Goal: Task Accomplishment & Management: Complete application form

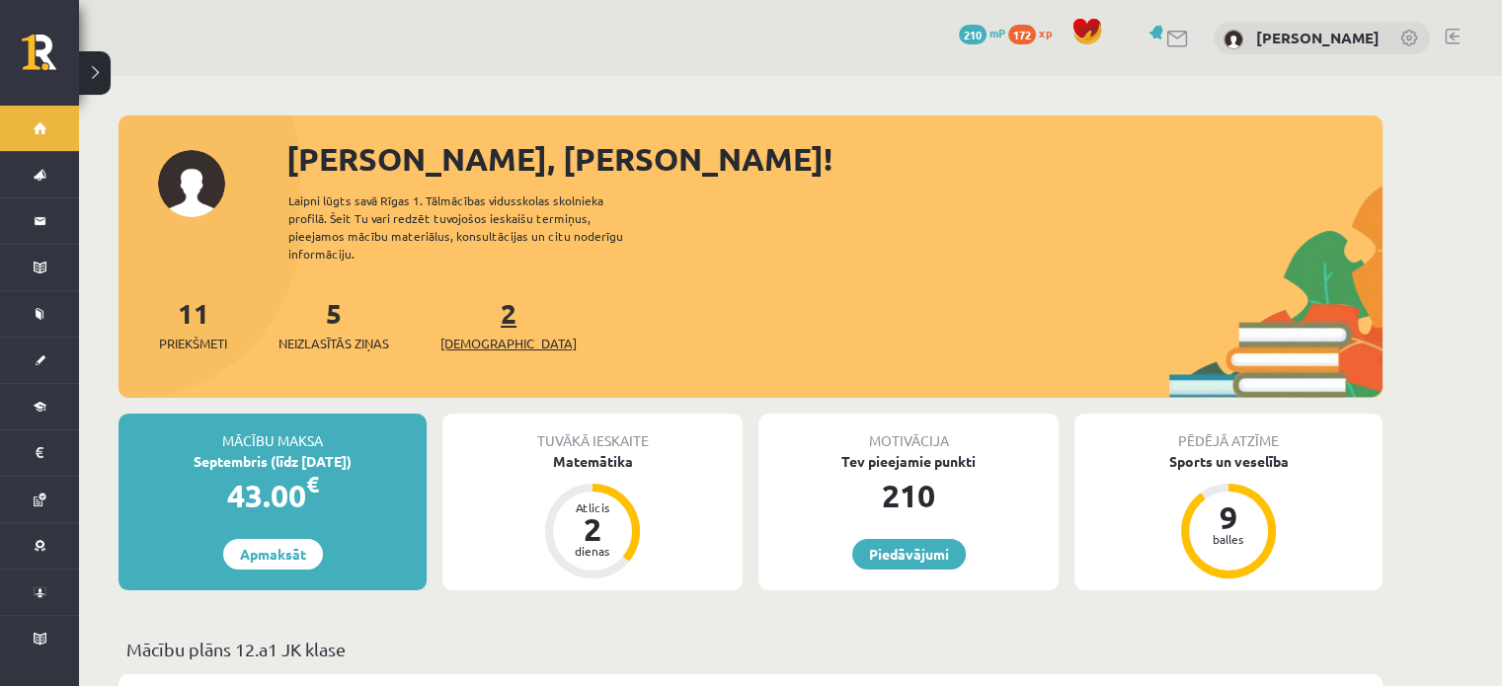
click at [478, 295] on link "2 Ieskaites" at bounding box center [509, 324] width 136 height 58
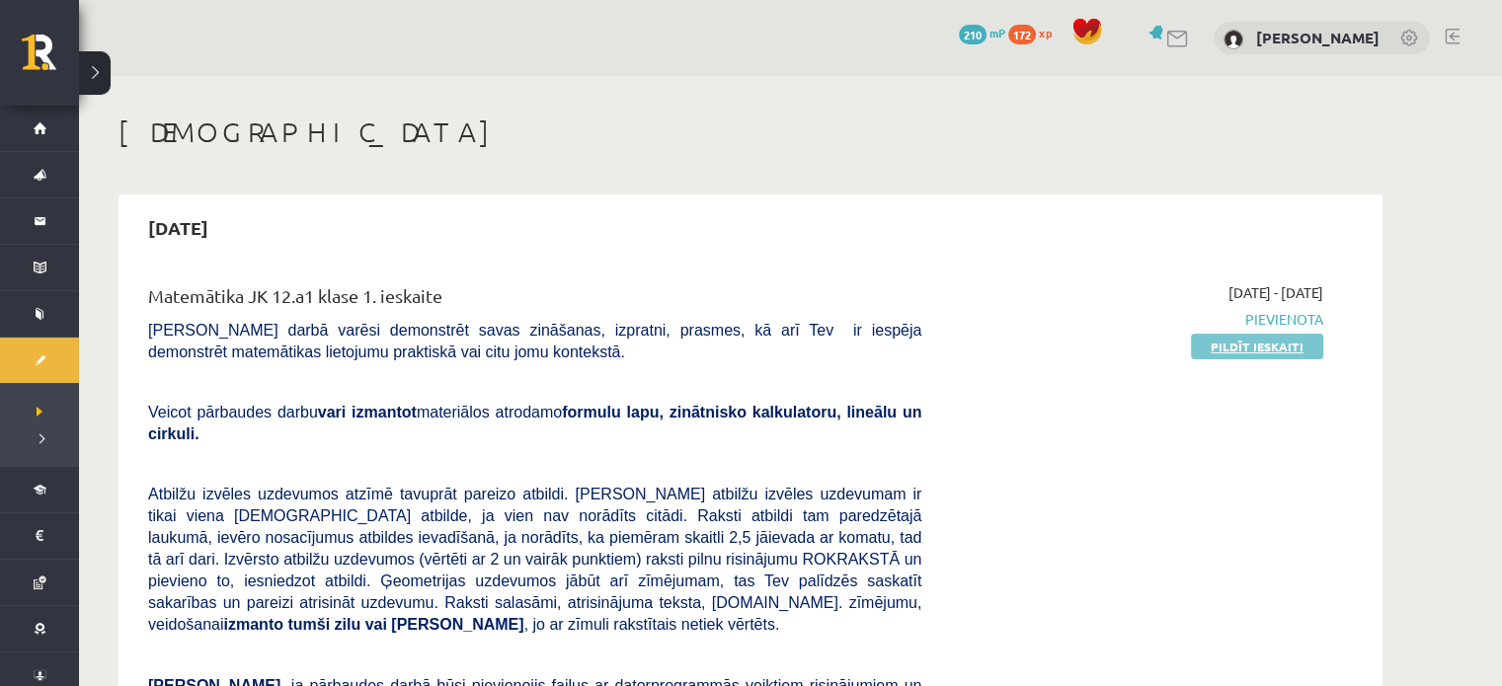
click at [1282, 343] on link "Pildīt ieskaiti" at bounding box center [1257, 347] width 132 height 26
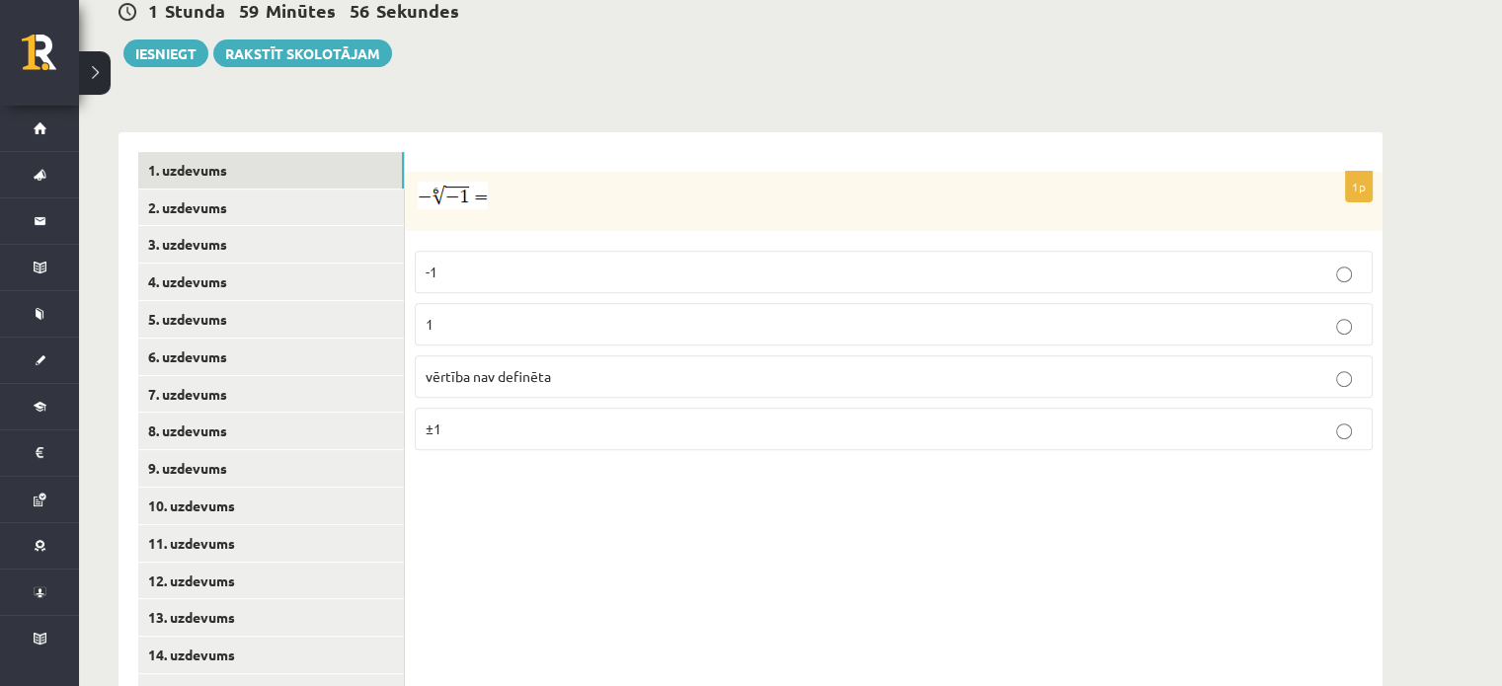
scroll to position [727, 0]
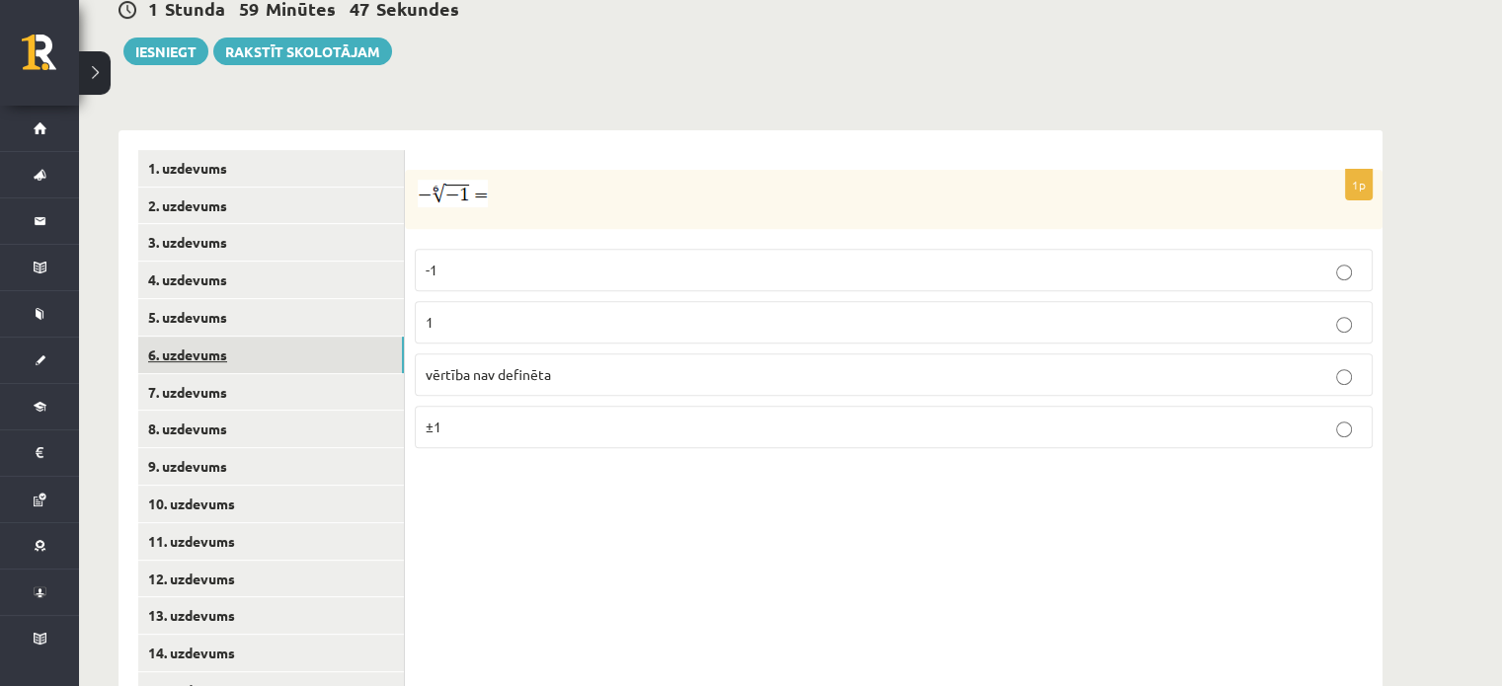
click at [240, 337] on link "6. uzdevums" at bounding box center [271, 355] width 266 height 37
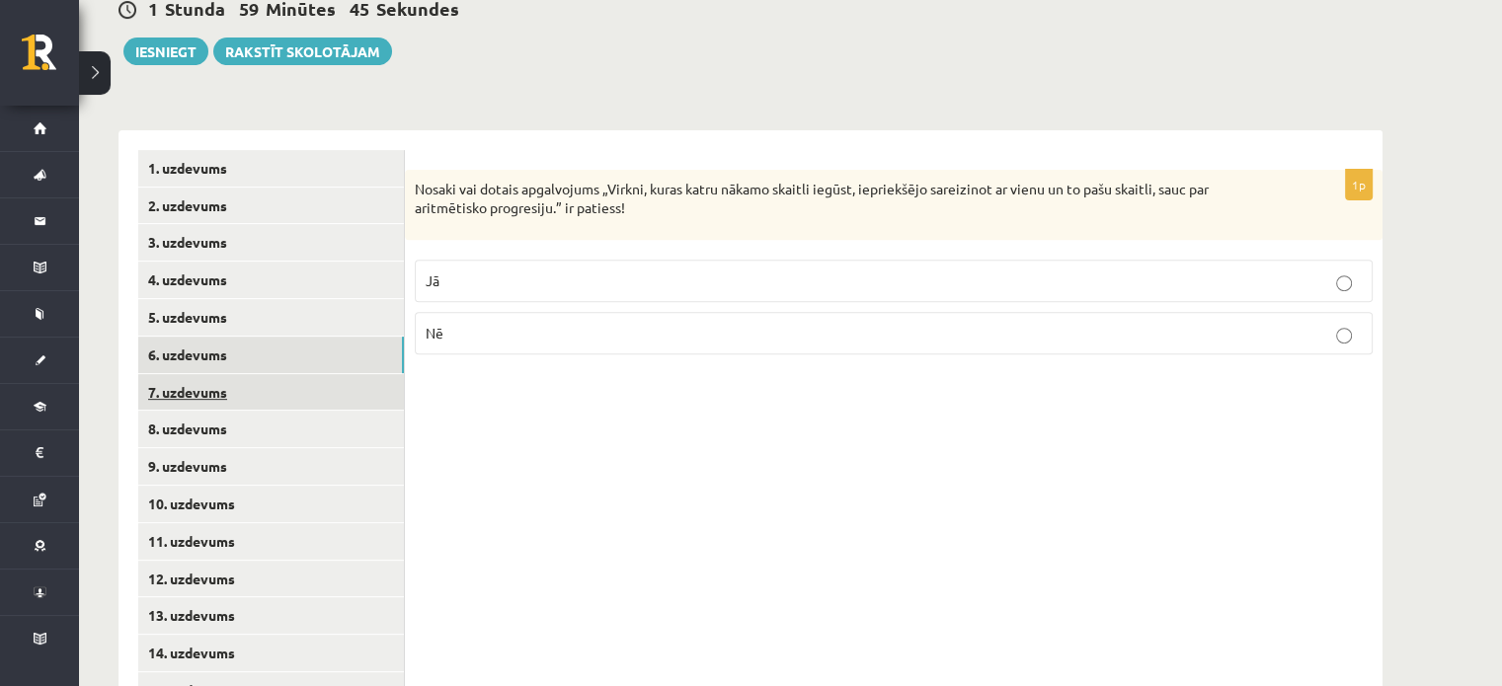
click at [222, 374] on link "7. uzdevums" at bounding box center [271, 392] width 266 height 37
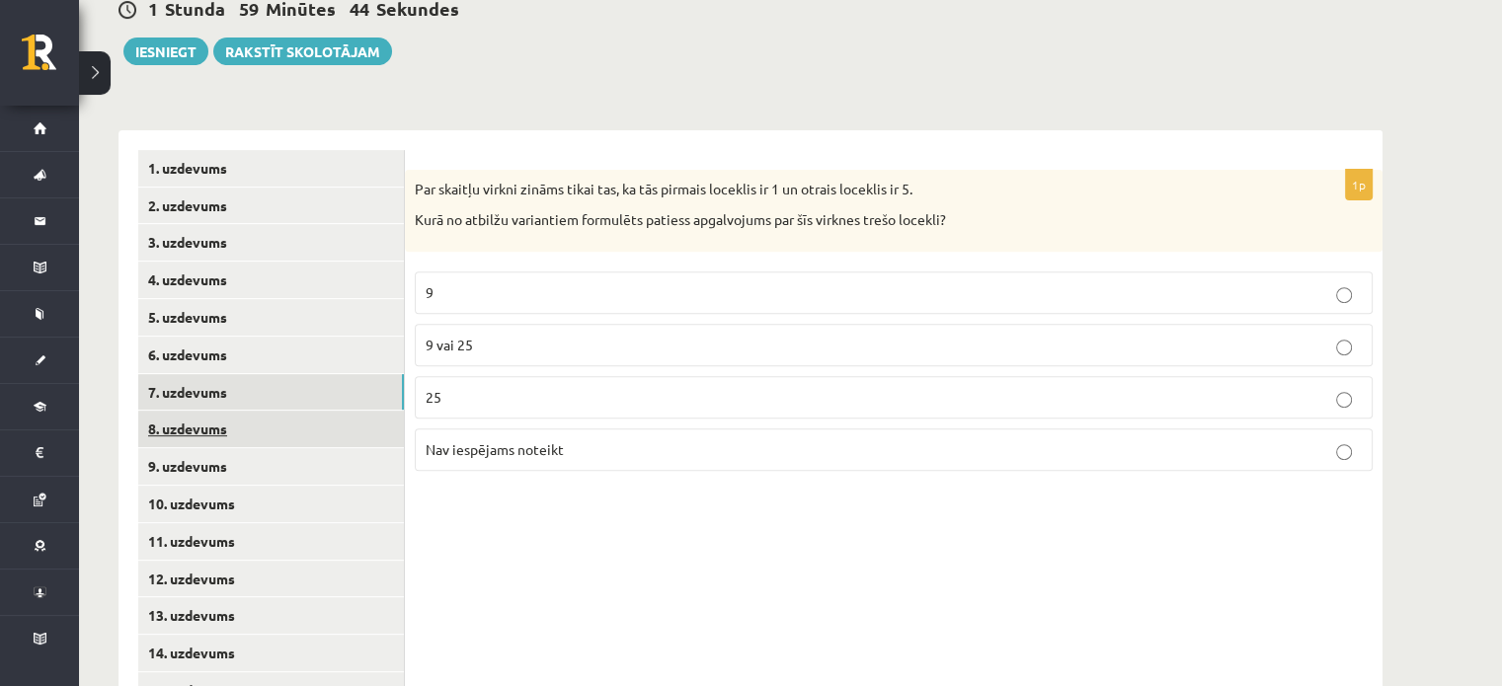
click at [217, 411] on link "8. uzdevums" at bounding box center [271, 429] width 266 height 37
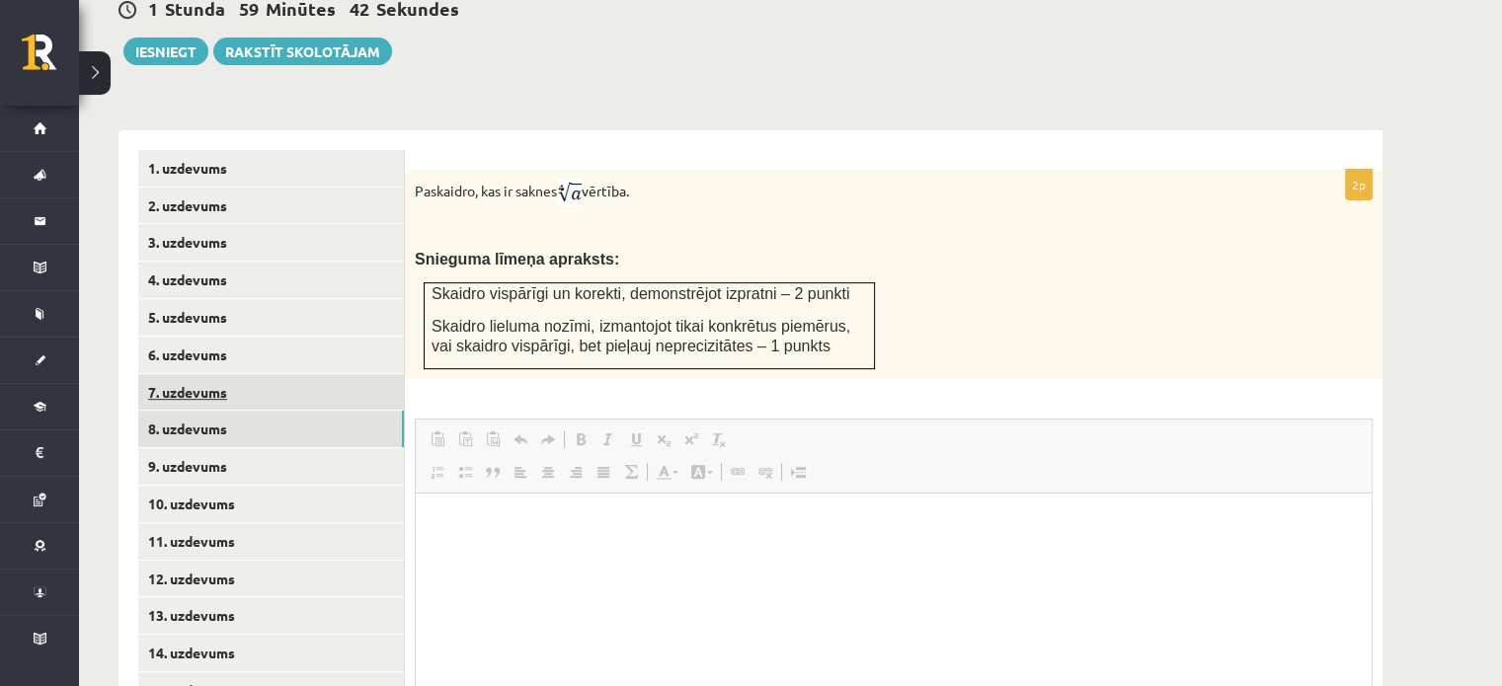
scroll to position [0, 0]
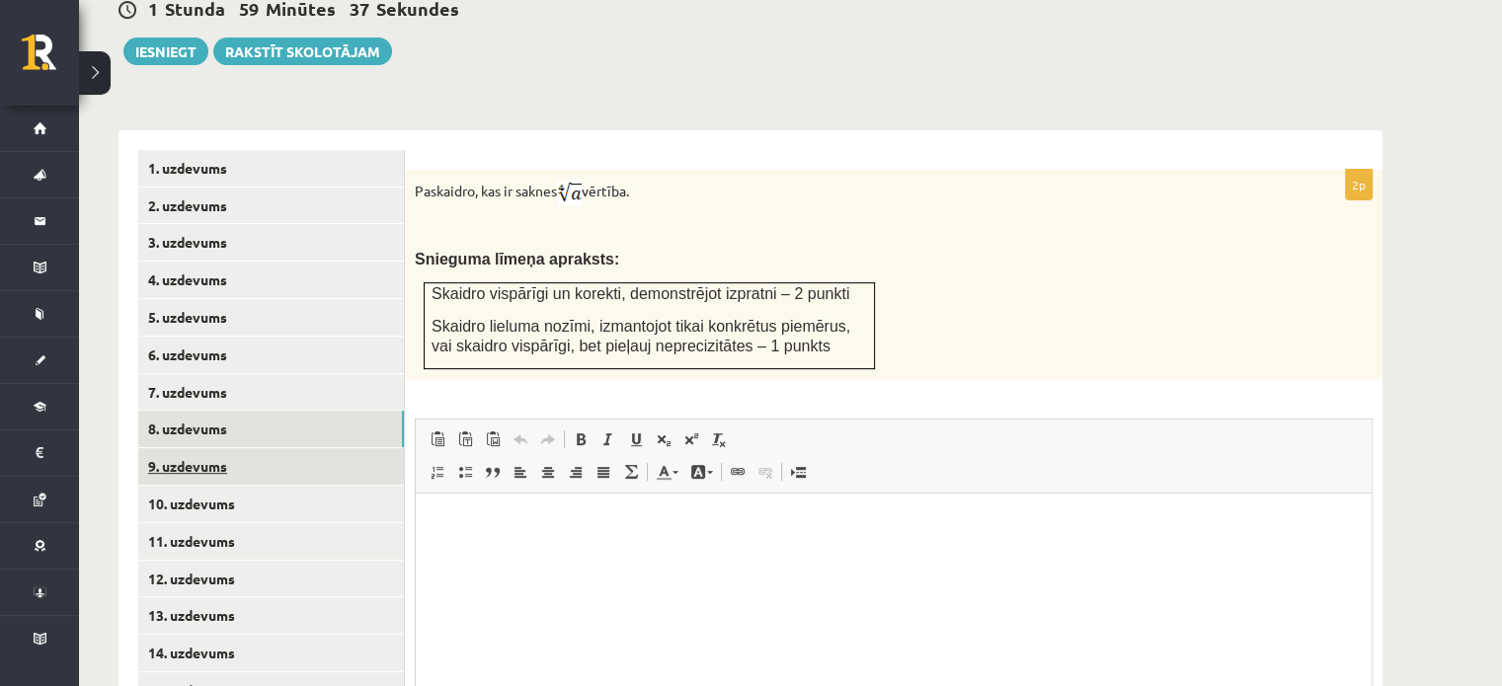
click at [201, 448] on link "9. uzdevums" at bounding box center [271, 466] width 266 height 37
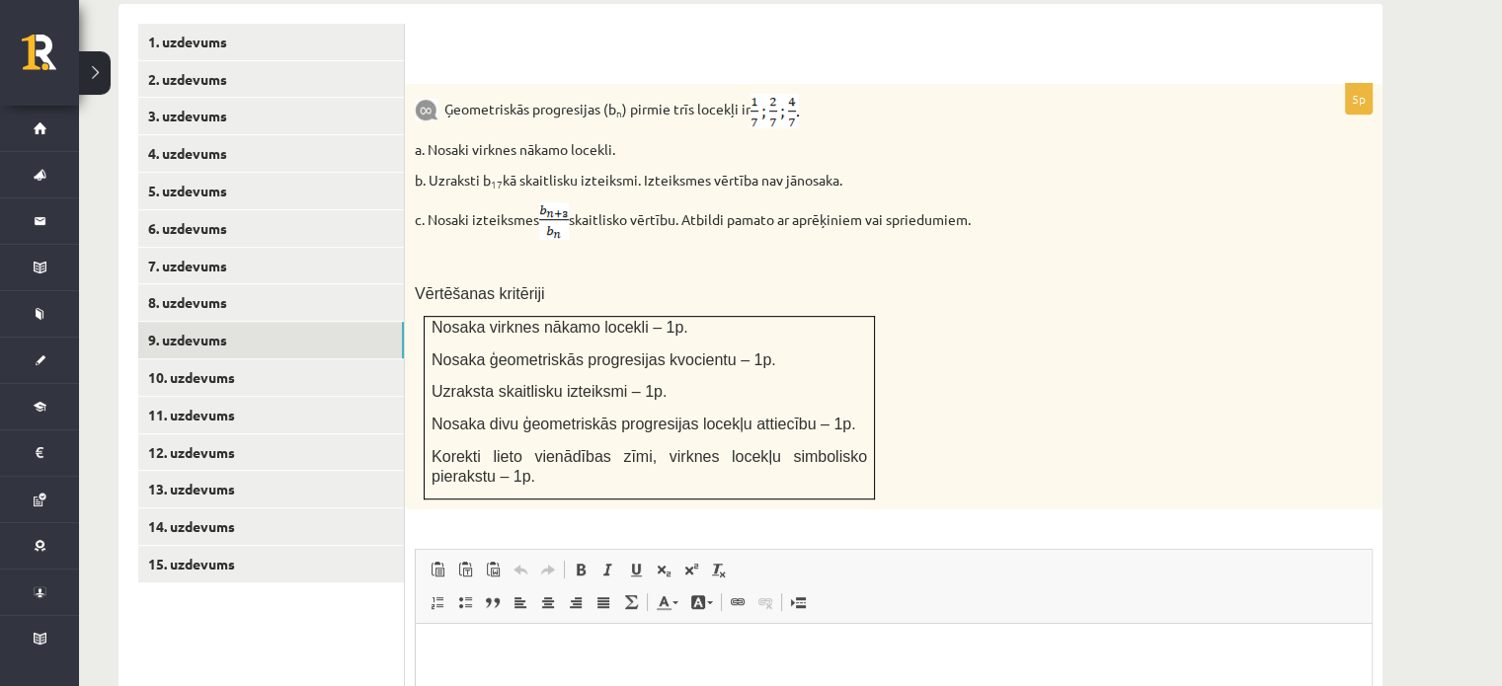
scroll to position [834, 0]
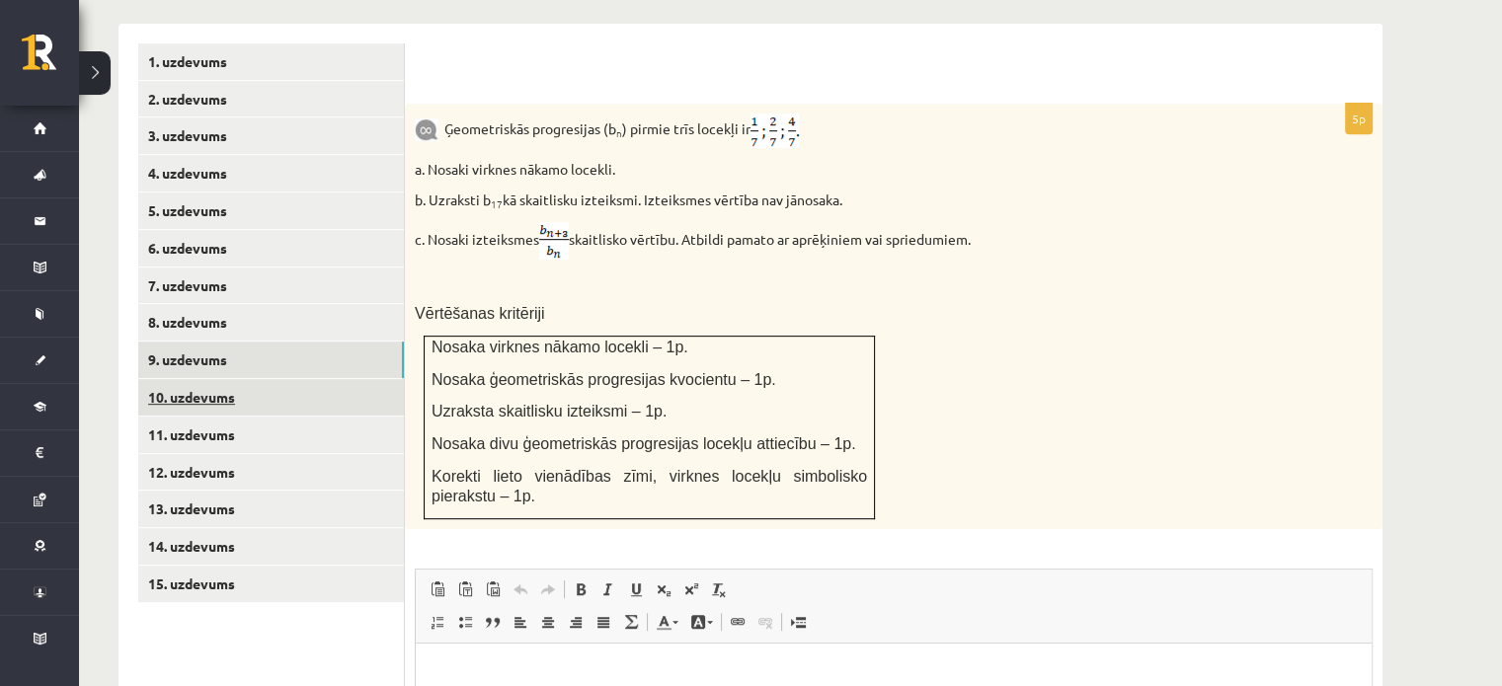
click at [263, 379] on link "10. uzdevums" at bounding box center [271, 397] width 266 height 37
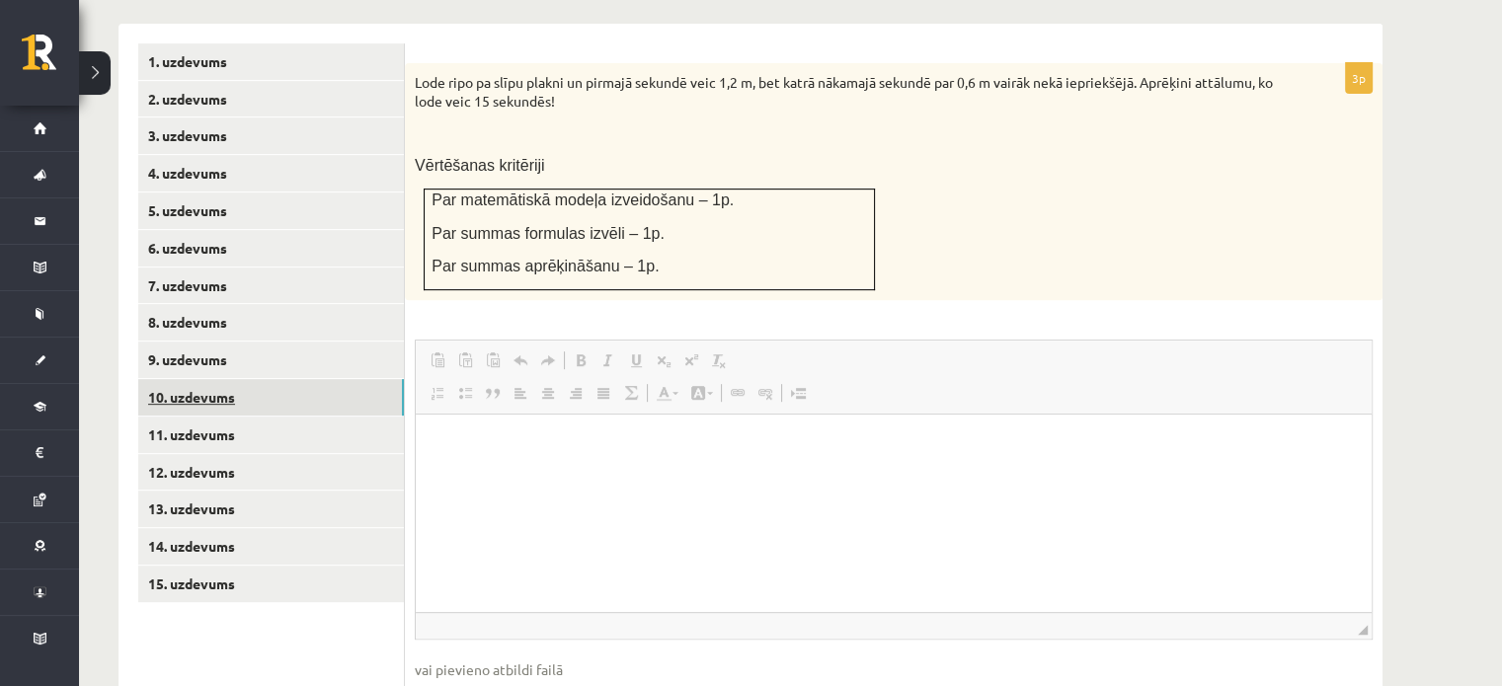
scroll to position [0, 0]
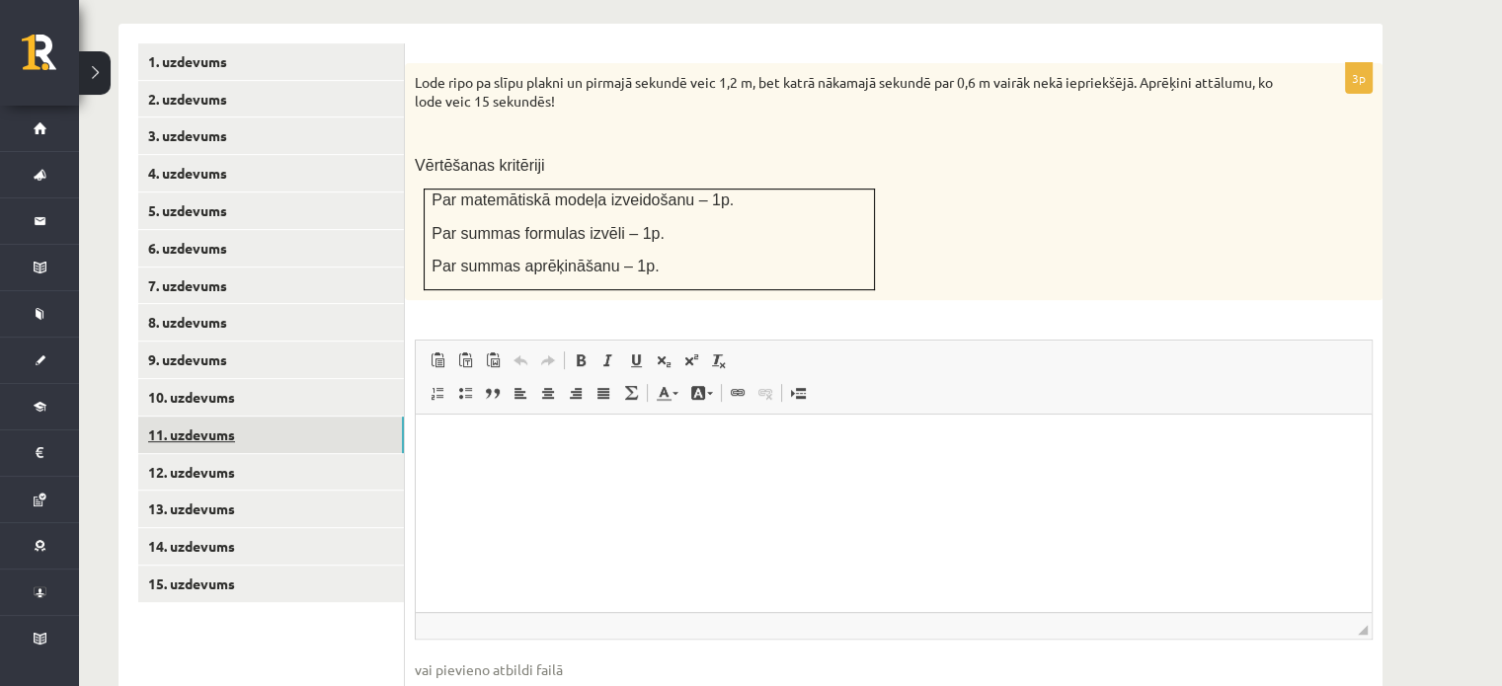
click at [277, 417] on link "11. uzdevums" at bounding box center [271, 435] width 266 height 37
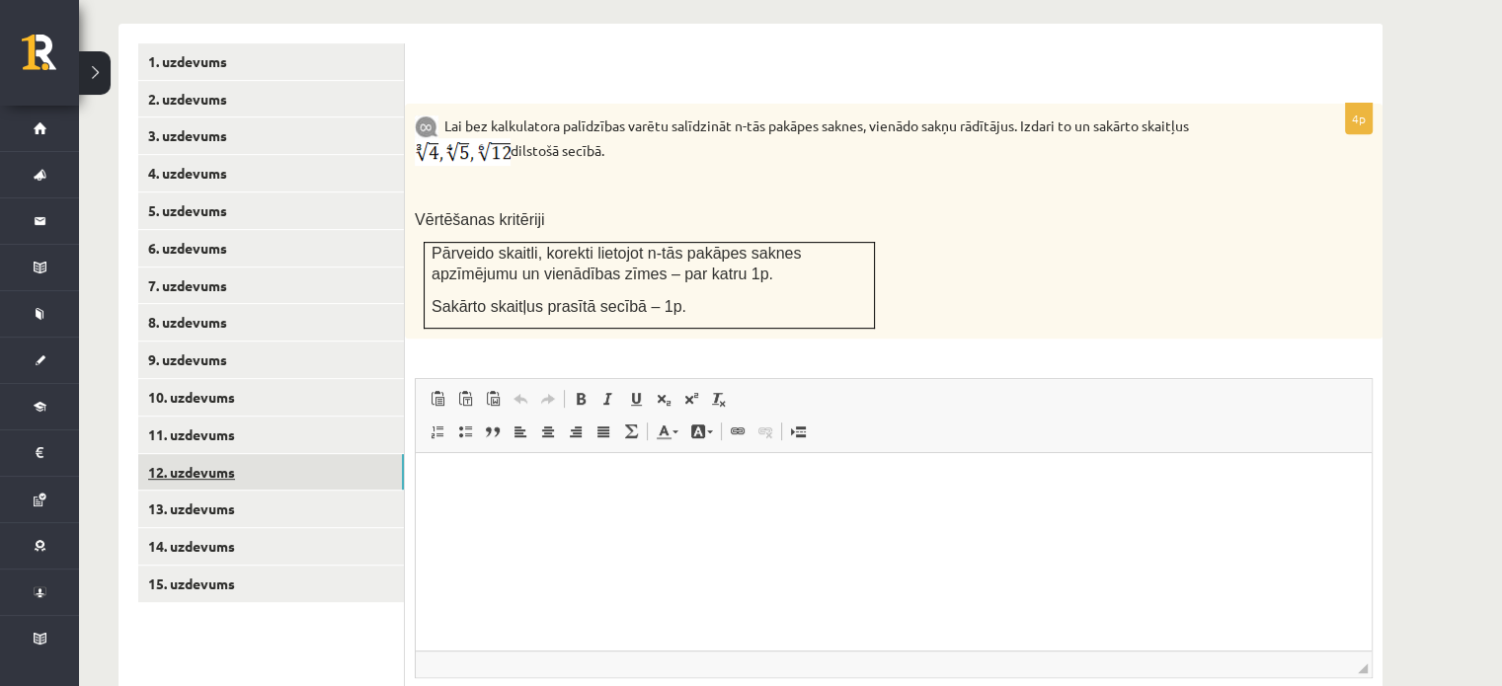
click at [281, 454] on link "12. uzdevums" at bounding box center [271, 472] width 266 height 37
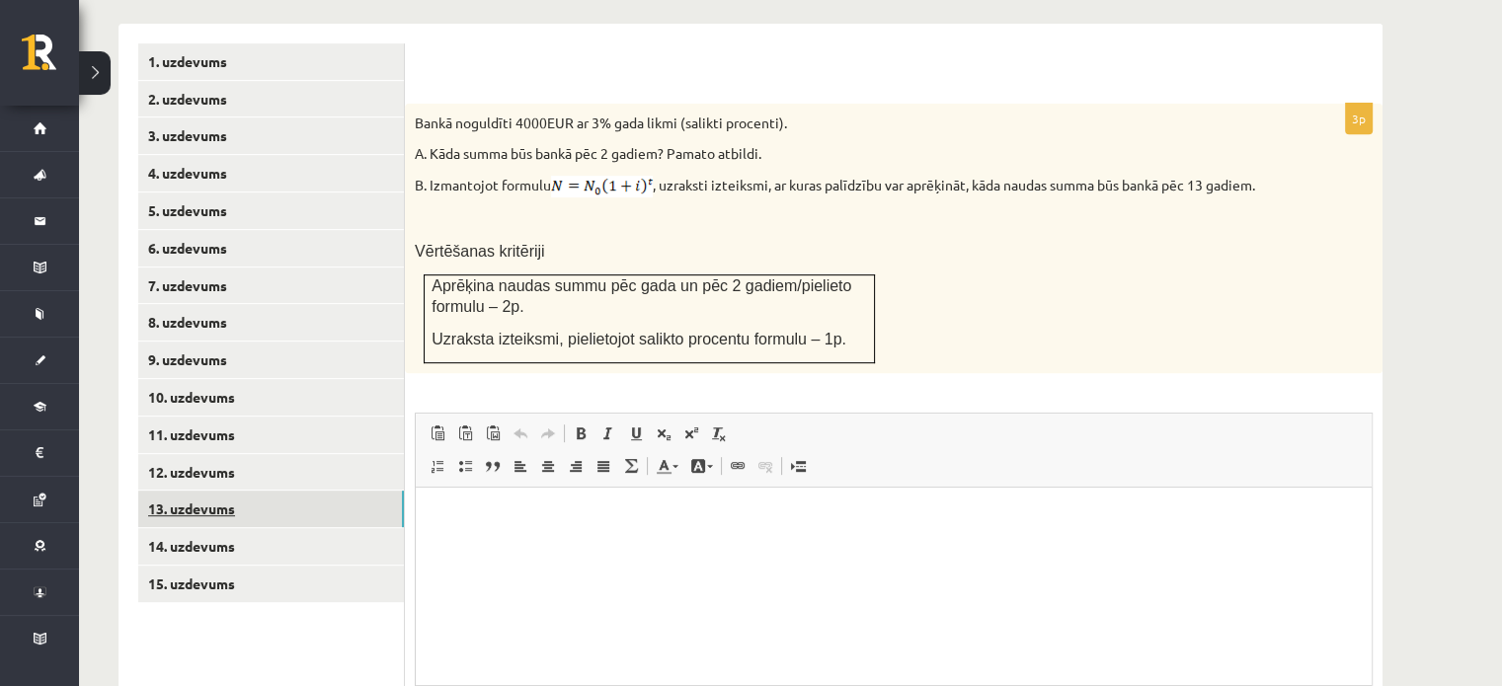
click at [280, 491] on link "13. uzdevums" at bounding box center [271, 509] width 266 height 37
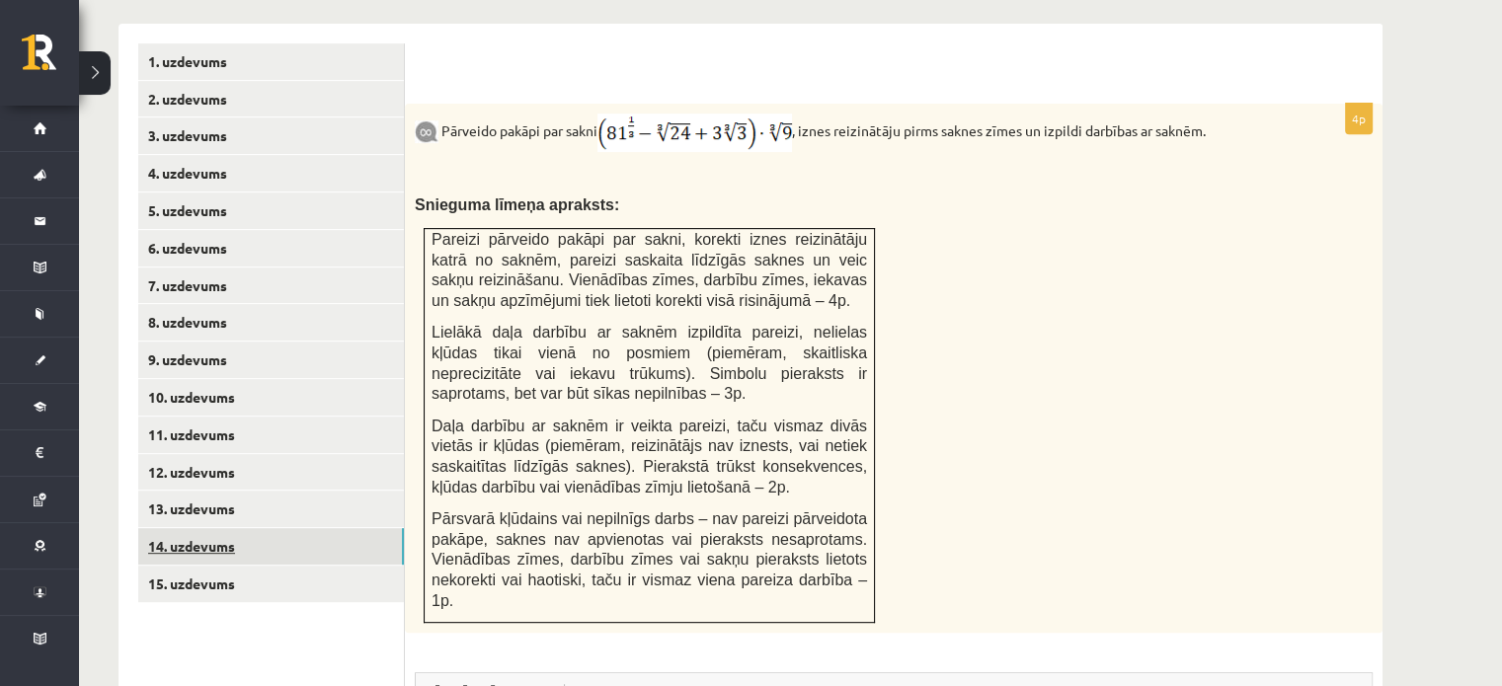
click at [286, 528] on link "14. uzdevums" at bounding box center [271, 546] width 266 height 37
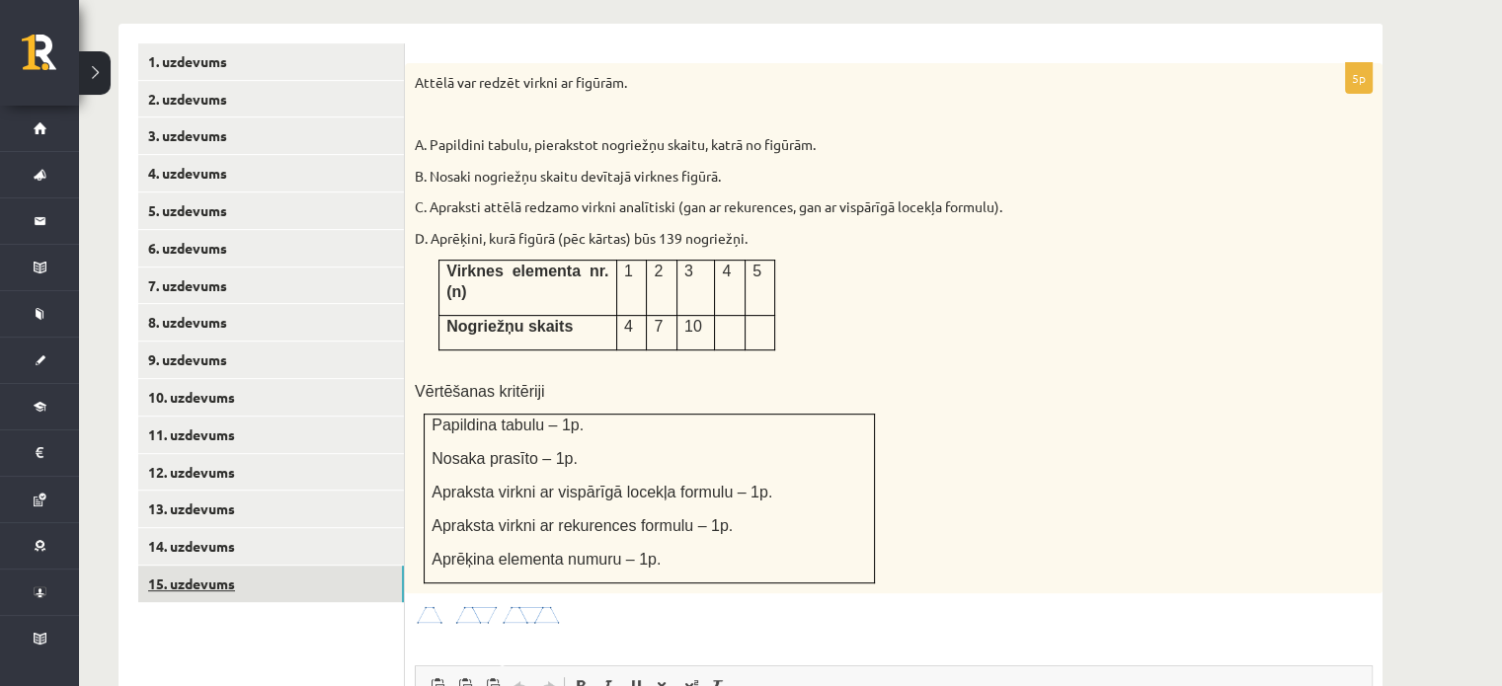
click at [286, 566] on link "15. uzdevums" at bounding box center [271, 584] width 266 height 37
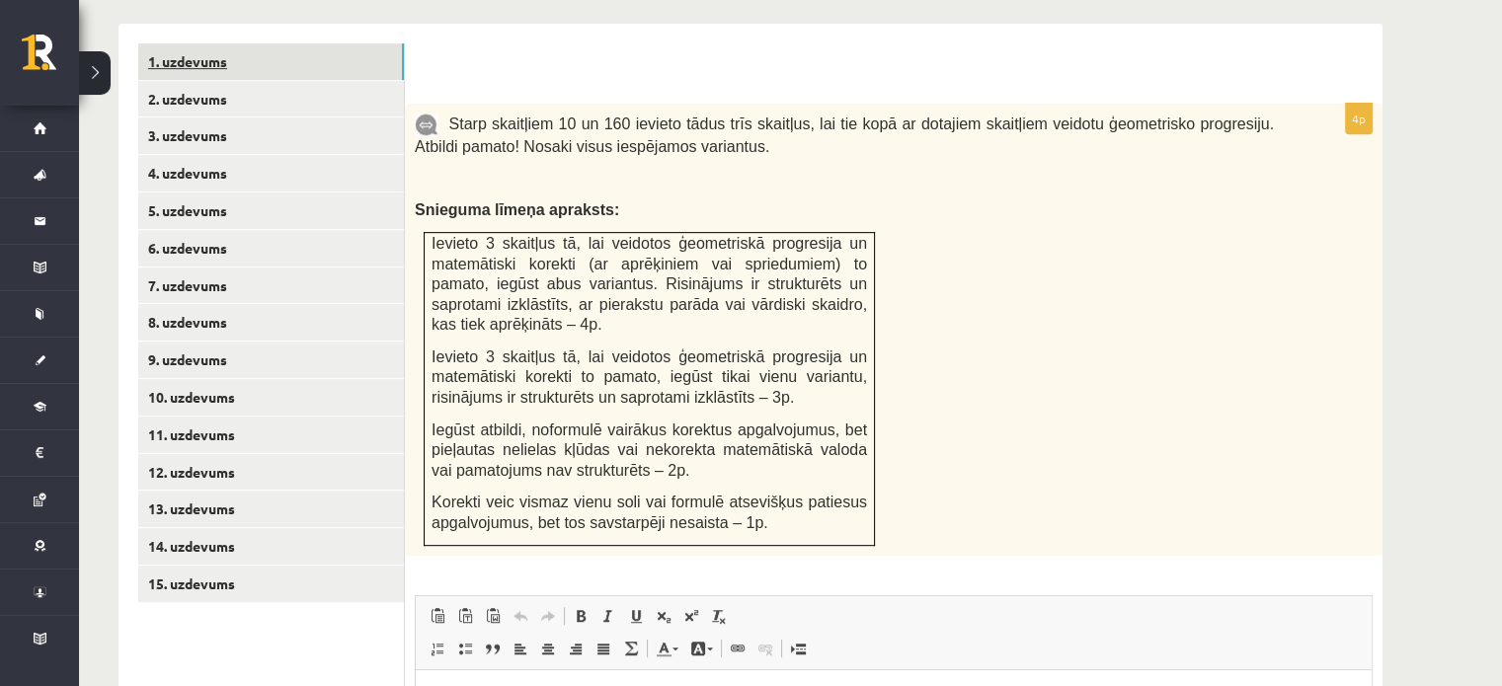
click at [278, 43] on link "1. uzdevums" at bounding box center [271, 61] width 266 height 37
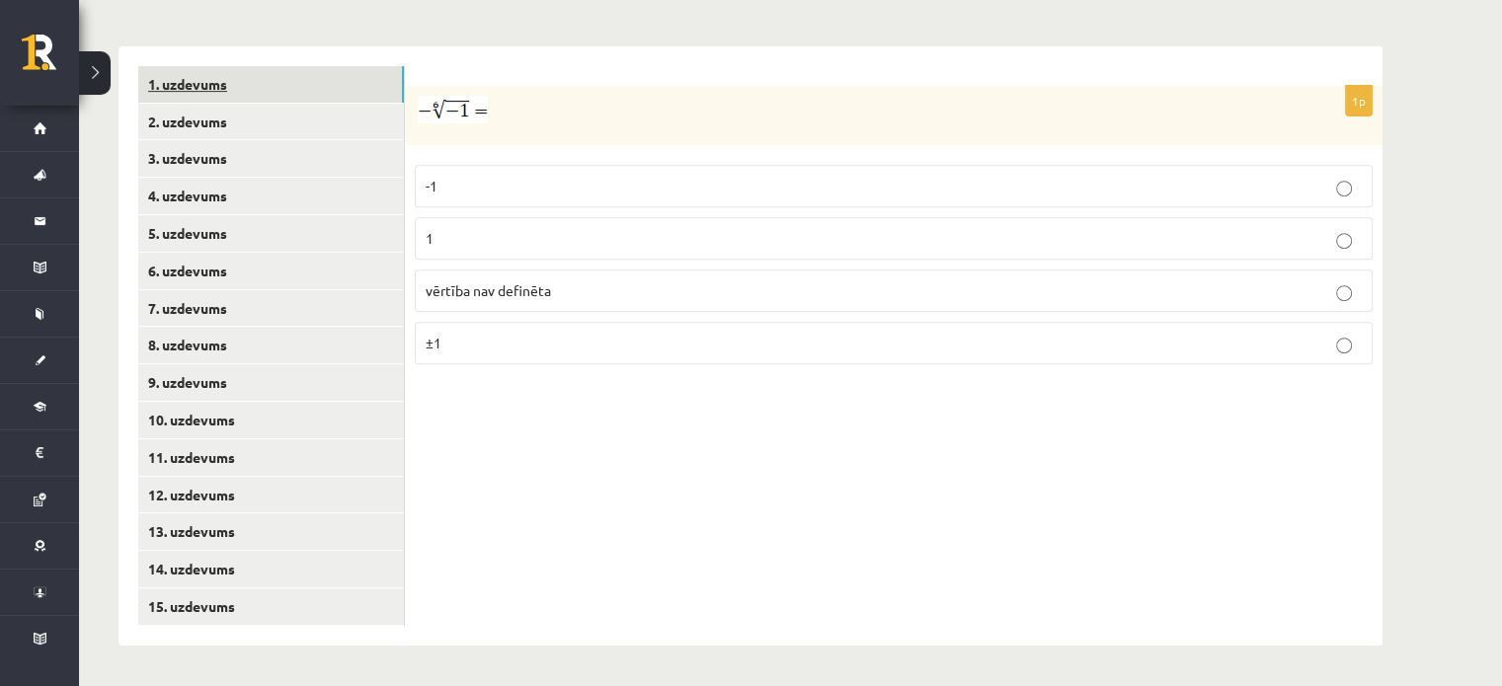
scroll to position [766, 0]
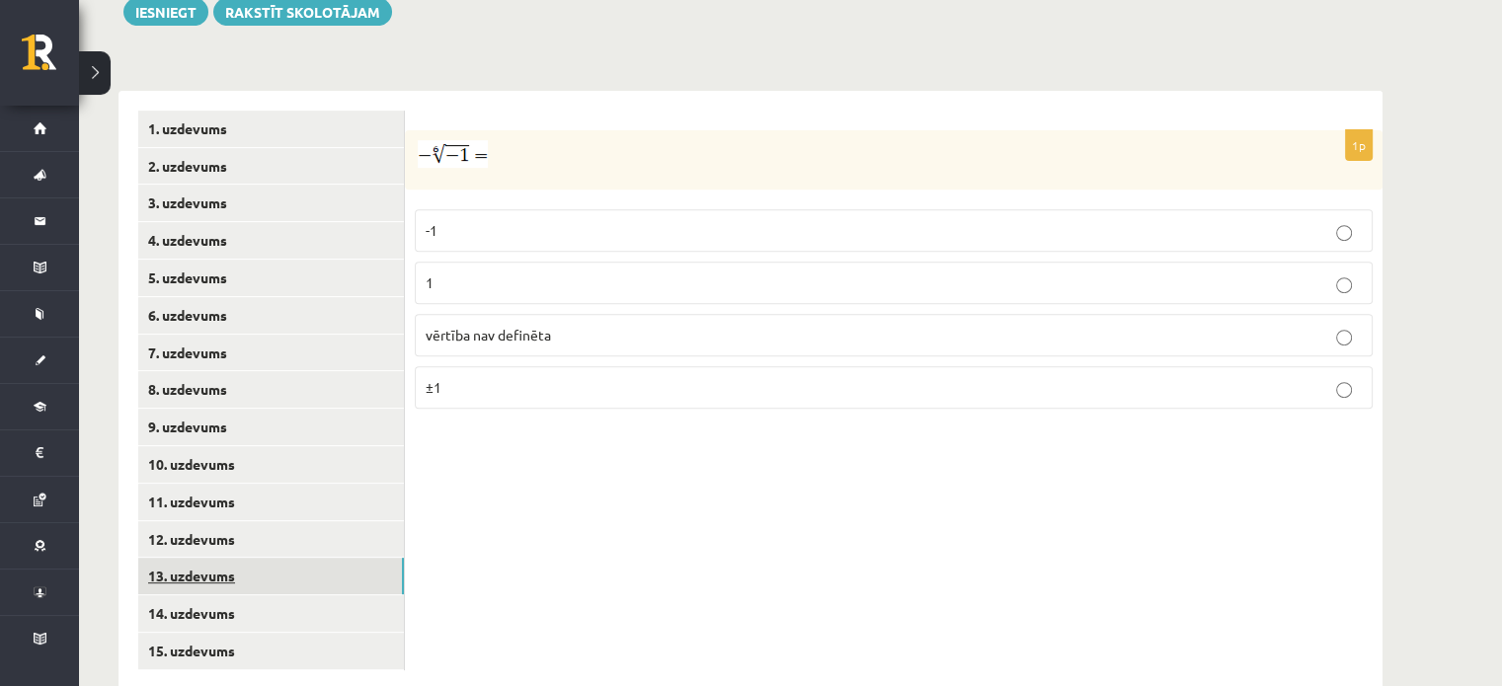
click at [244, 558] on link "13. uzdevums" at bounding box center [271, 576] width 266 height 37
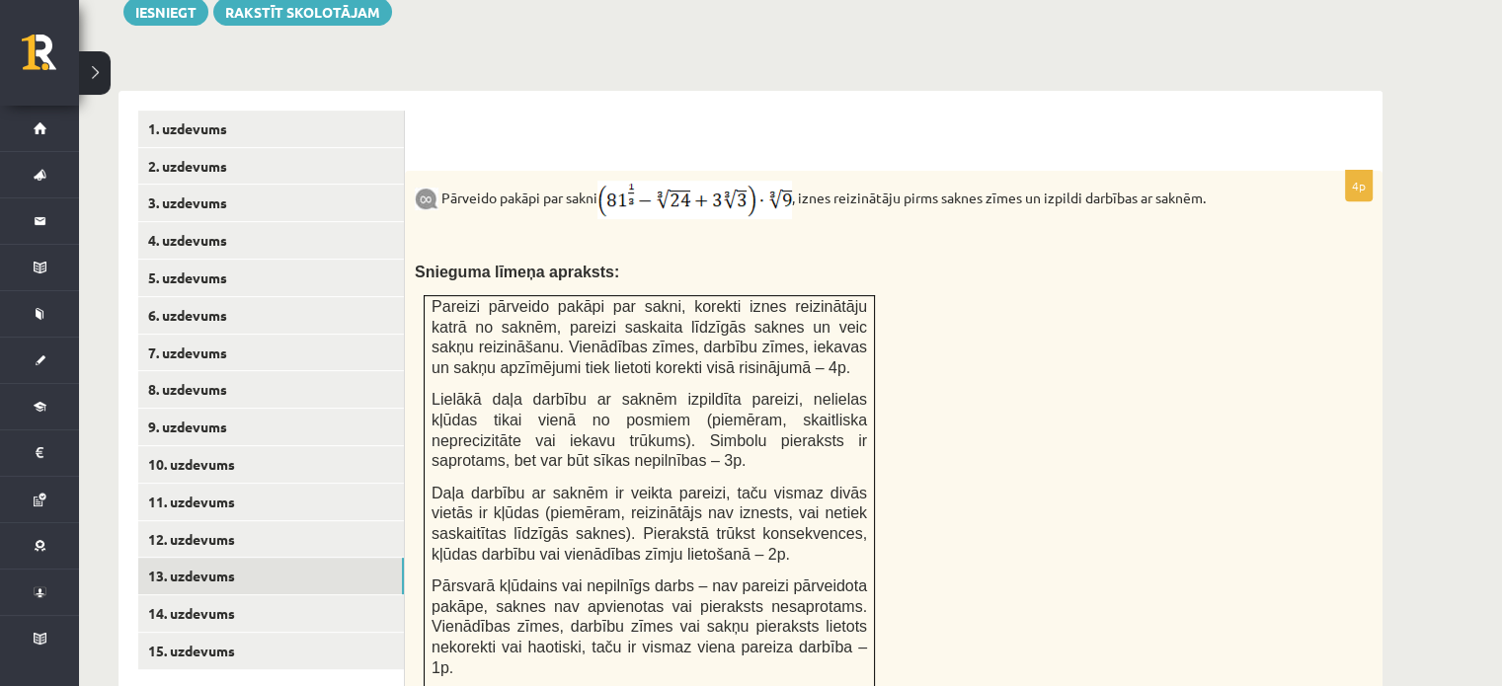
scroll to position [0, 0]
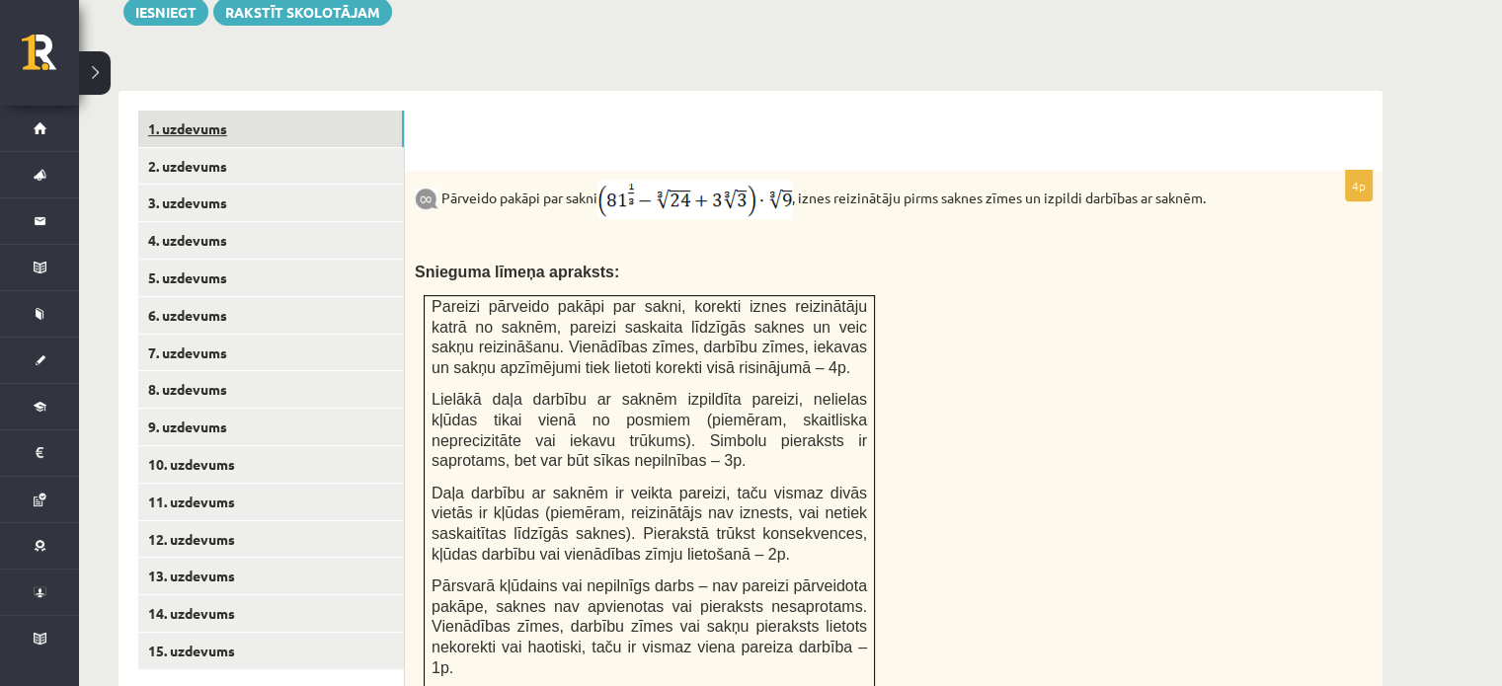
click at [307, 111] on link "1. uzdevums" at bounding box center [271, 129] width 266 height 37
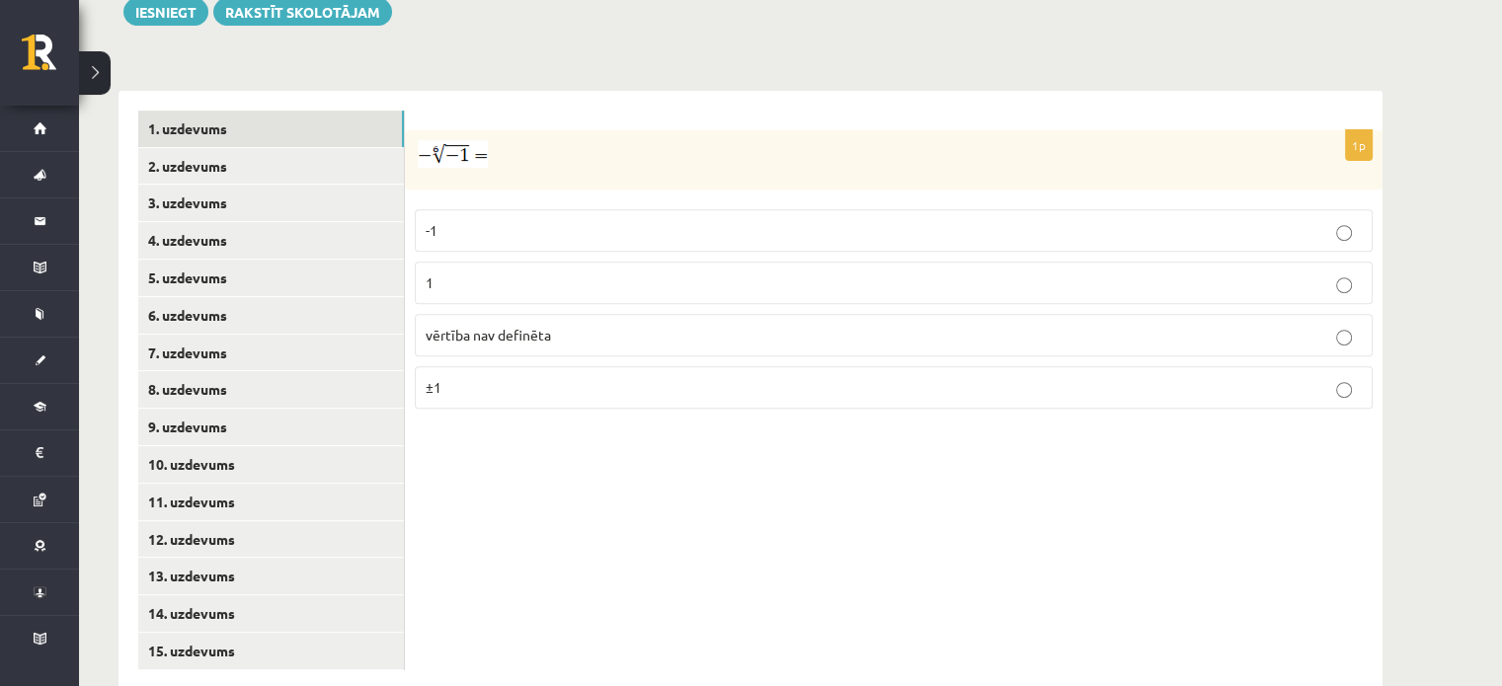
click at [635, 325] on p "vērtība nav definēta" at bounding box center [894, 335] width 936 height 21
click at [228, 148] on link "2. uzdevums" at bounding box center [271, 166] width 266 height 37
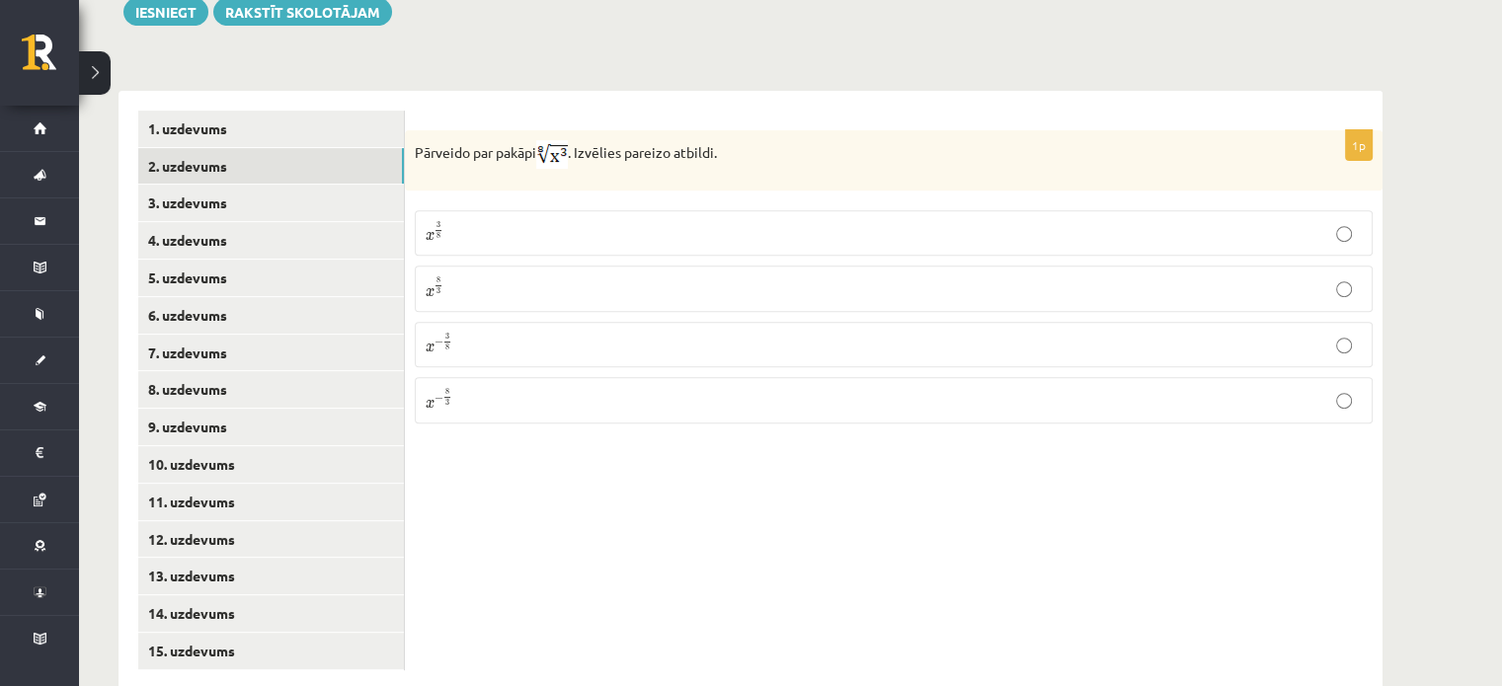
click at [486, 221] on p "x 3 8 x 3 8" at bounding box center [894, 233] width 936 height 24
click at [251, 185] on link "3. uzdevums" at bounding box center [271, 203] width 266 height 37
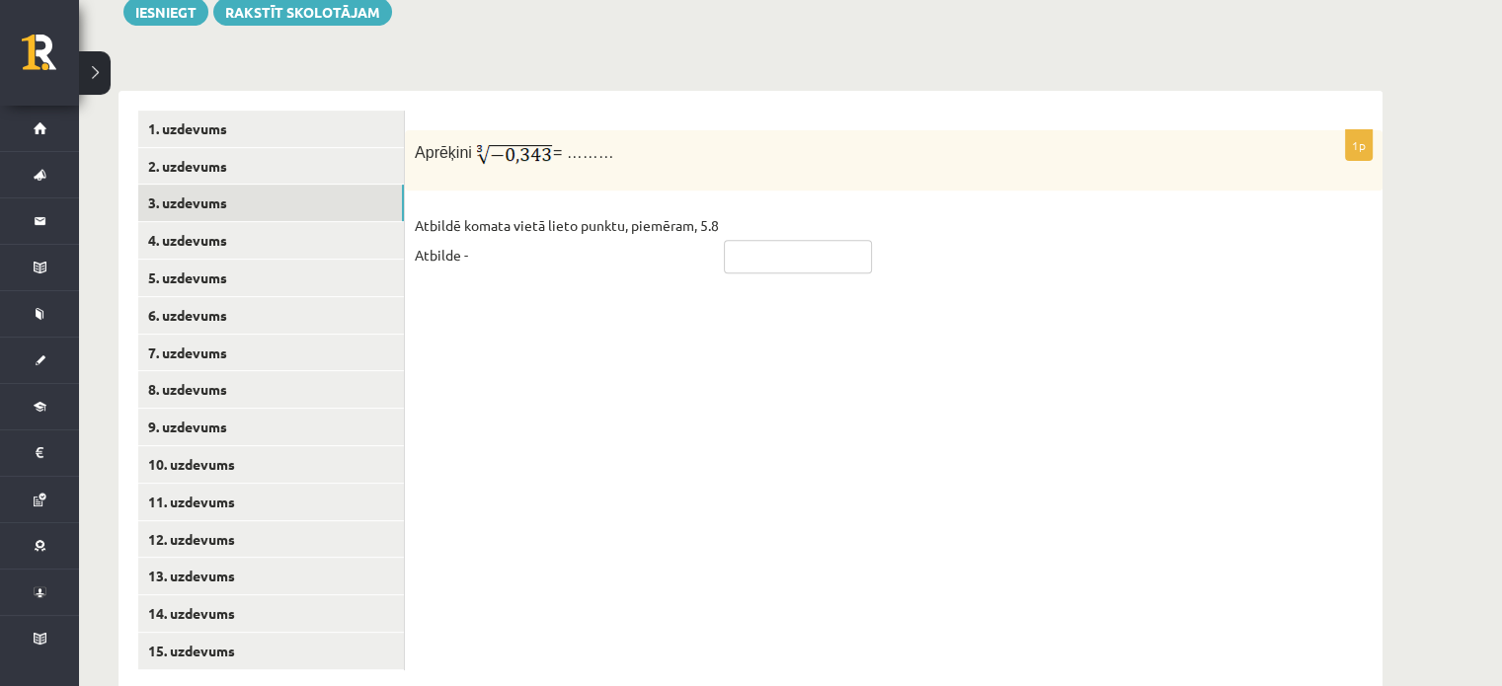
click at [751, 240] on input "text" at bounding box center [798, 257] width 148 height 34
type input "****"
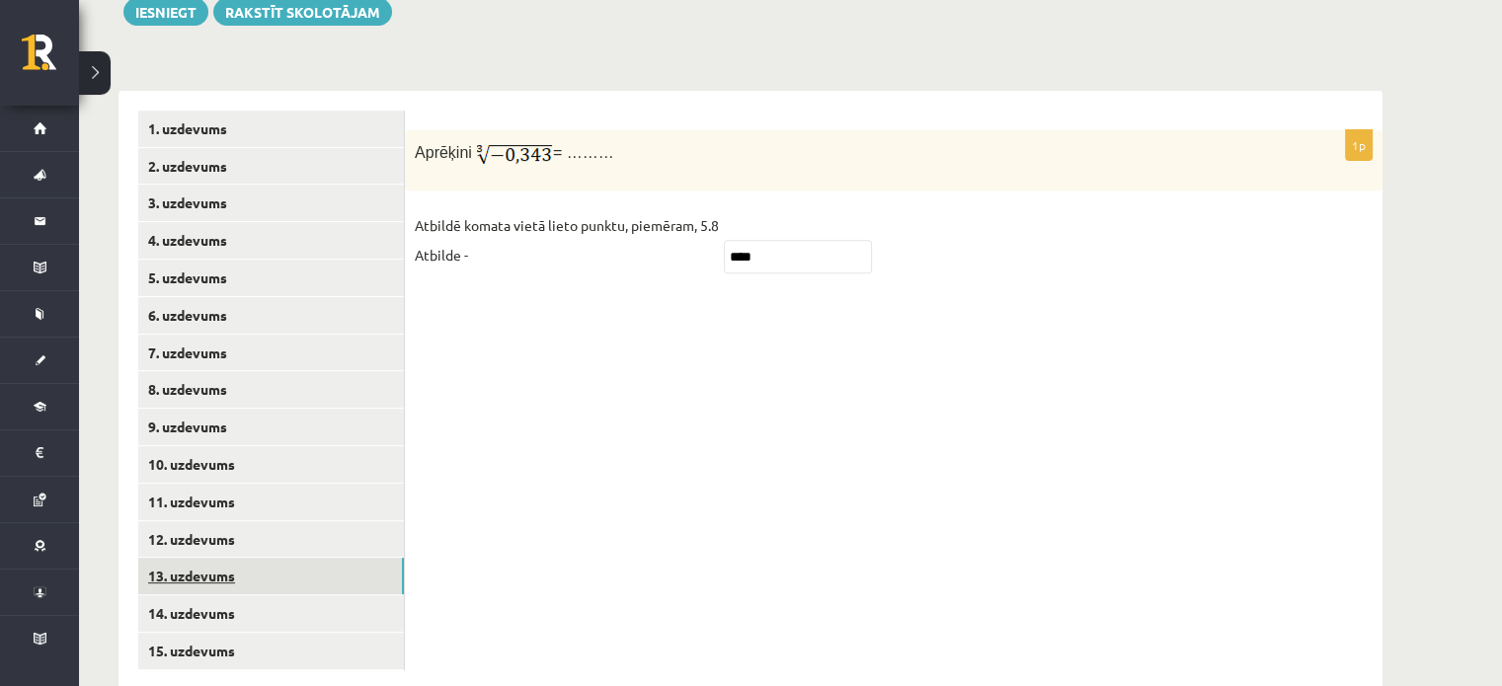
click at [325, 558] on link "13. uzdevums" at bounding box center [271, 576] width 266 height 37
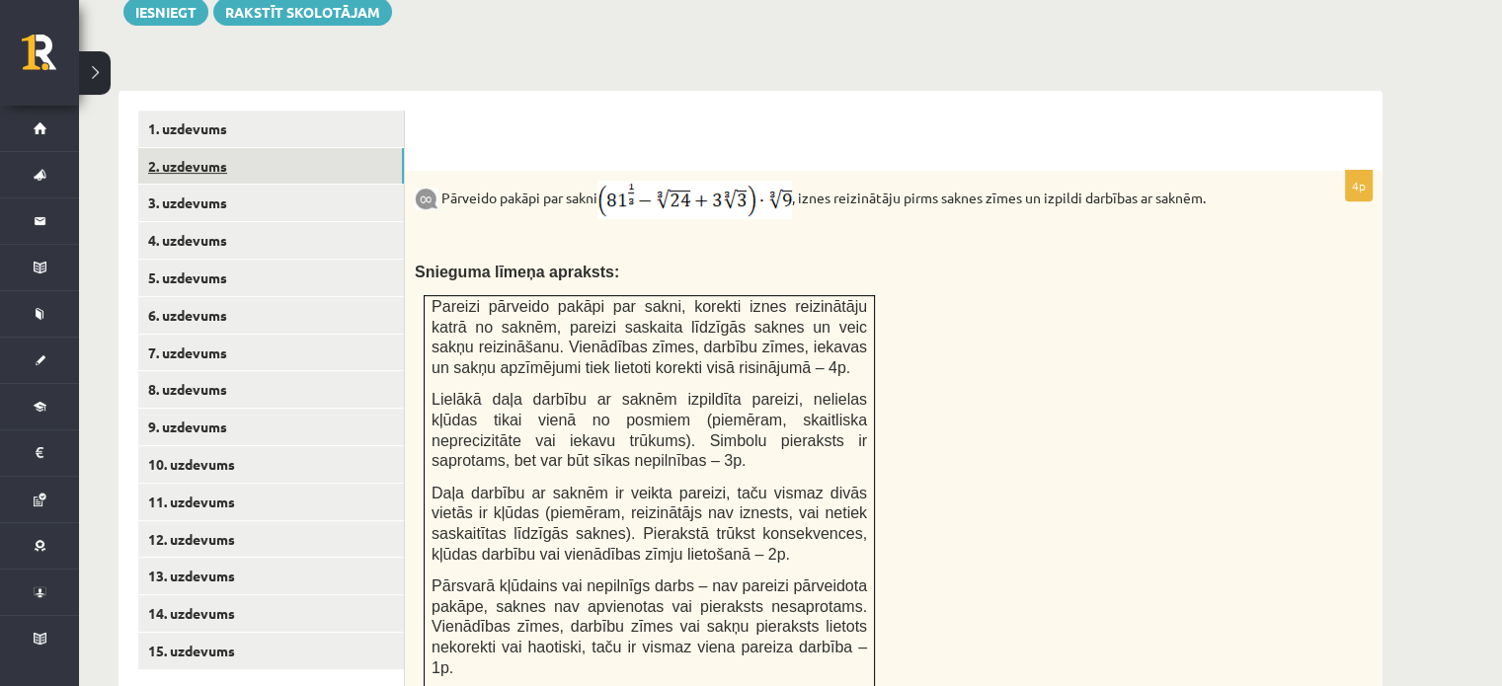
click at [288, 148] on link "2. uzdevums" at bounding box center [271, 166] width 266 height 37
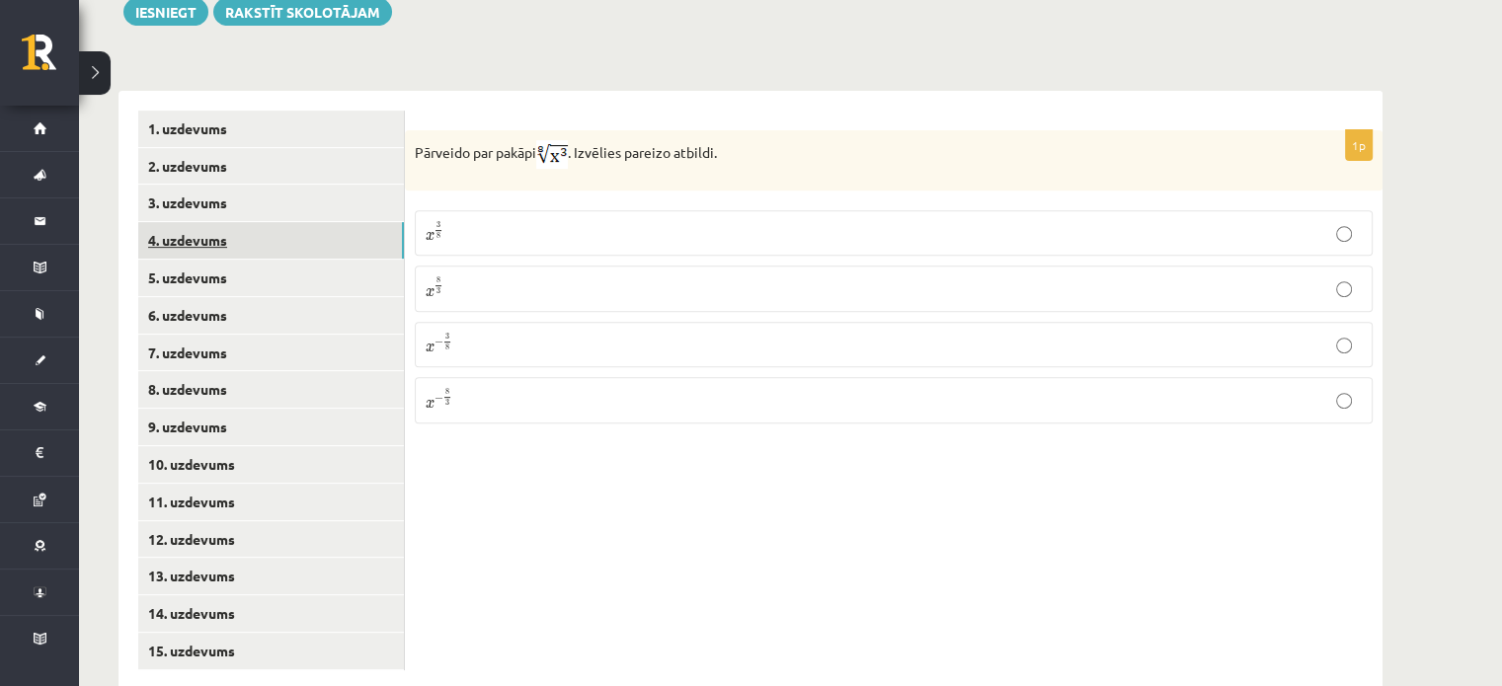
click at [287, 222] on link "4. uzdevums" at bounding box center [271, 240] width 266 height 37
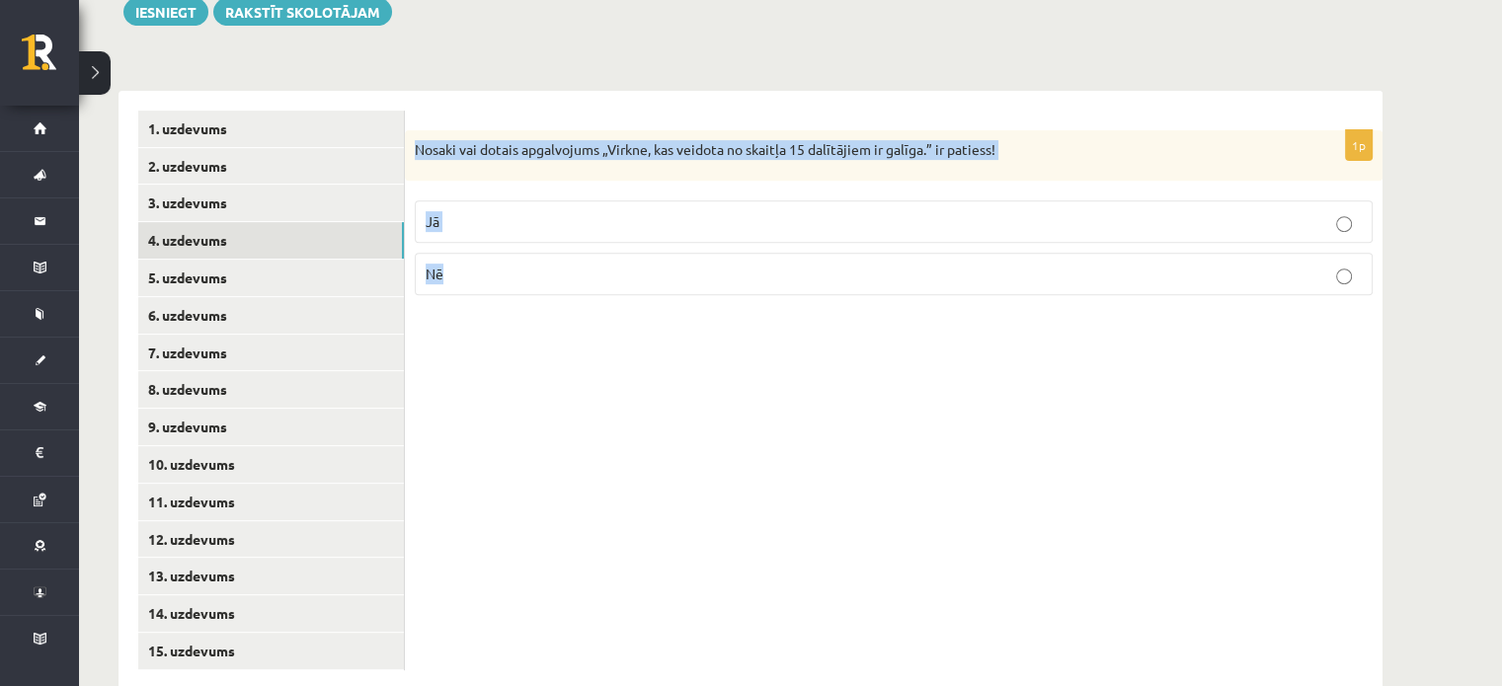
drag, startPoint x: 413, startPoint y: 104, endPoint x: 457, endPoint y: 226, distance: 130.3
click at [457, 226] on div "1p Nosaki vai dotais apgalvojums „Virkne, kas veidota no skaitļa 15 dalītājiem …" at bounding box center [894, 221] width 978 height 182
click at [448, 140] on p "Nosaki vai dotais apgalvojums „Virkne, kas veidota no skaitļa 15 dalītājiem ir …" at bounding box center [844, 150] width 859 height 20
drag, startPoint x: 416, startPoint y: 101, endPoint x: 490, endPoint y: 251, distance: 167.4
click at [490, 251] on div "1p Nosaki vai dotais apgalvojums „Virkne, kas veidota no skaitļa 15 dalītājiem …" at bounding box center [894, 221] width 978 height 182
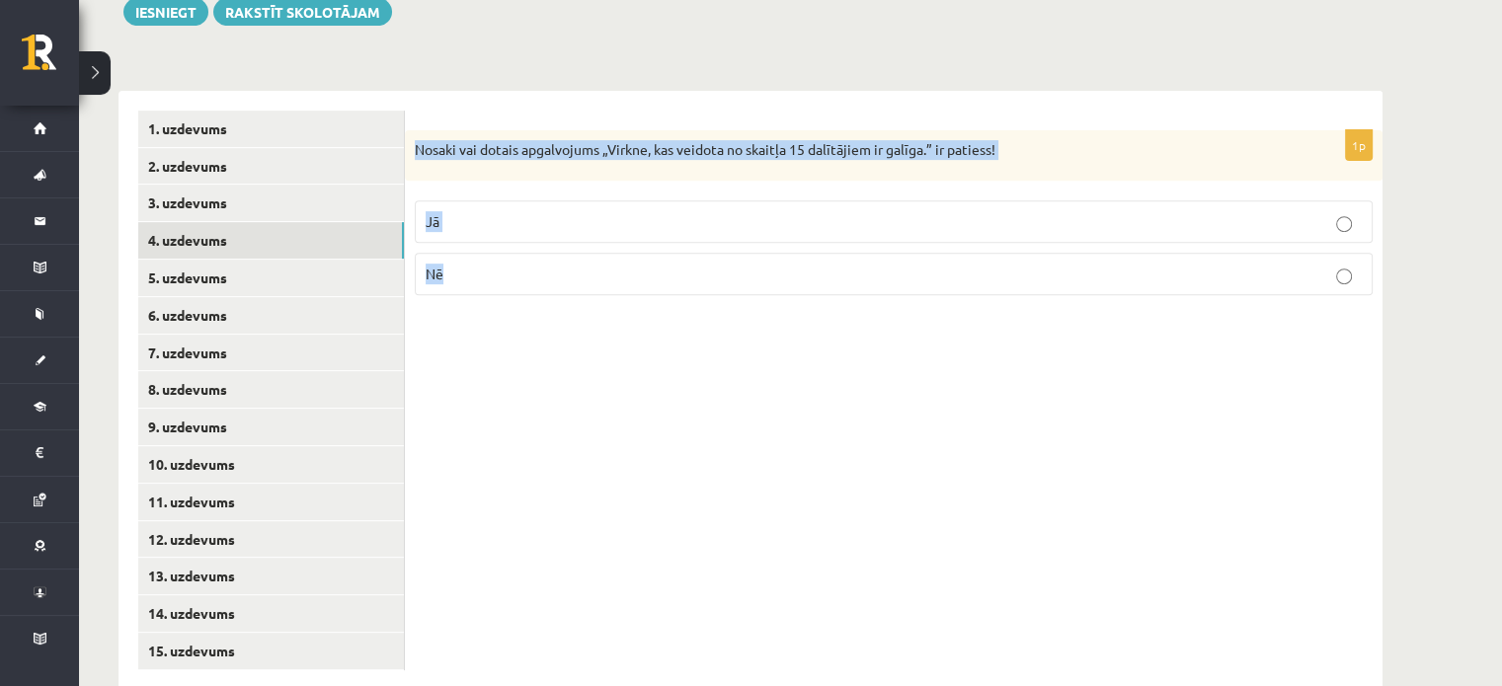
click at [494, 140] on p "Nosaki vai dotais apgalvojums „Virkne, kas veidota no skaitļa 15 dalītājiem ir …" at bounding box center [844, 150] width 859 height 20
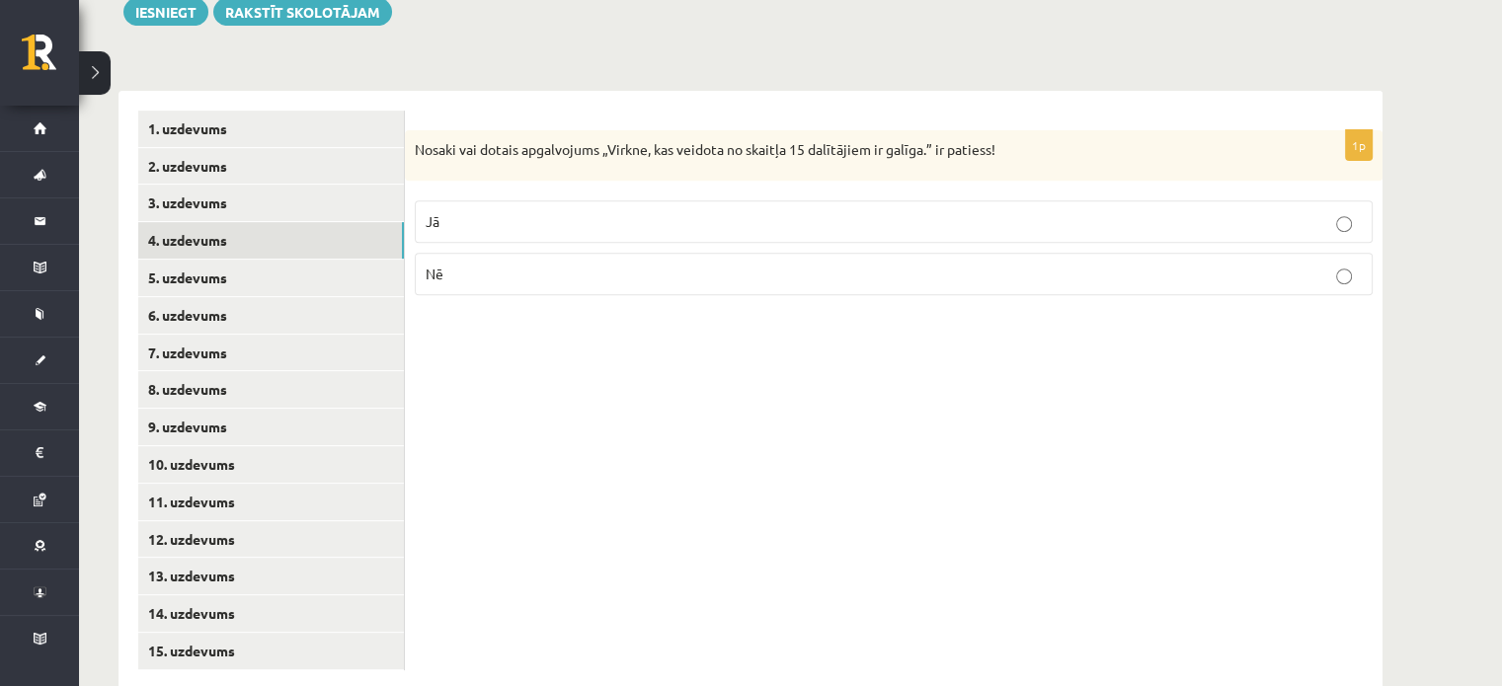
drag, startPoint x: 508, startPoint y: 106, endPoint x: 450, endPoint y: 303, distance: 205.7
click at [450, 303] on div "1p Nosaki vai dotais apgalvojums „Virkne, kas veidota no skaitļa 15 dalītājiem …" at bounding box center [894, 391] width 978 height 600
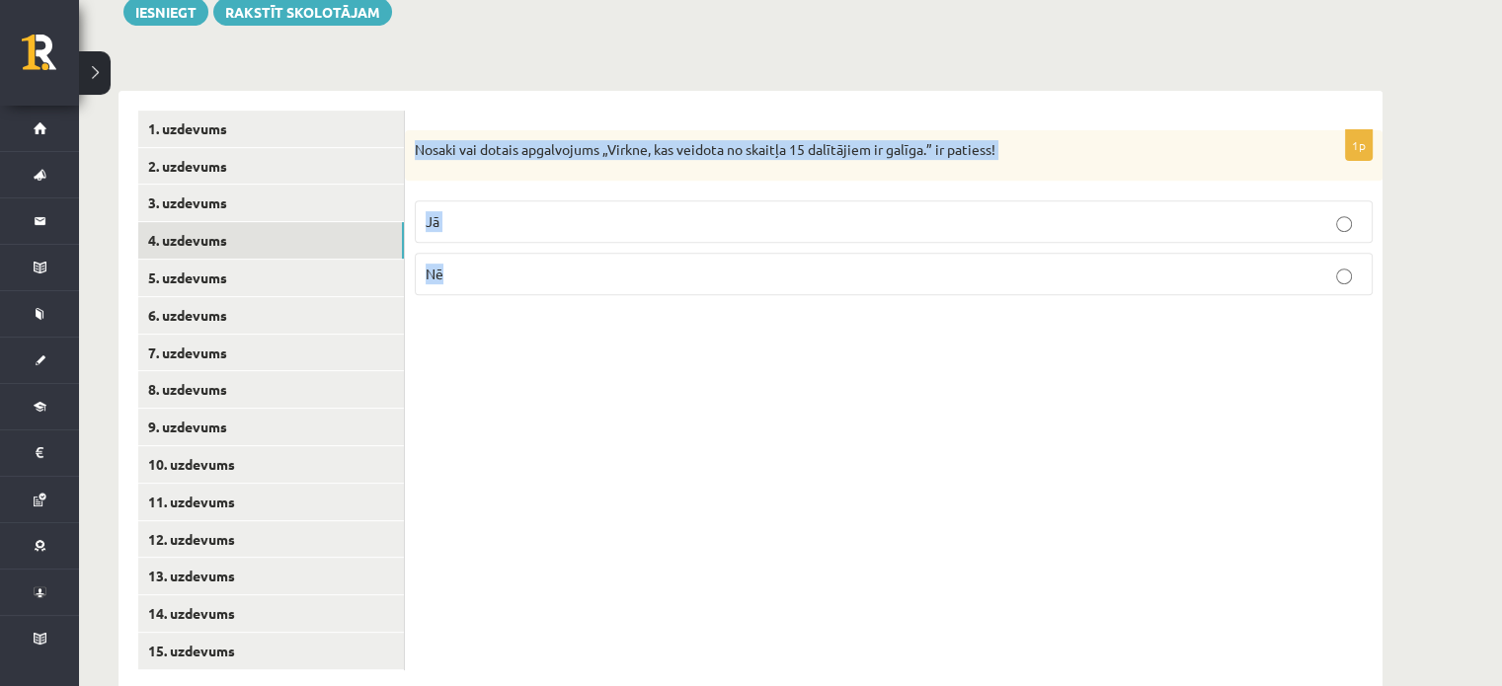
drag, startPoint x: 447, startPoint y: 234, endPoint x: 414, endPoint y: 105, distance: 133.7
click at [414, 130] on div "1p Nosaki vai dotais apgalvojums „Virkne, kas veidota no skaitļa 15 dalītājiem …" at bounding box center [894, 221] width 978 height 182
copy div "Nosaki vai dotais apgalvojums „Virkne, kas veidota no skaitļa 15 dalītājiem ir …"
click at [515, 211] on p "Jā" at bounding box center [894, 221] width 936 height 21
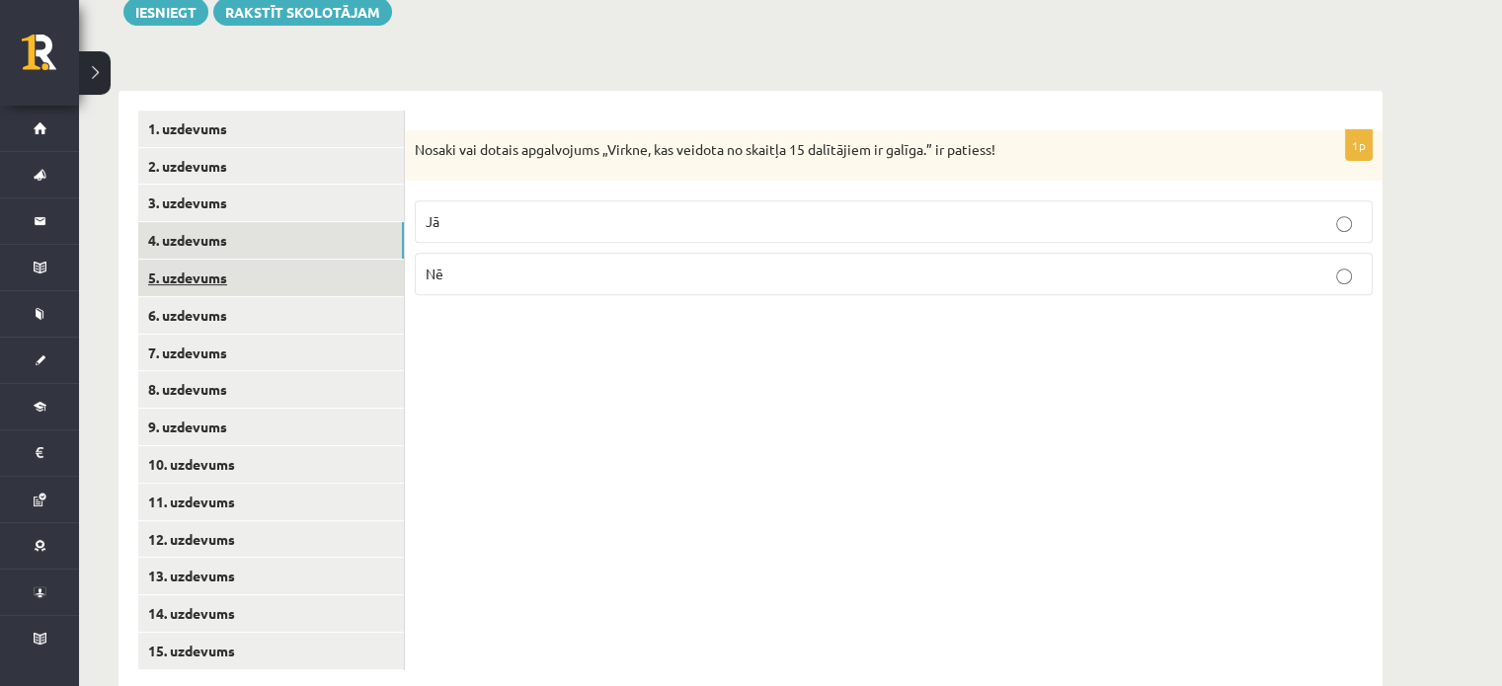
click at [301, 260] on link "5. uzdevums" at bounding box center [271, 278] width 266 height 37
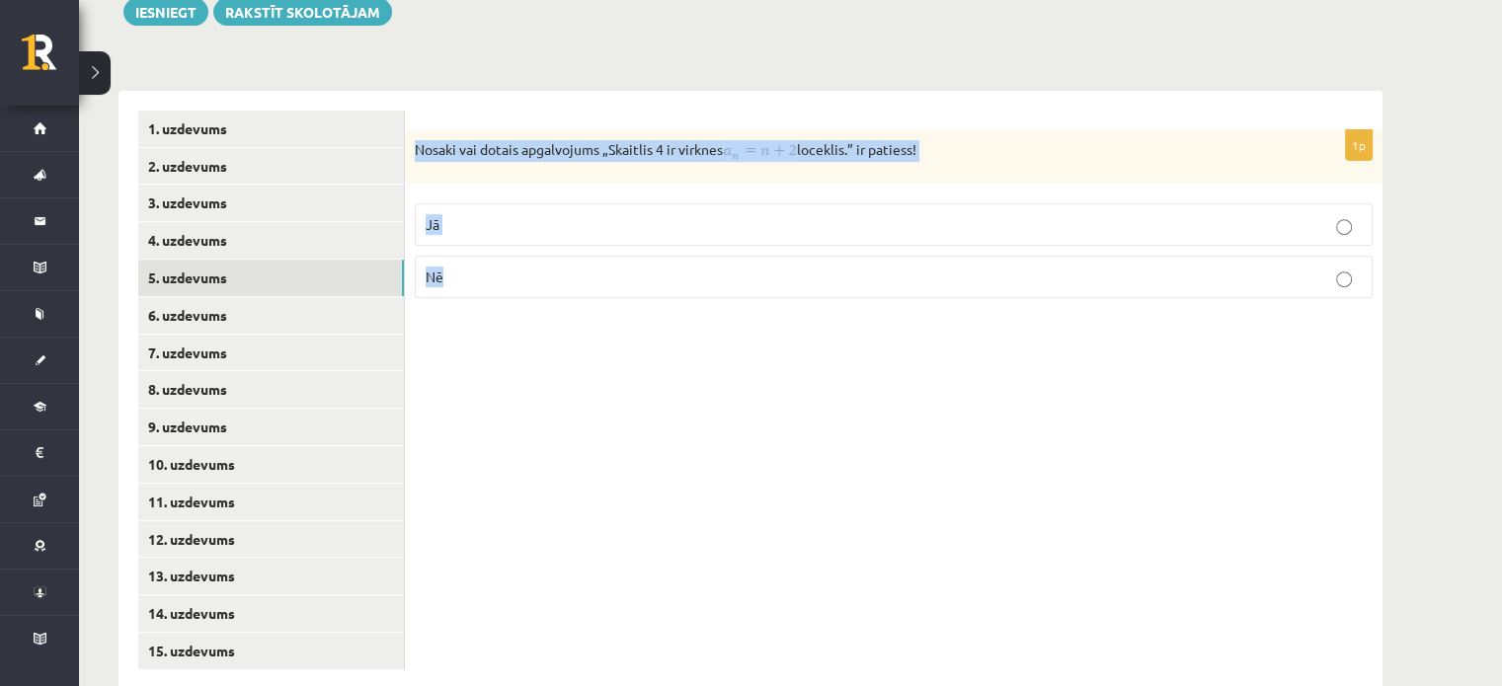
drag, startPoint x: 411, startPoint y: 102, endPoint x: 458, endPoint y: 222, distance: 129.5
click at [458, 222] on div "1p Nosaki vai dotais apgalvojums „Skaitlis 4 ir virknes loceklis.” ir patiess! …" at bounding box center [894, 222] width 978 height 184
copy div "Nosaki vai dotais apgalvojums „Skaitlis 4 ir virknes loceklis.” ir patiess! Jā …"
click at [948, 140] on p "Nosaki vai dotais apgalvojums „Skaitlis 4 ir virknes loceklis.” ir patiess!" at bounding box center [844, 151] width 859 height 22
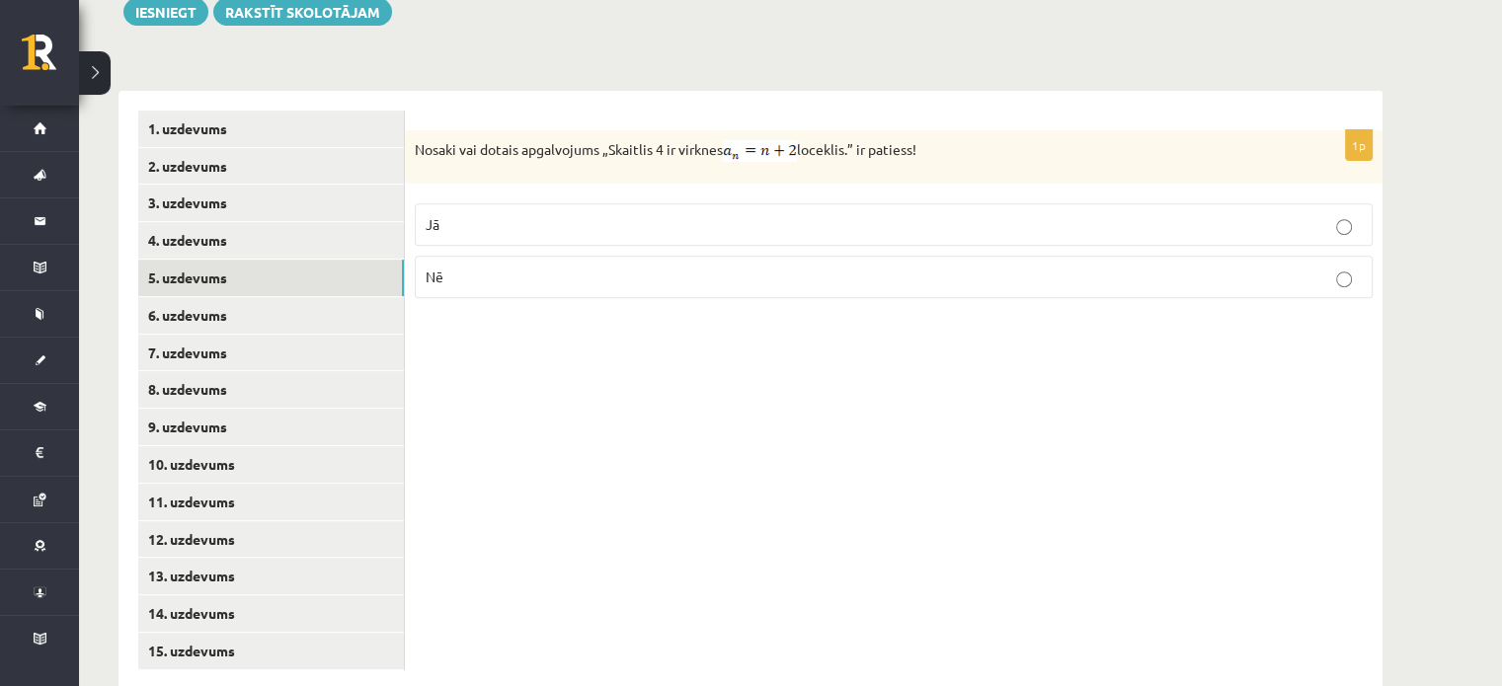
click at [435, 215] on span "Jā" at bounding box center [433, 224] width 14 height 18
click at [309, 297] on link "6. uzdevums" at bounding box center [271, 315] width 266 height 37
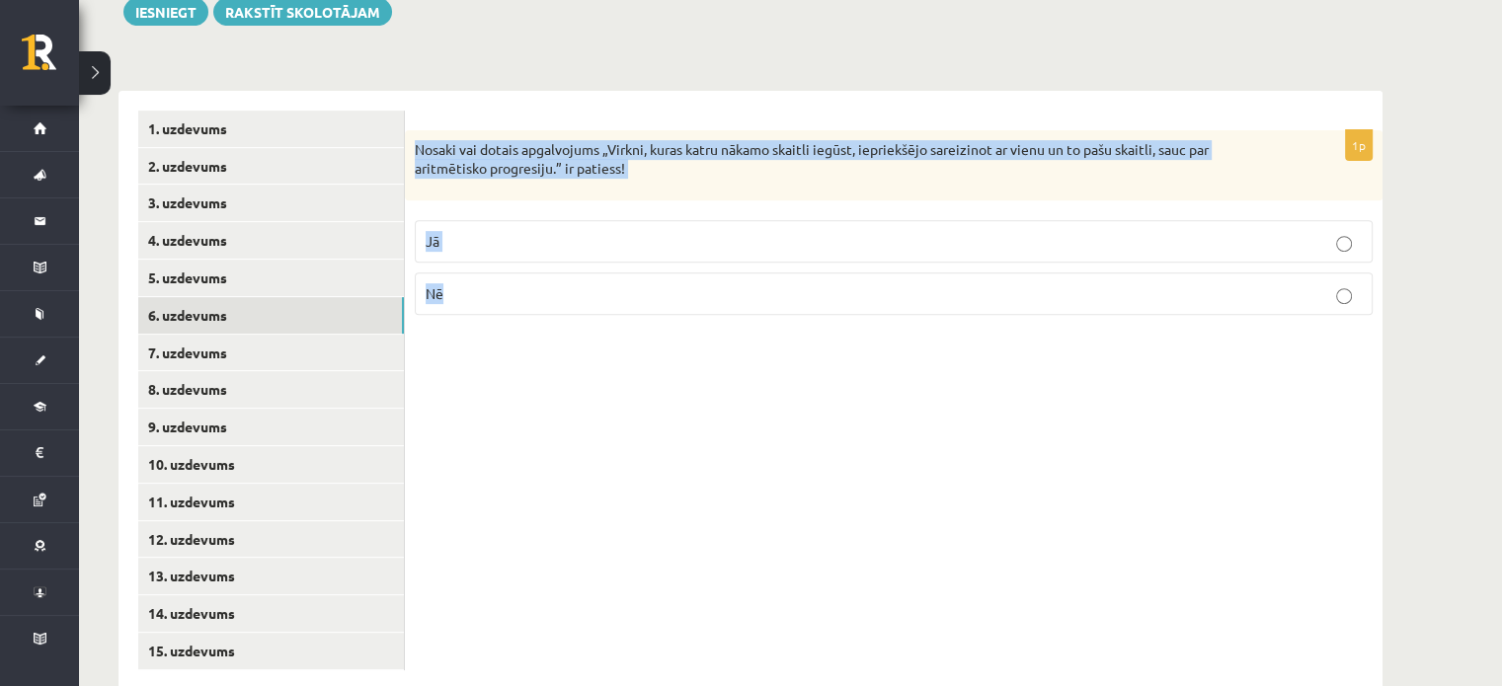
drag, startPoint x: 411, startPoint y: 102, endPoint x: 616, endPoint y: 244, distance: 249.9
click at [616, 244] on div "1p Nosaki vai dotais apgalvojums „Virkni, kuras katru nākamo skaitli iegūst, ie…" at bounding box center [894, 230] width 978 height 201
copy div "Nosaki vai dotais apgalvojums „Virkni, kuras katru nākamo skaitli iegūst, iepri…"
click at [520, 140] on p "Nosaki vai dotais apgalvojums „Virkni, kuras katru nākamo skaitli iegūst, iepri…" at bounding box center [844, 159] width 859 height 39
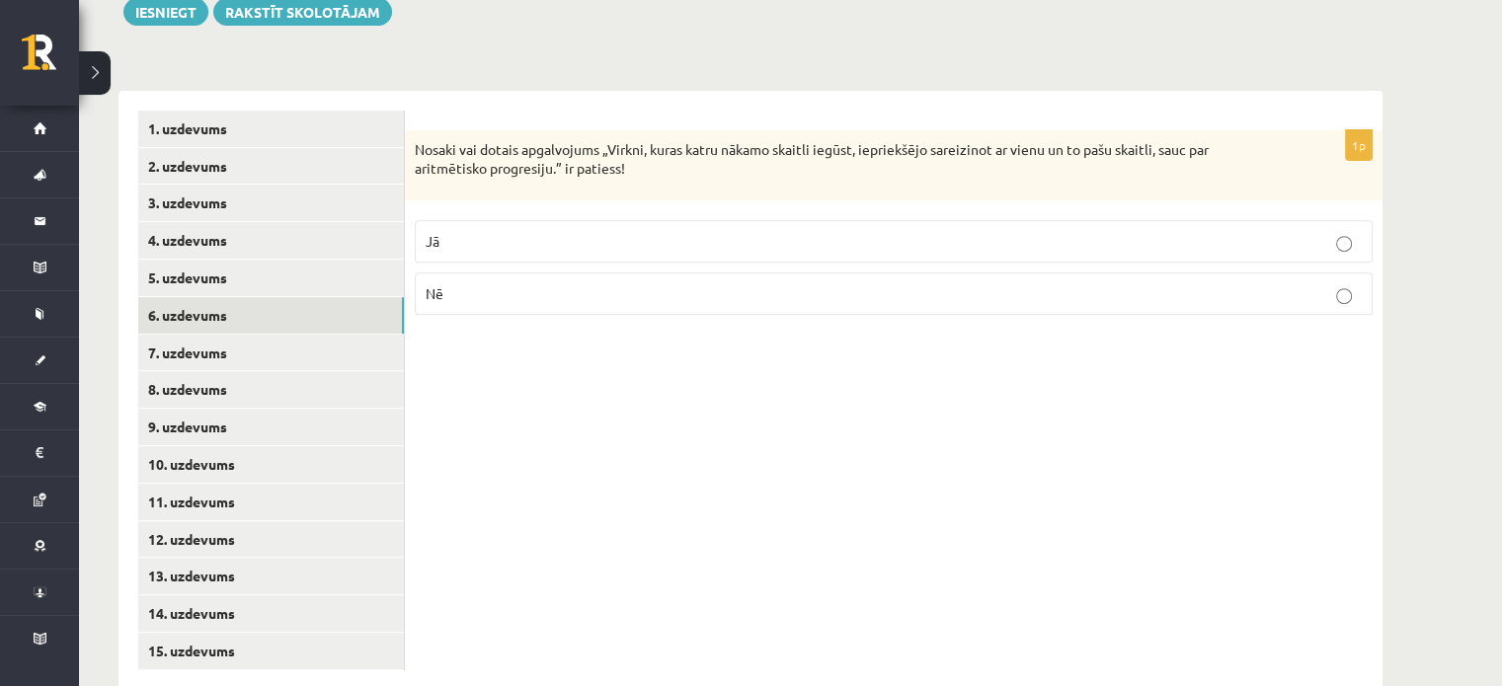
click at [507, 283] on p "Nē" at bounding box center [894, 293] width 936 height 21
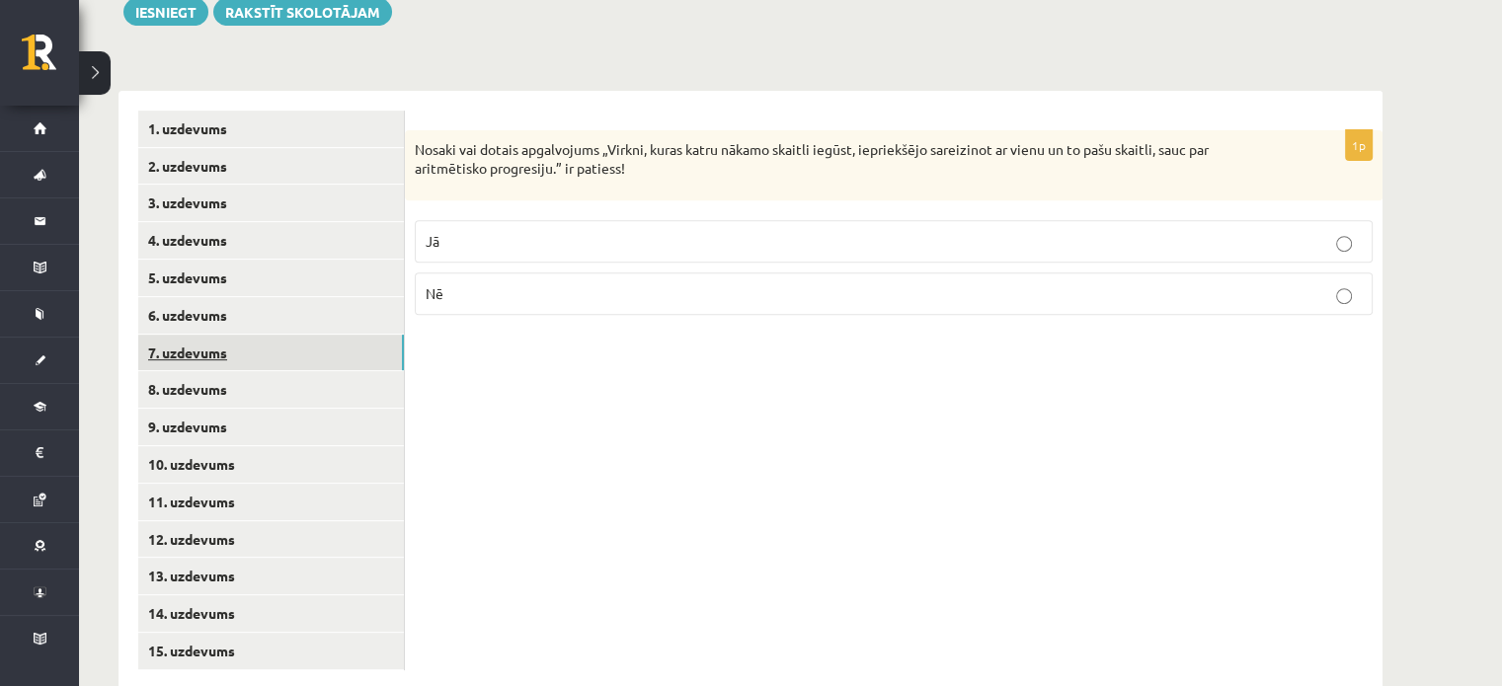
click at [345, 335] on link "7. uzdevums" at bounding box center [271, 353] width 266 height 37
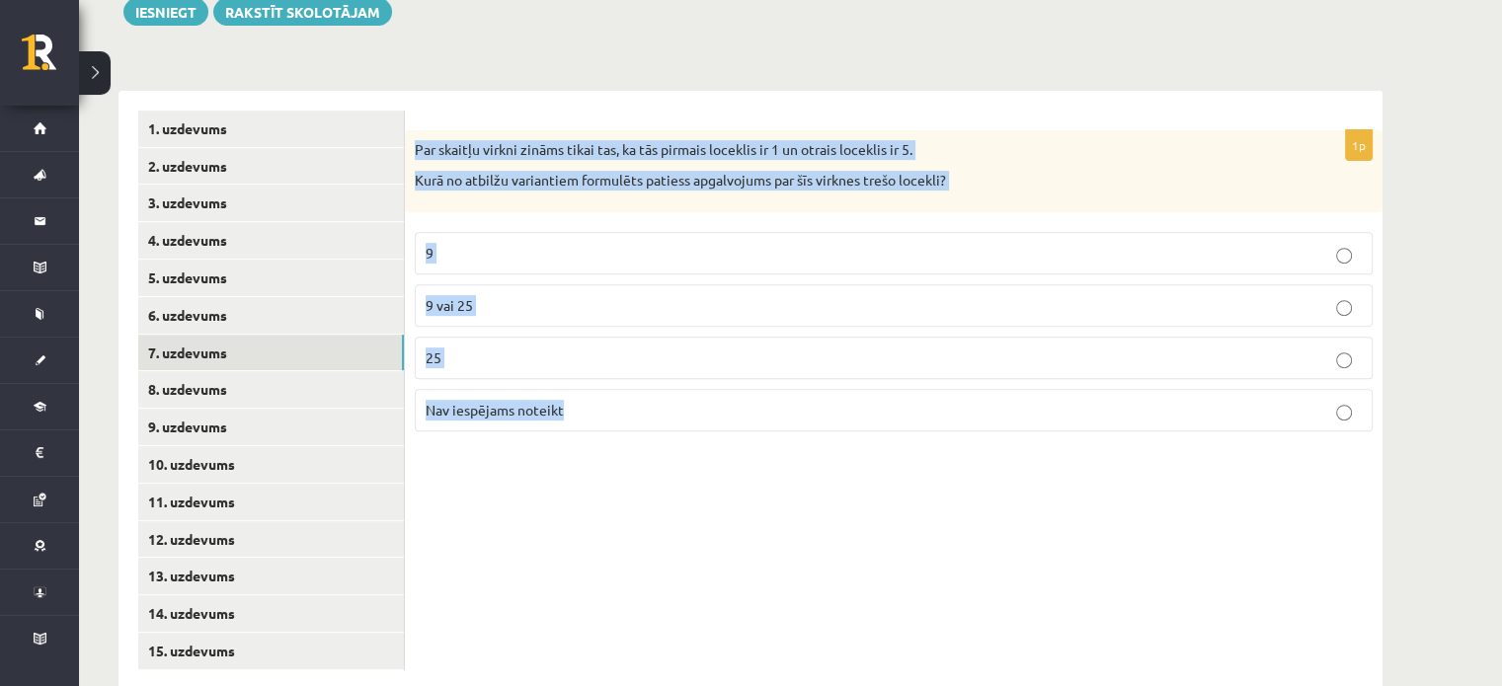
drag, startPoint x: 413, startPoint y: 106, endPoint x: 574, endPoint y: 383, distance: 320.9
click at [574, 383] on div "1p Par skaitļu virkni zināms tikai tas, ka tās pirmais loceklis ir 1 un otrais …" at bounding box center [894, 288] width 978 height 317
click at [498, 401] on span "Nav iespējams noteikt" at bounding box center [495, 410] width 138 height 18
drag, startPoint x: 569, startPoint y: 366, endPoint x: 412, endPoint y: 94, distance: 314.6
click at [412, 130] on div "1p Par skaitļu virkni zināms tikai tas, ka tās pirmais loceklis ir 1 un otrais …" at bounding box center [894, 288] width 978 height 317
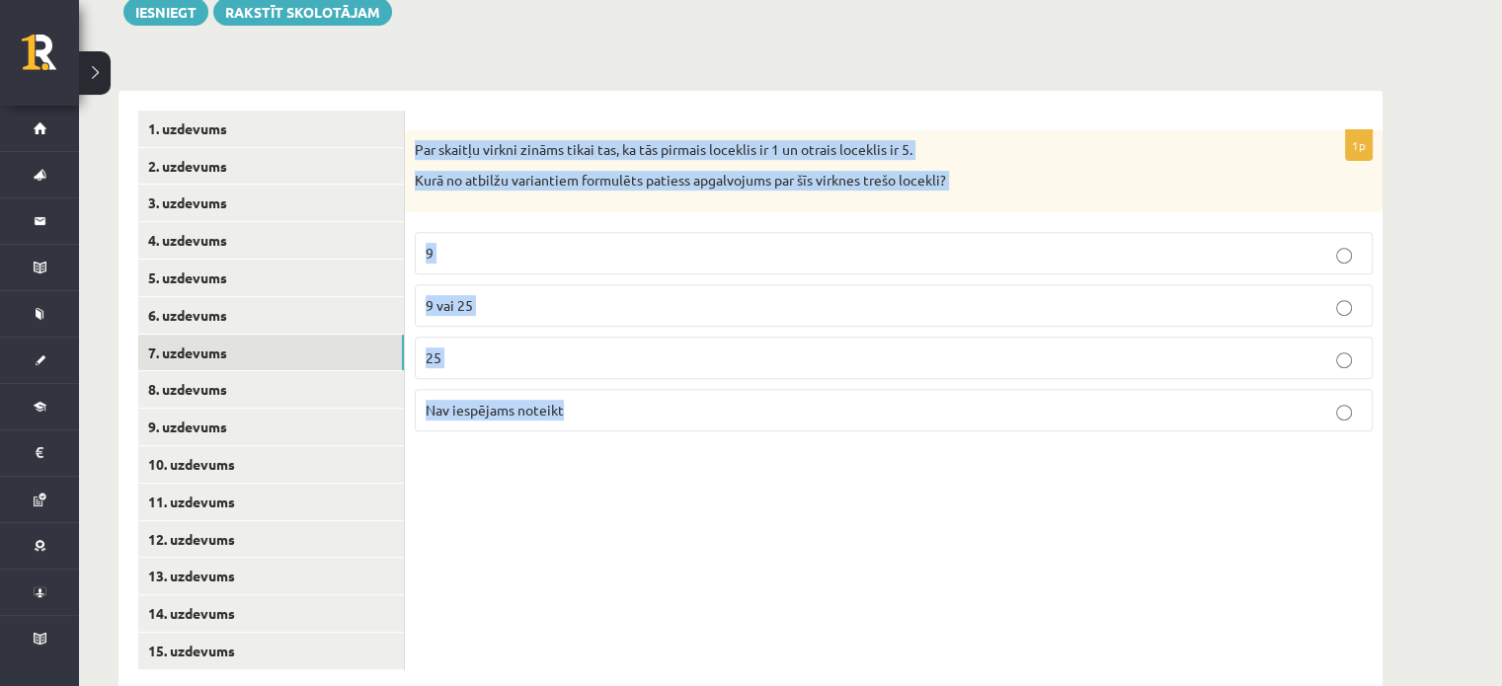
click at [513, 401] on span "Nav iespējams noteikt" at bounding box center [495, 410] width 138 height 18
drag, startPoint x: 529, startPoint y: 366, endPoint x: 609, endPoint y: 360, distance: 80.3
click at [609, 360] on div "1p Par skaitļu virkni zināms tikai tas, ka tās pirmais loceklis ir 1 un otrais …" at bounding box center [894, 288] width 978 height 317
copy div "Par skaitļu virkni zināms tikai tas, ka tās pirmais loceklis ir 1 un otrais loc…"
click at [576, 400] on p "Nav iespējams noteikt" at bounding box center [894, 410] width 936 height 21
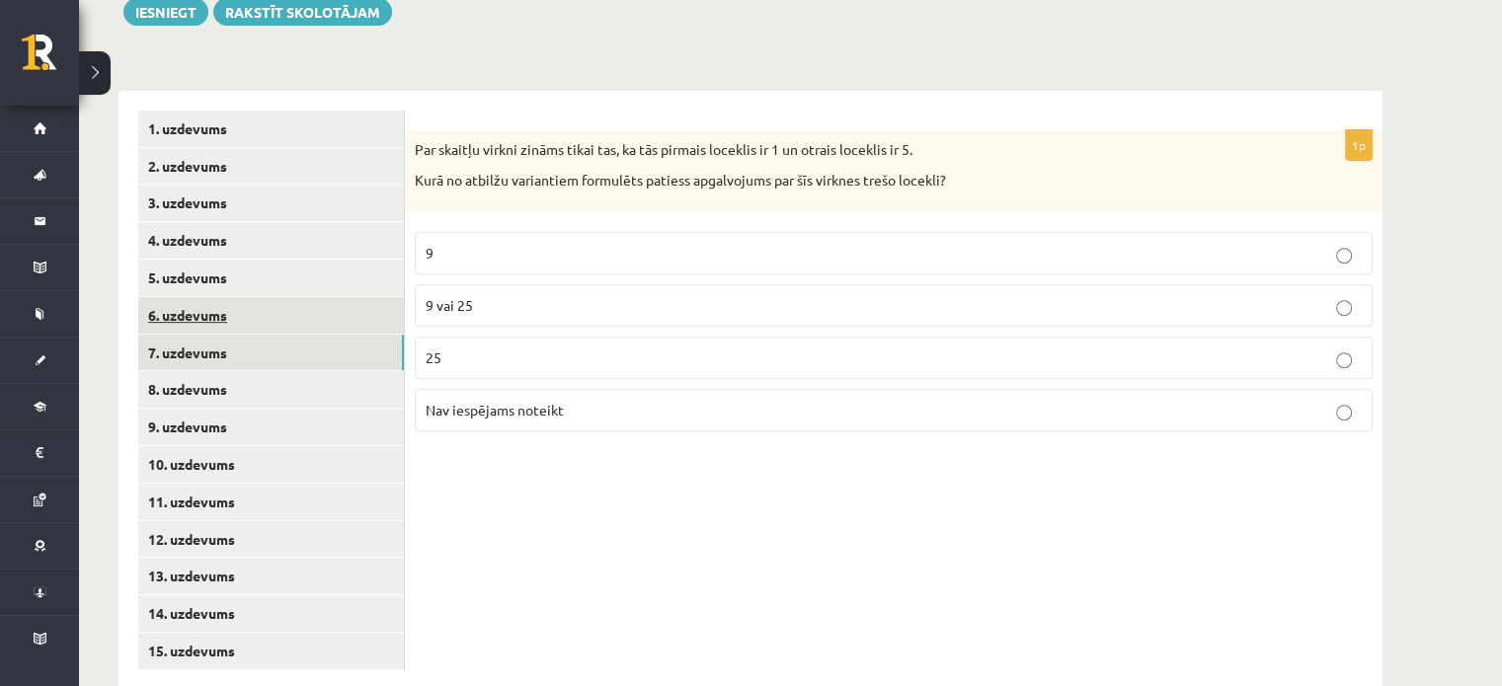
click at [280, 297] on link "6. uzdevums" at bounding box center [271, 315] width 266 height 37
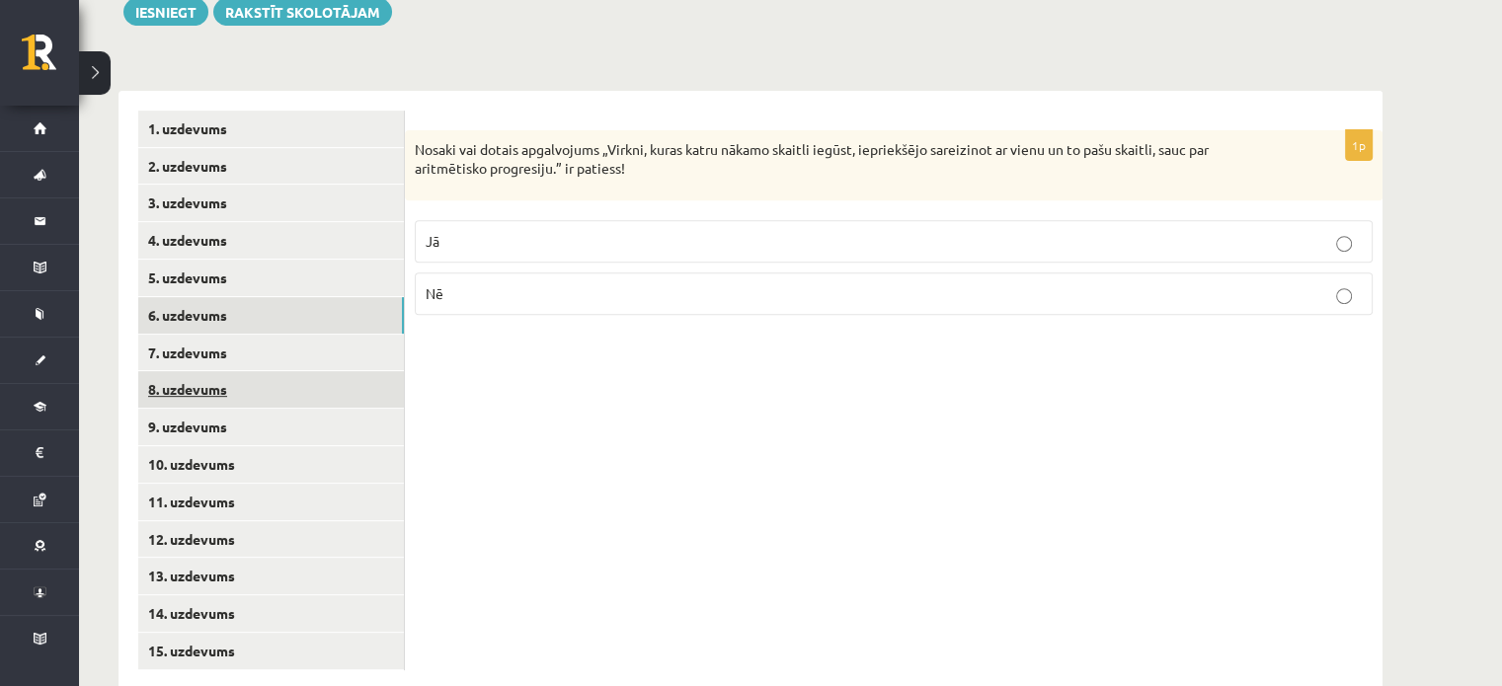
click at [280, 371] on link "8. uzdevums" at bounding box center [271, 389] width 266 height 37
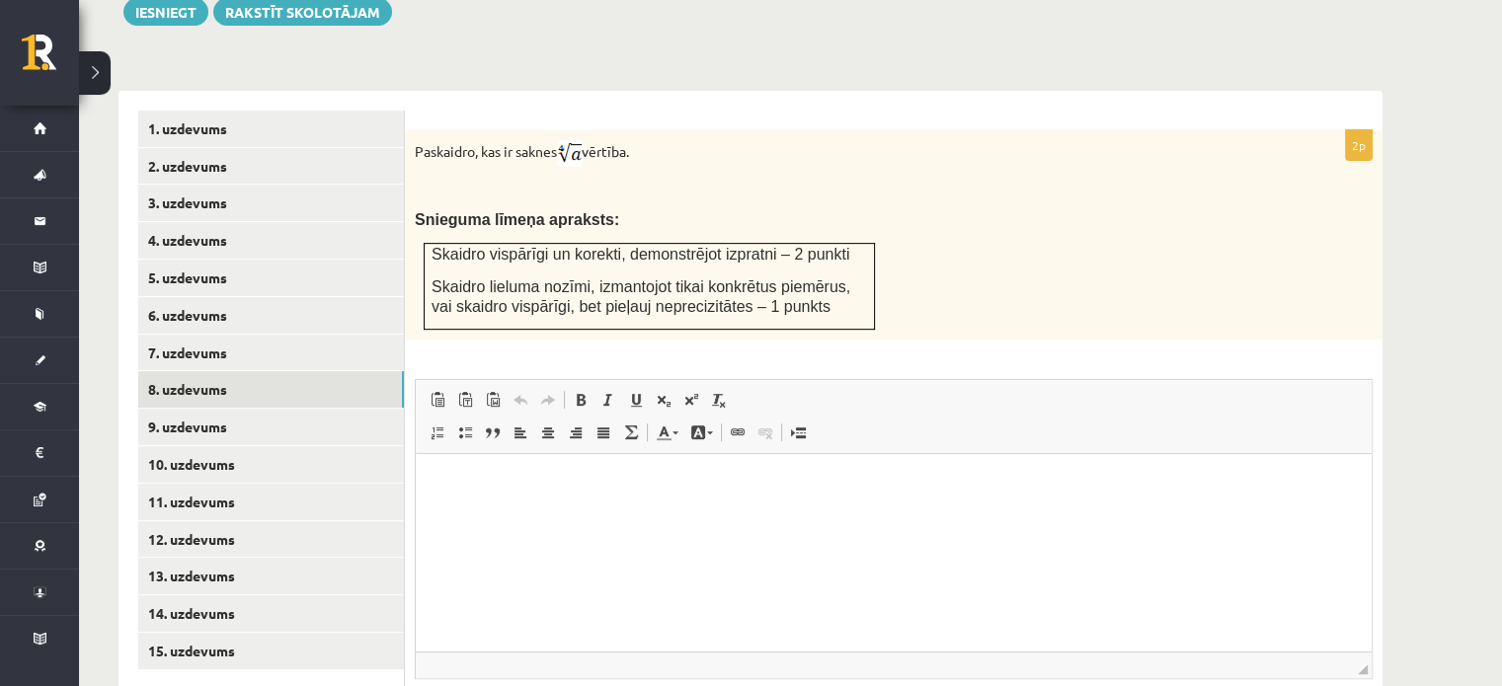
drag, startPoint x: 411, startPoint y: 103, endPoint x: 696, endPoint y: 118, distance: 285.8
click at [715, 130] on div "Paskaidro, kas ir saknes vērtība. Snieguma līmeņa apraksts: Skaidro vispārīgi u…" at bounding box center [894, 234] width 978 height 209
copy p "Paskaidro, kas ir saknes vērtība."
click at [654, 140] on p "Paskaidro, kas ir saknes vērtība." at bounding box center [844, 153] width 859 height 27
click at [514, 514] on html at bounding box center [894, 483] width 956 height 60
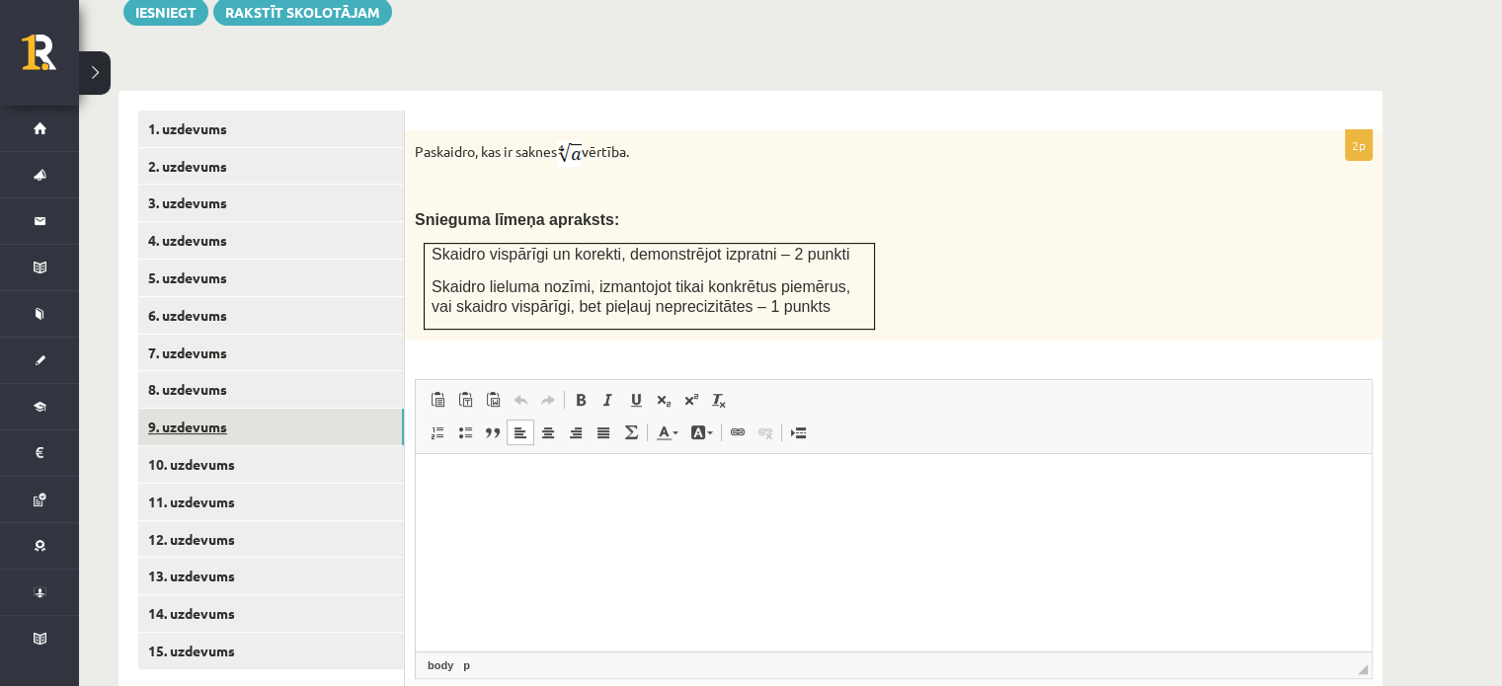
click at [328, 409] on link "9. uzdevums" at bounding box center [271, 427] width 266 height 37
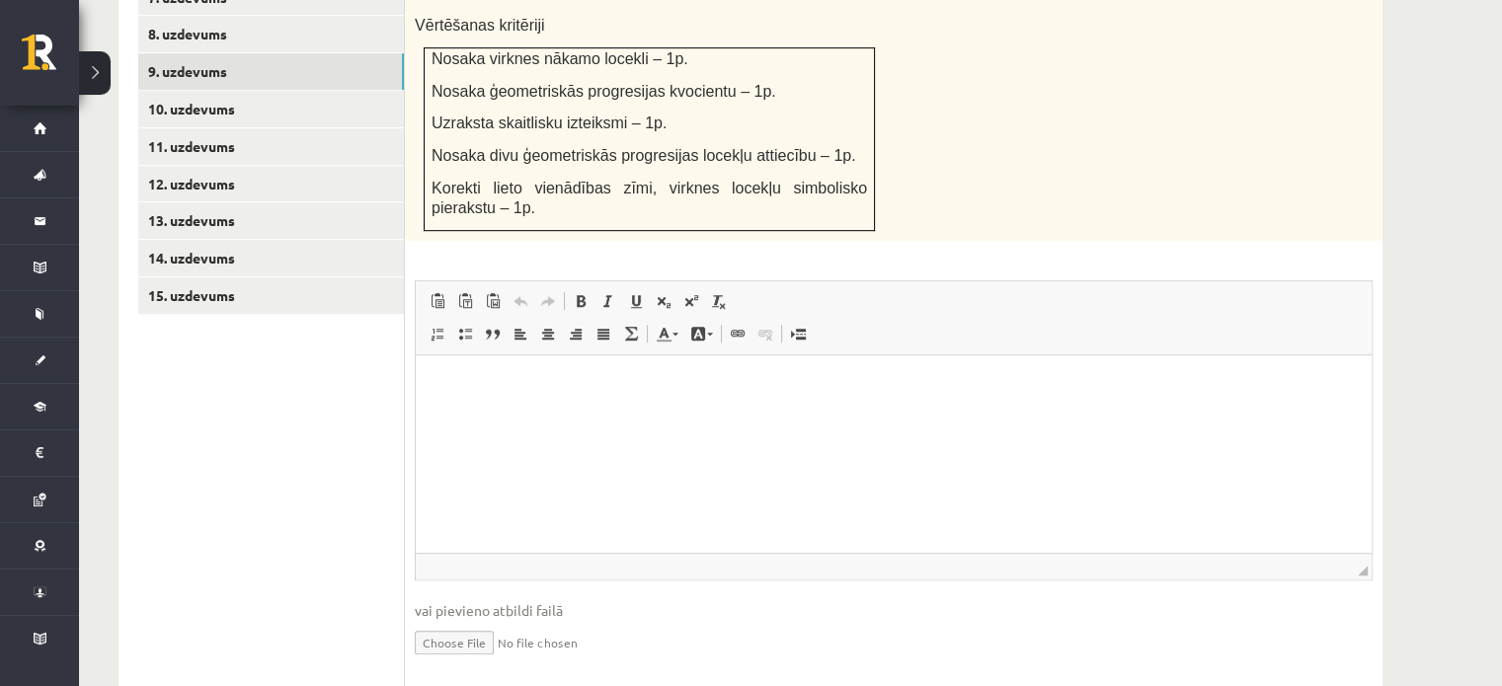
scroll to position [1140, 0]
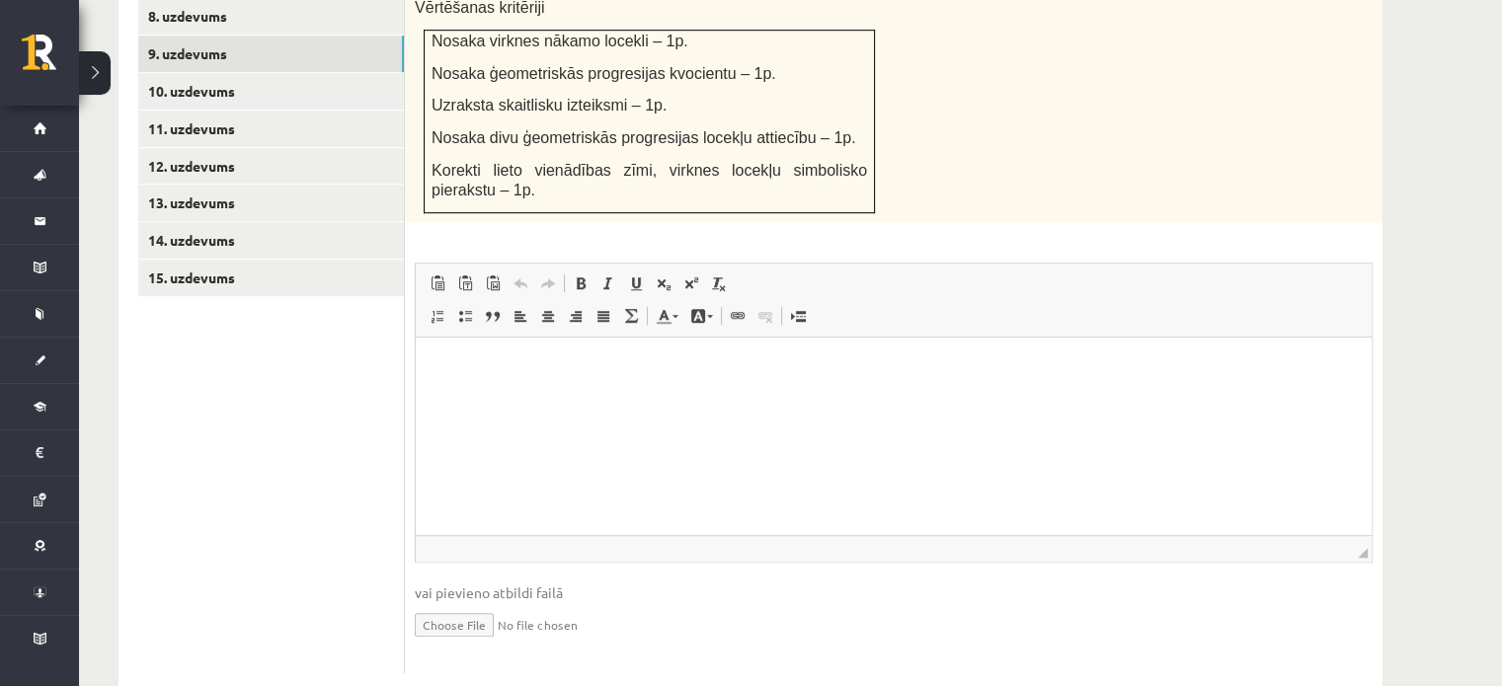
click at [470, 603] on input "file" at bounding box center [894, 623] width 958 height 40
type input "**********"
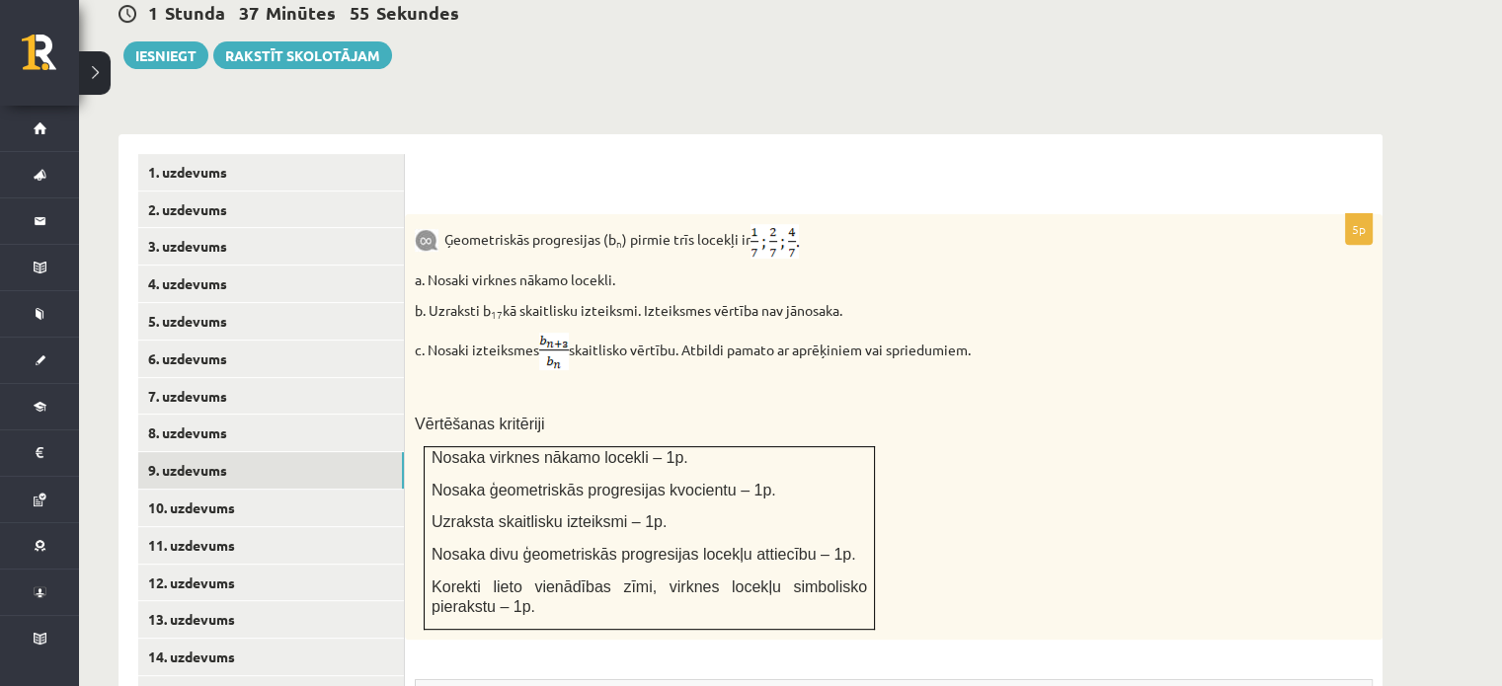
scroll to position [719, 0]
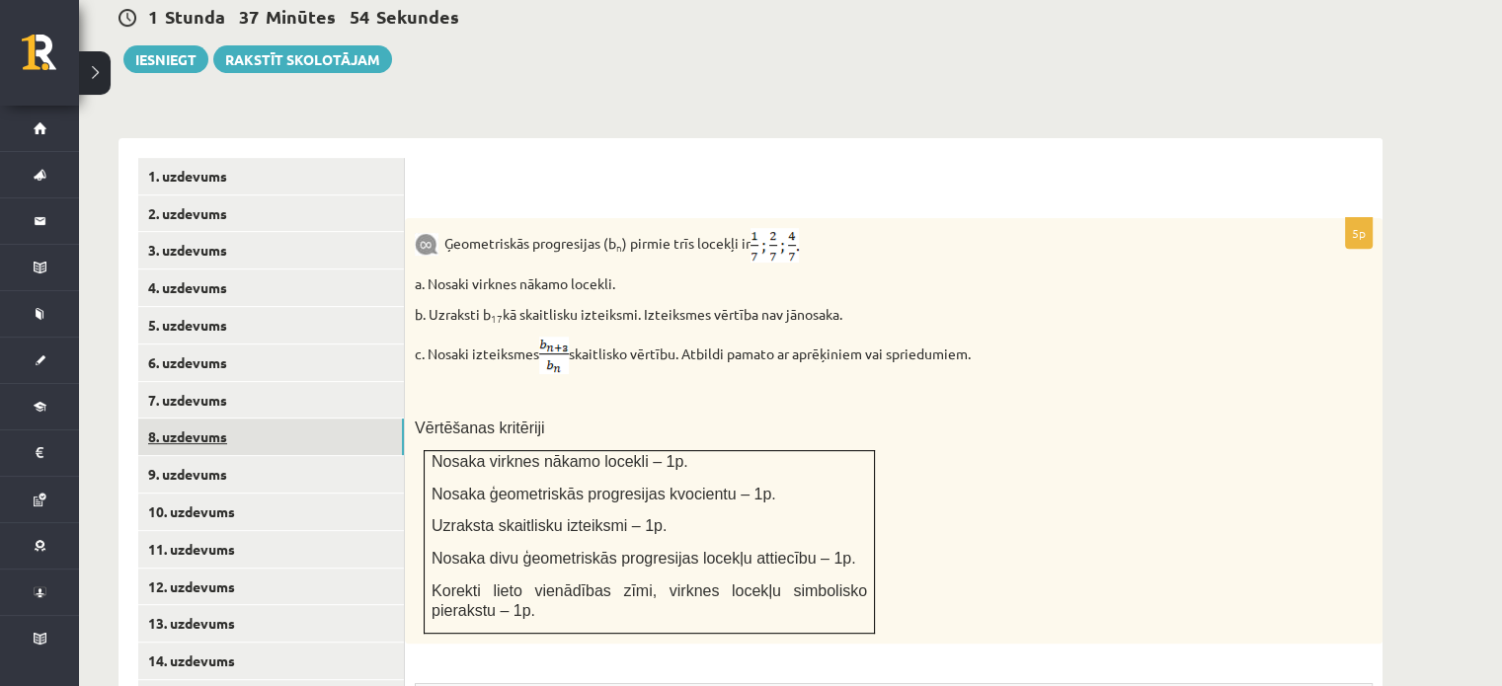
click at [280, 419] on link "8. uzdevums" at bounding box center [271, 437] width 266 height 37
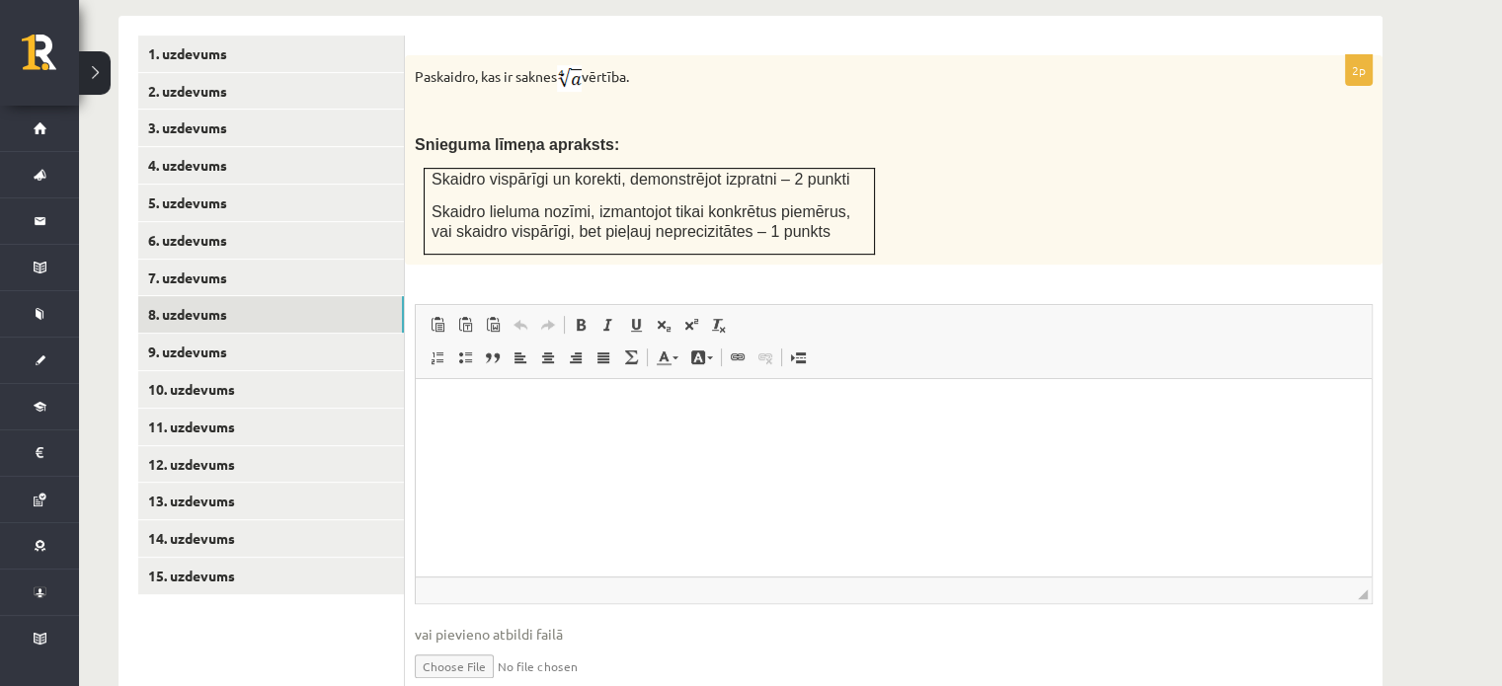
scroll to position [848, 0]
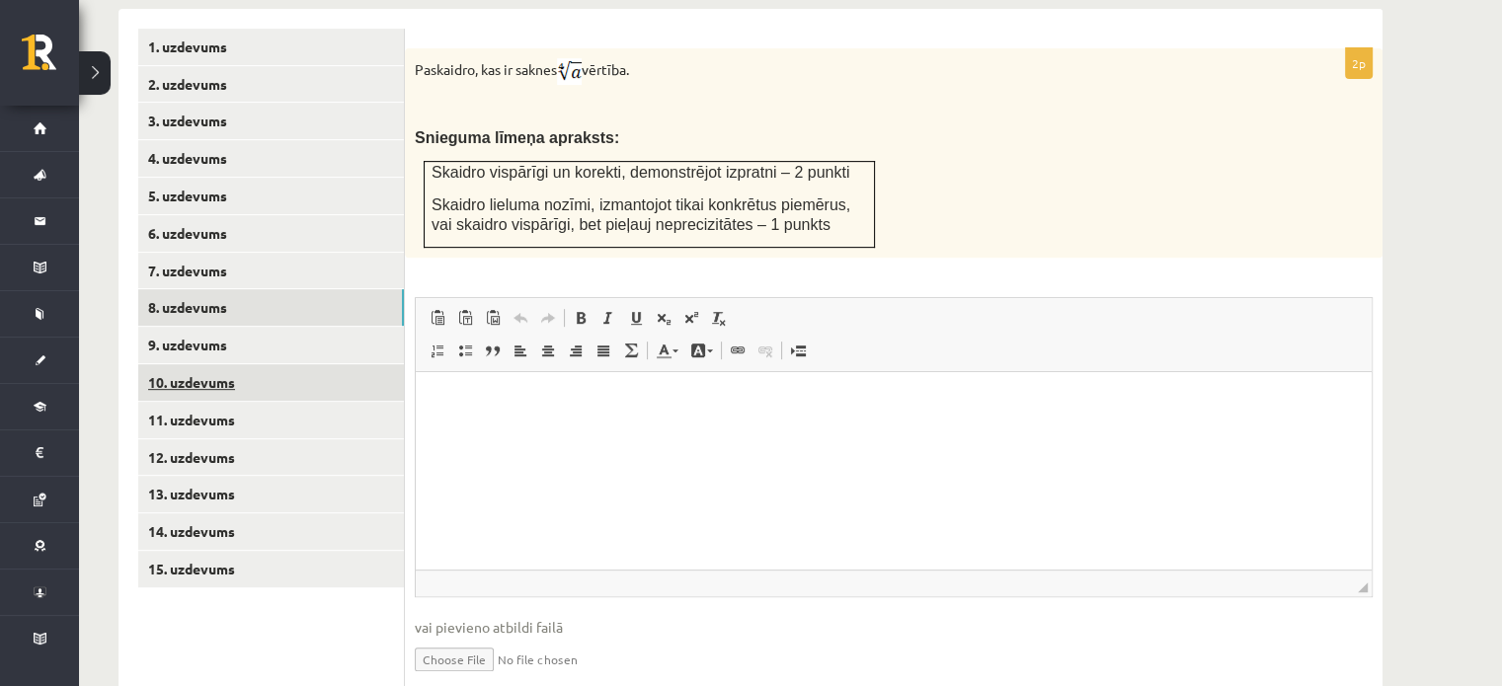
click at [280, 364] on link "10. uzdevums" at bounding box center [271, 382] width 266 height 37
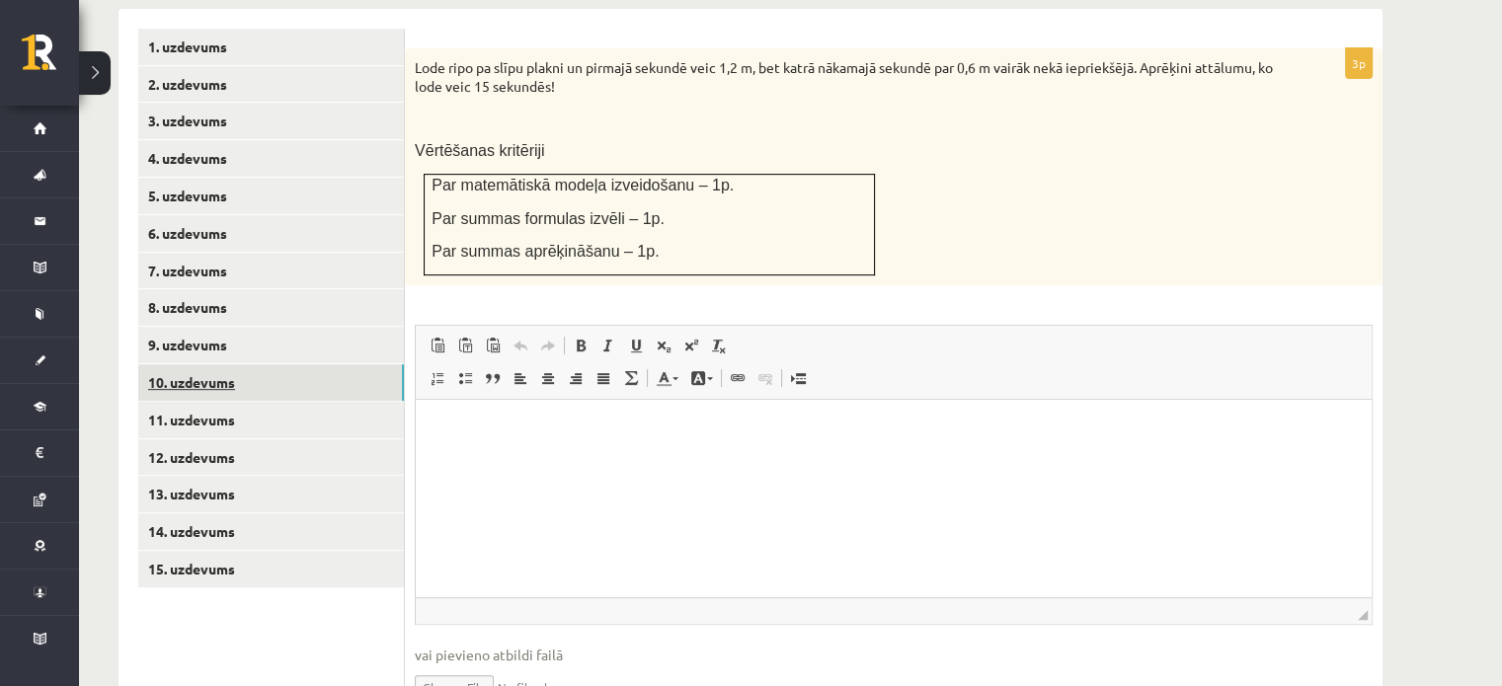
scroll to position [0, 0]
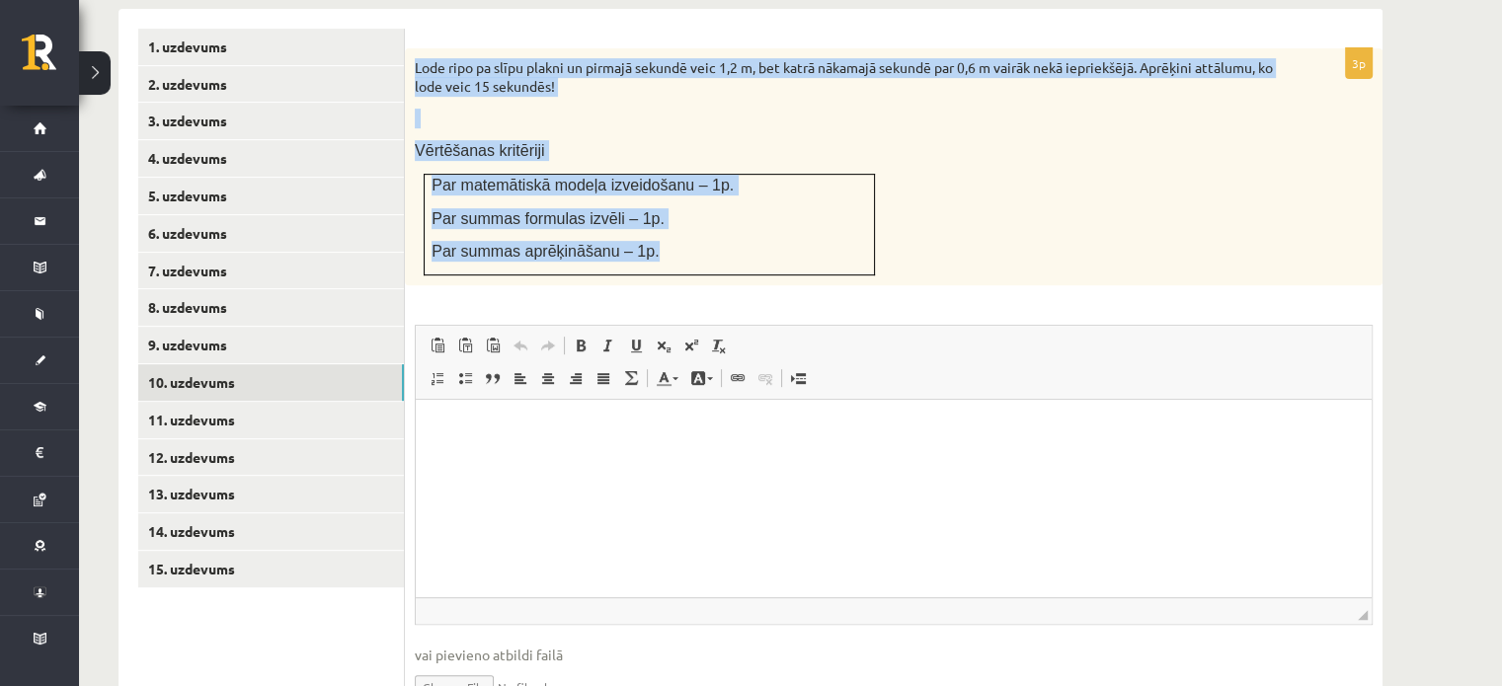
drag, startPoint x: 415, startPoint y: 23, endPoint x: 640, endPoint y: 211, distance: 293.8
click at [640, 211] on div "Lode ripo pa slīpu plakni un pirmajā sekundē veic 1,2 m, bet katrā nākamajā sek…" at bounding box center [894, 166] width 978 height 237
copy div "Lode ripo pa slīpu plakni un pirmajā sekundē veic 1,2 m, bet katrā nākamajā sek…"
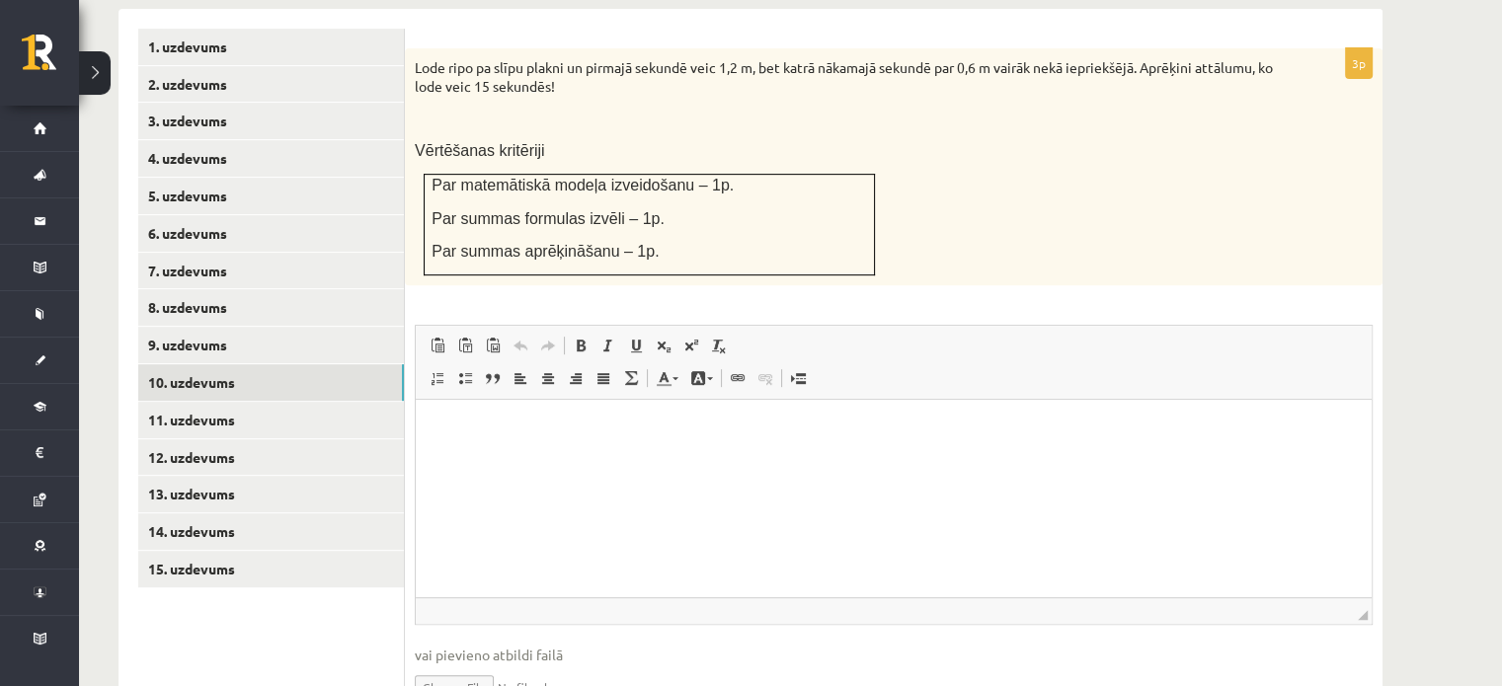
click at [991, 273] on div "3p Lode ripo pa slīpu plakni un pirmajā sekundē veic 1,2 m, bet katrā nākamajā …" at bounding box center [894, 391] width 978 height 687
click at [477, 666] on input "file" at bounding box center [894, 686] width 958 height 40
type input "**********"
click at [182, 402] on link "11. uzdevums" at bounding box center [271, 420] width 266 height 37
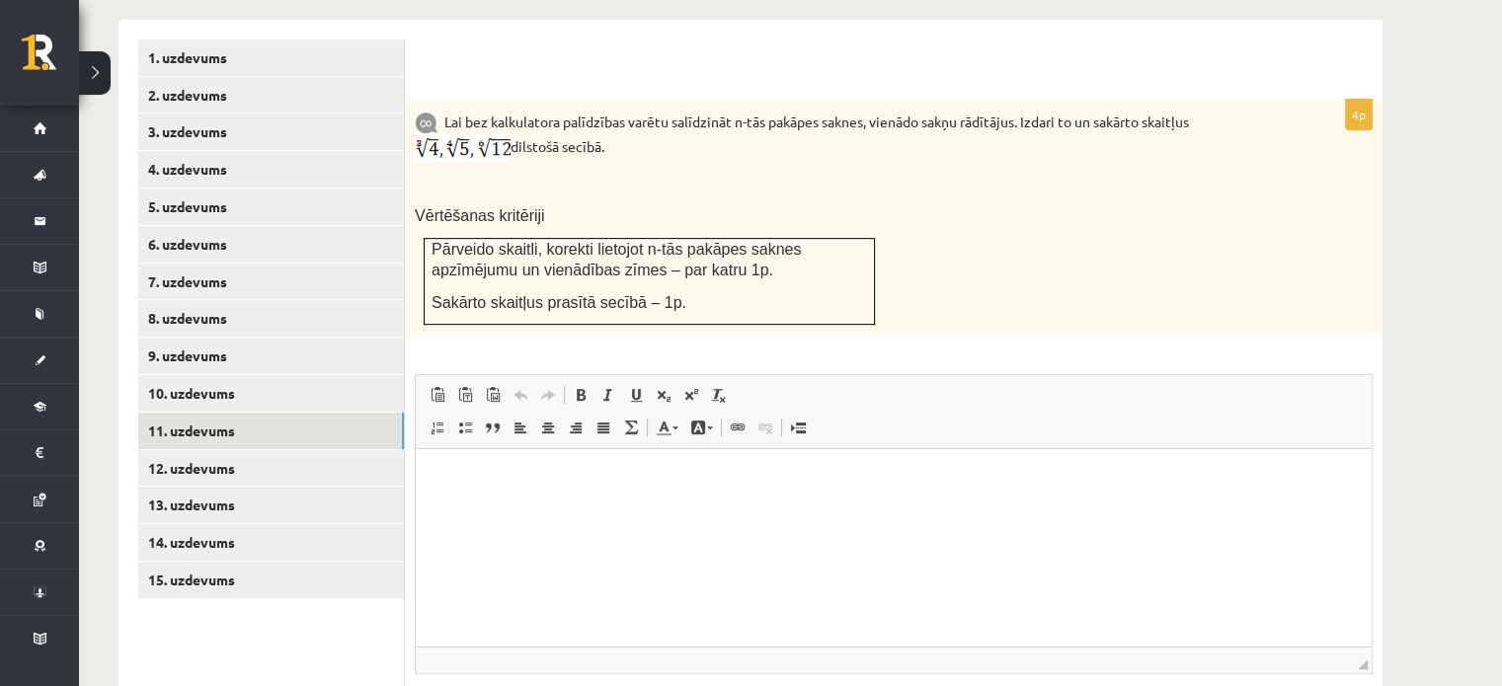
scroll to position [840, 0]
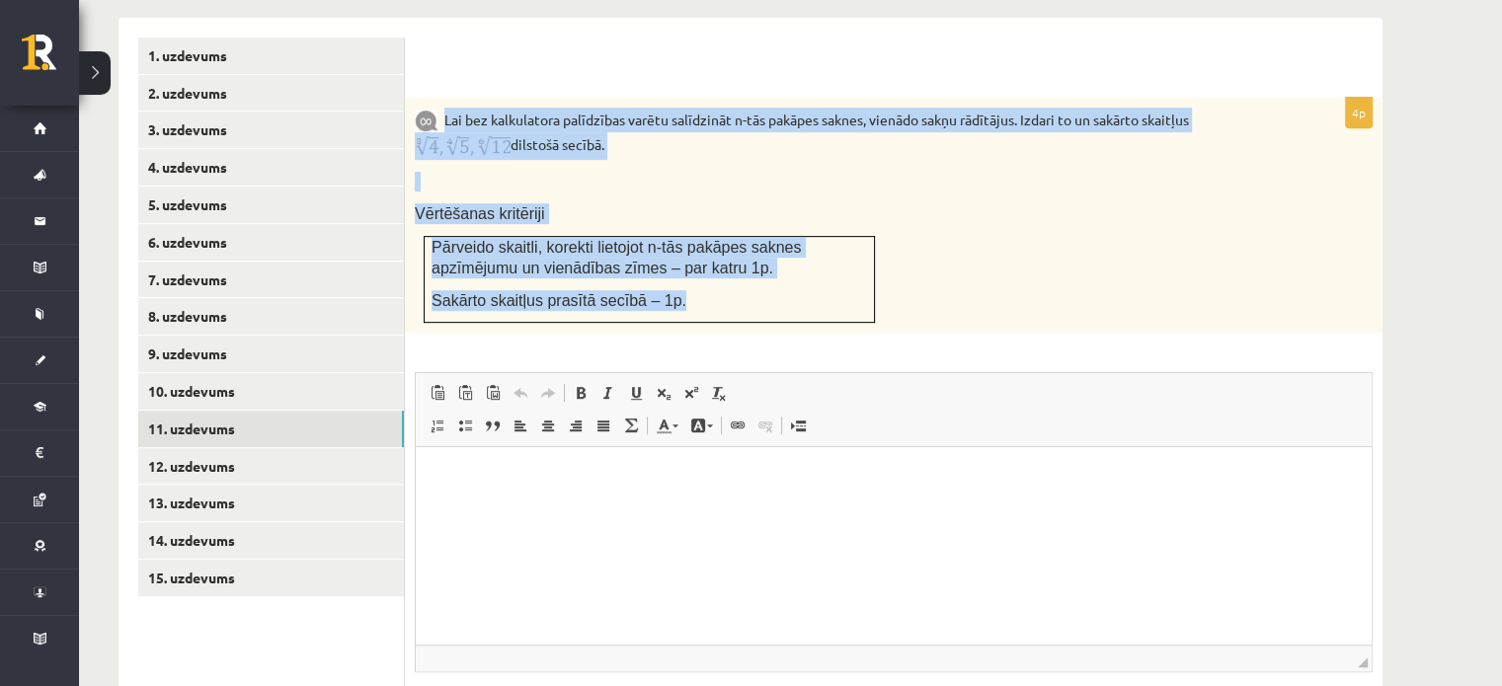
drag, startPoint x: 445, startPoint y: 73, endPoint x: 704, endPoint y: 263, distance: 320.8
click at [704, 263] on div "Lai bez kalkulatora palīdzības varētu salīdzināt n-tās pakāpes saknes, vienādo …" at bounding box center [894, 215] width 978 height 235
copy div "Lai bez kalkulatora palīdzības varētu salīdzināt n-tās pakāpes saknes, vienādo …"
click at [777, 112] on p "Lai bez kalkulatora palīdzības varētu salīdzināt n-tās pakāpes saknes, vienādo …" at bounding box center [844, 134] width 859 height 52
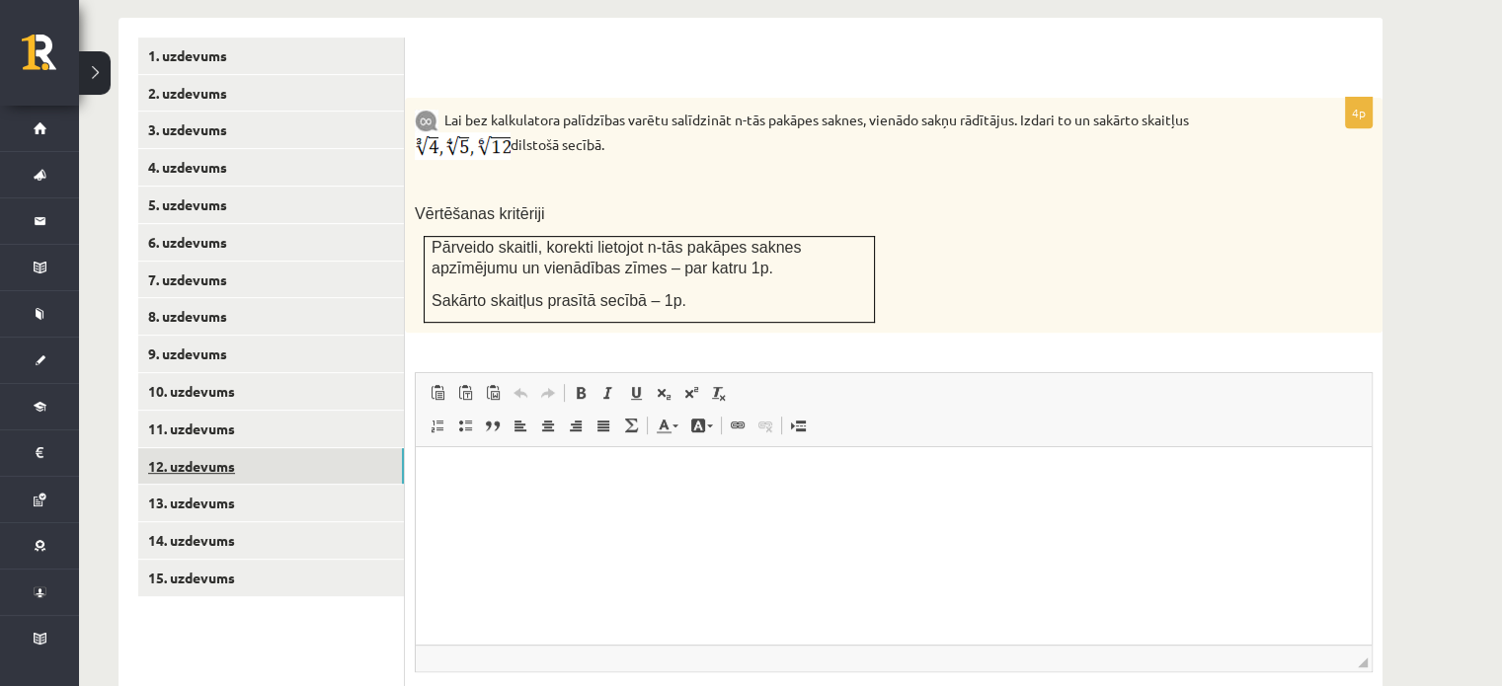
click at [240, 448] on link "12. uzdevums" at bounding box center [271, 466] width 266 height 37
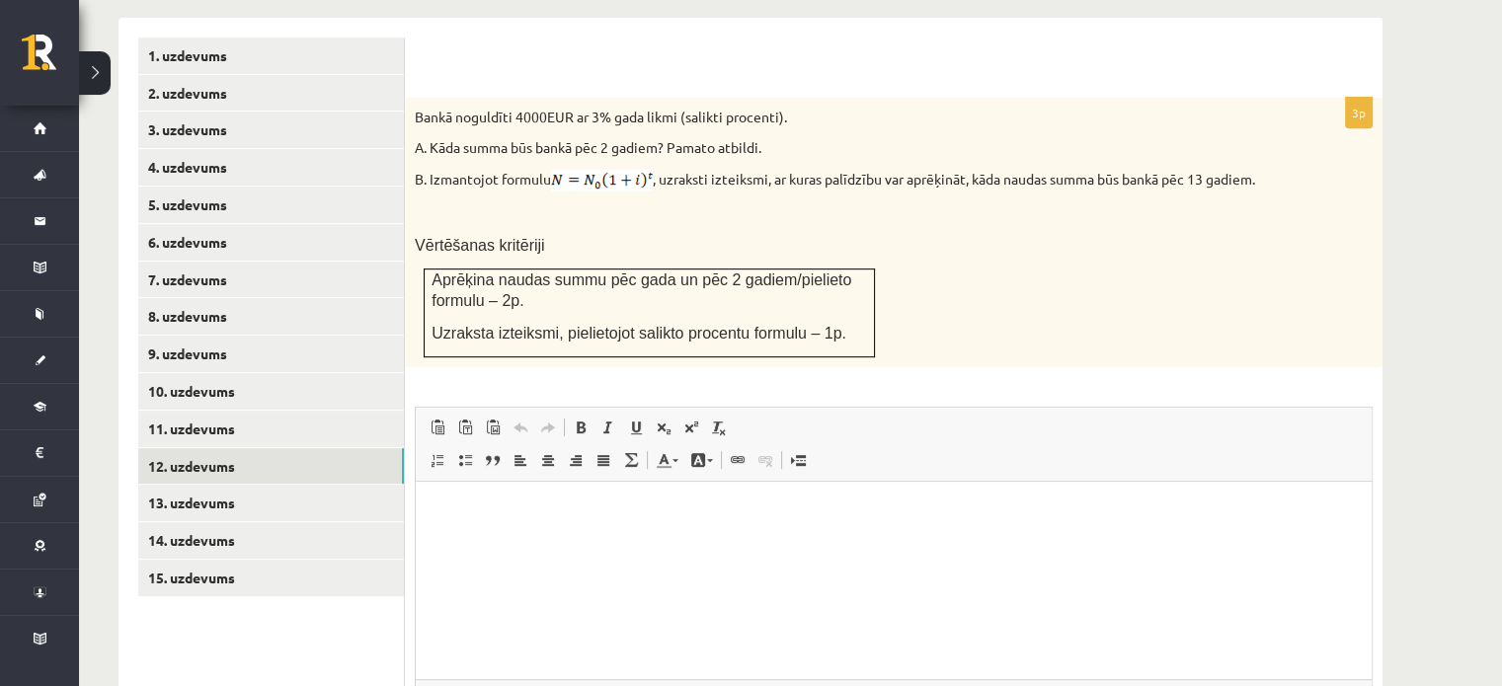
scroll to position [0, 0]
click at [225, 411] on link "11. uzdevums" at bounding box center [271, 429] width 266 height 37
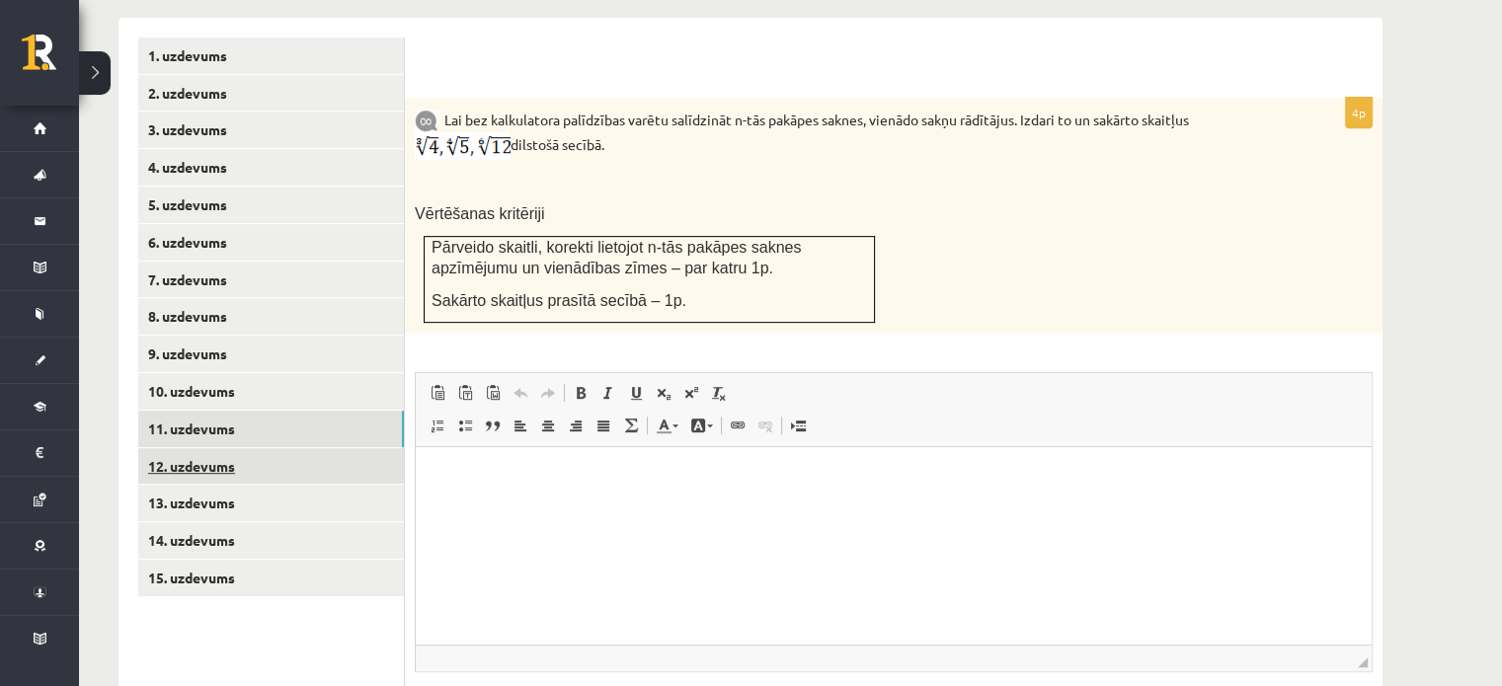
click at [355, 448] on link "12. uzdevums" at bounding box center [271, 466] width 266 height 37
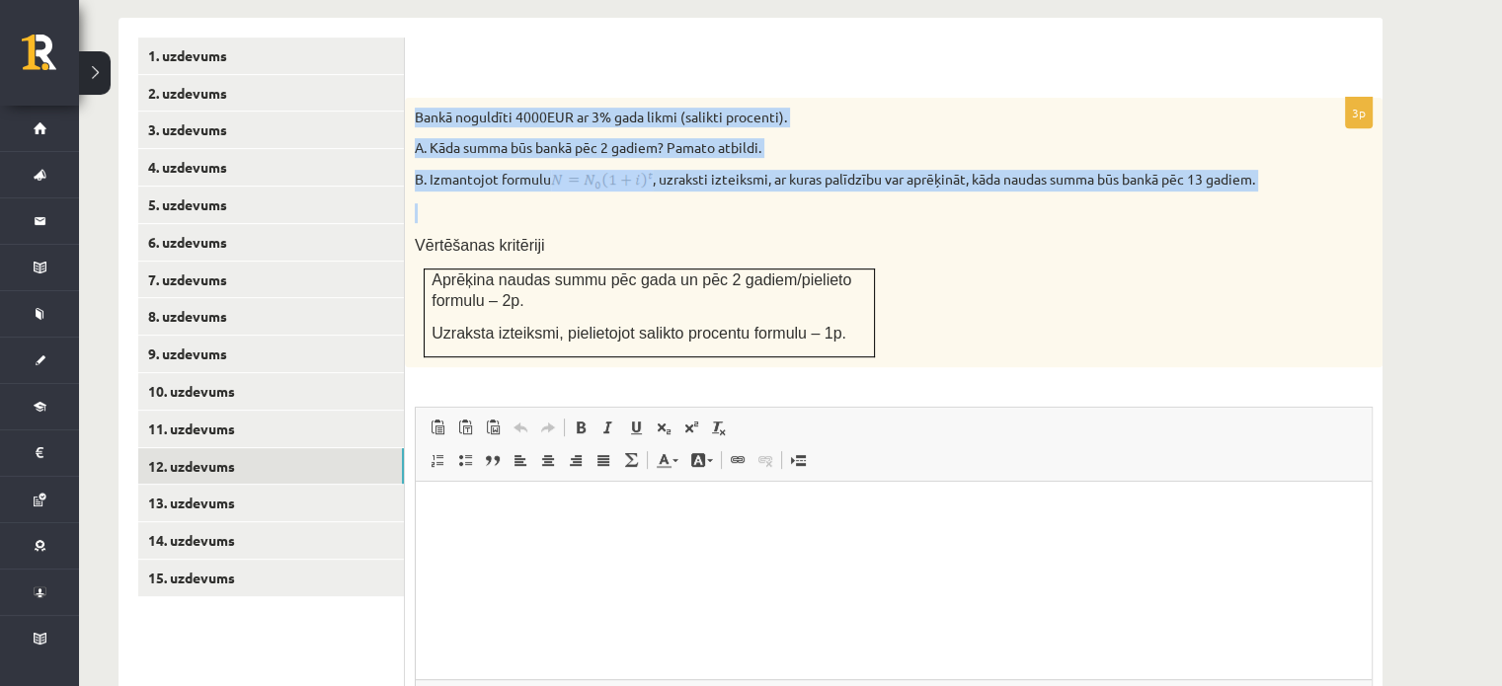
drag, startPoint x: 413, startPoint y: 69, endPoint x: 1253, endPoint y: 166, distance: 846.1
click at [1253, 166] on div "Bankā noguldīti 4000EUR ar 3% gada likmi (salikti procenti). A. Kāda summa būs …" at bounding box center [894, 233] width 978 height 271
copy div "Bankā noguldīti 4000EUR ar 3% gada likmi (salikti procenti). A. Kāda summa būs …"
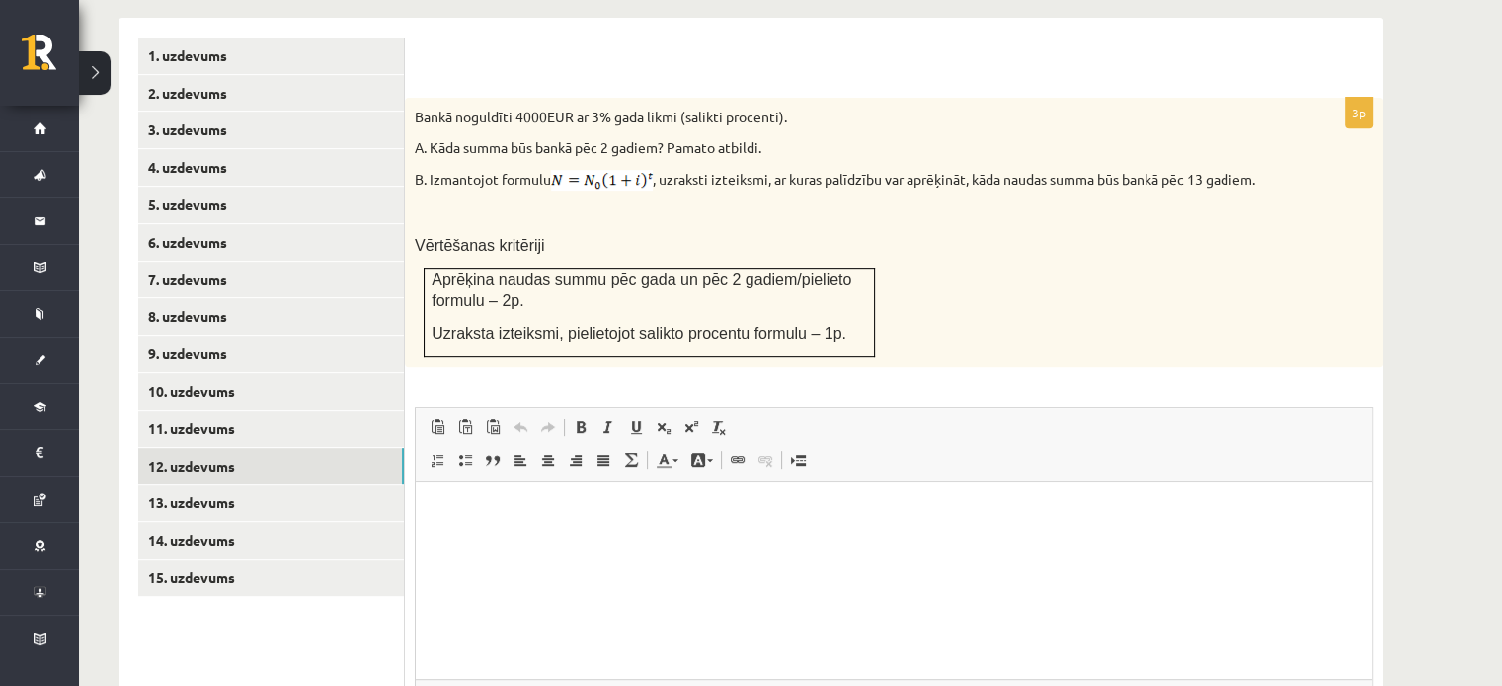
click at [720, 235] on p "Vērtēšanas kritēriji" at bounding box center [844, 245] width 859 height 21
click at [575, 530] on html at bounding box center [894, 512] width 956 height 60
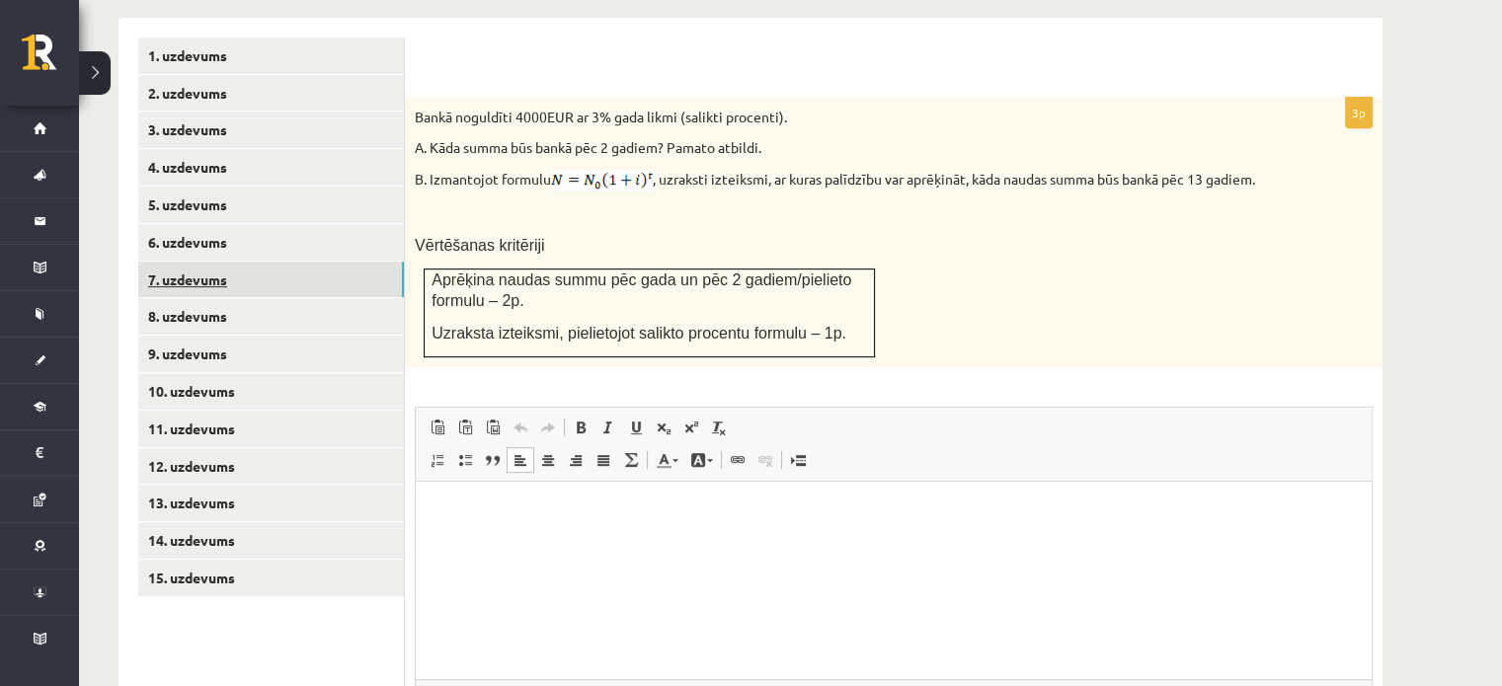
click at [140, 262] on link "7. uzdevums" at bounding box center [271, 280] width 266 height 37
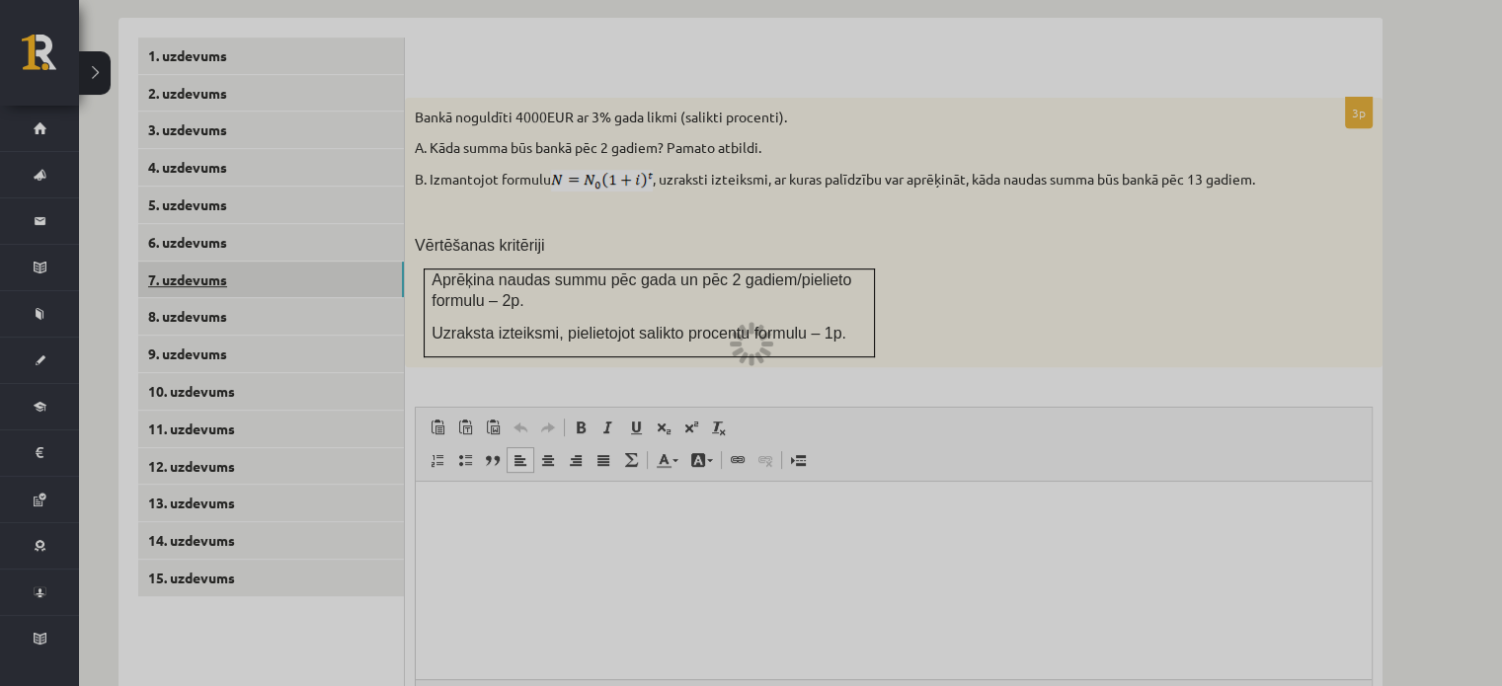
scroll to position [766, 0]
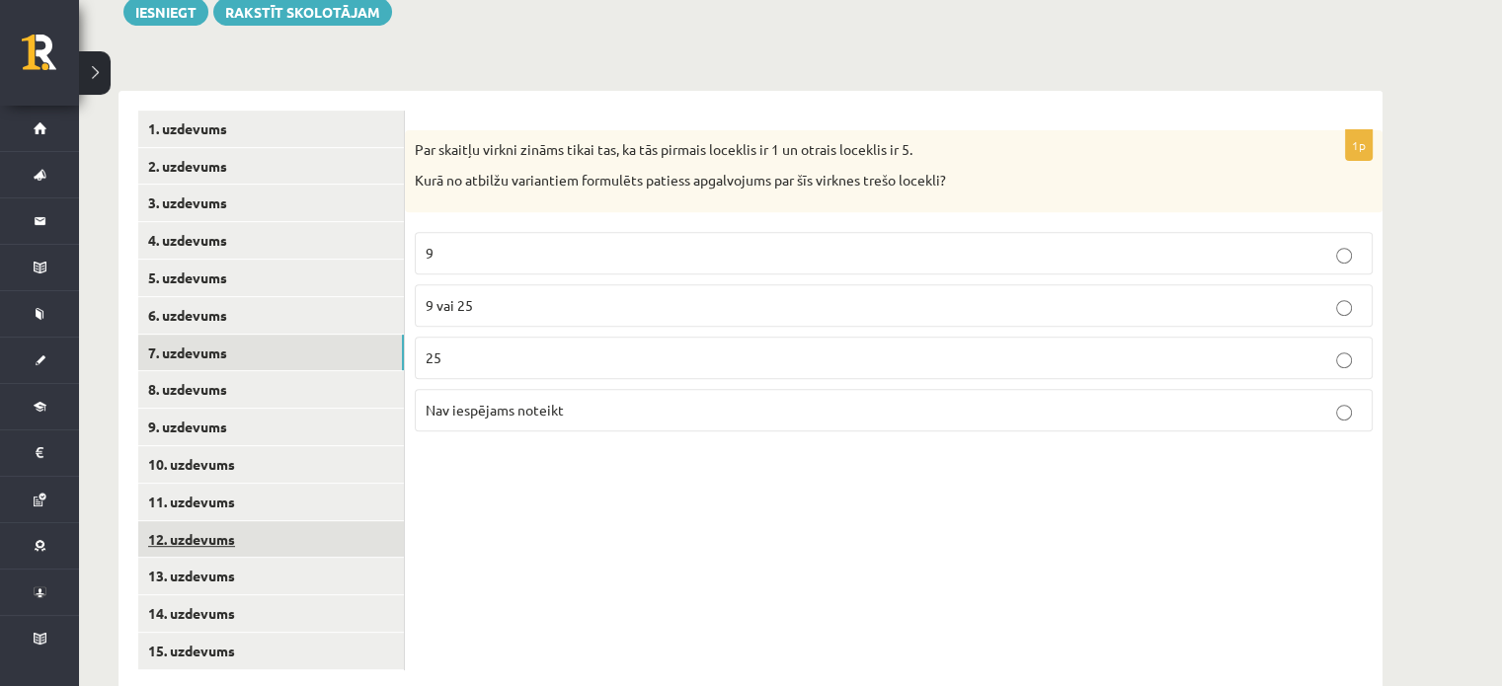
click at [250, 522] on link "12. uzdevums" at bounding box center [271, 540] width 266 height 37
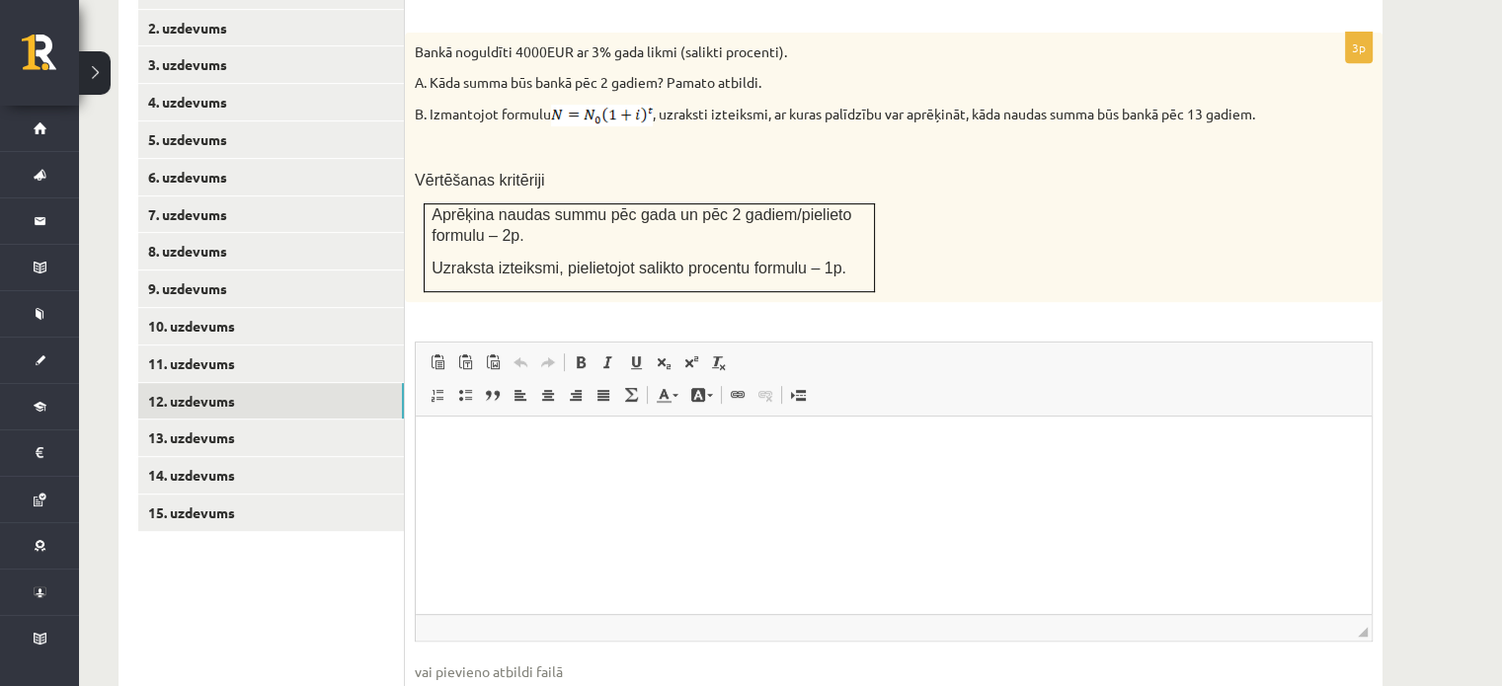
scroll to position [911, 0]
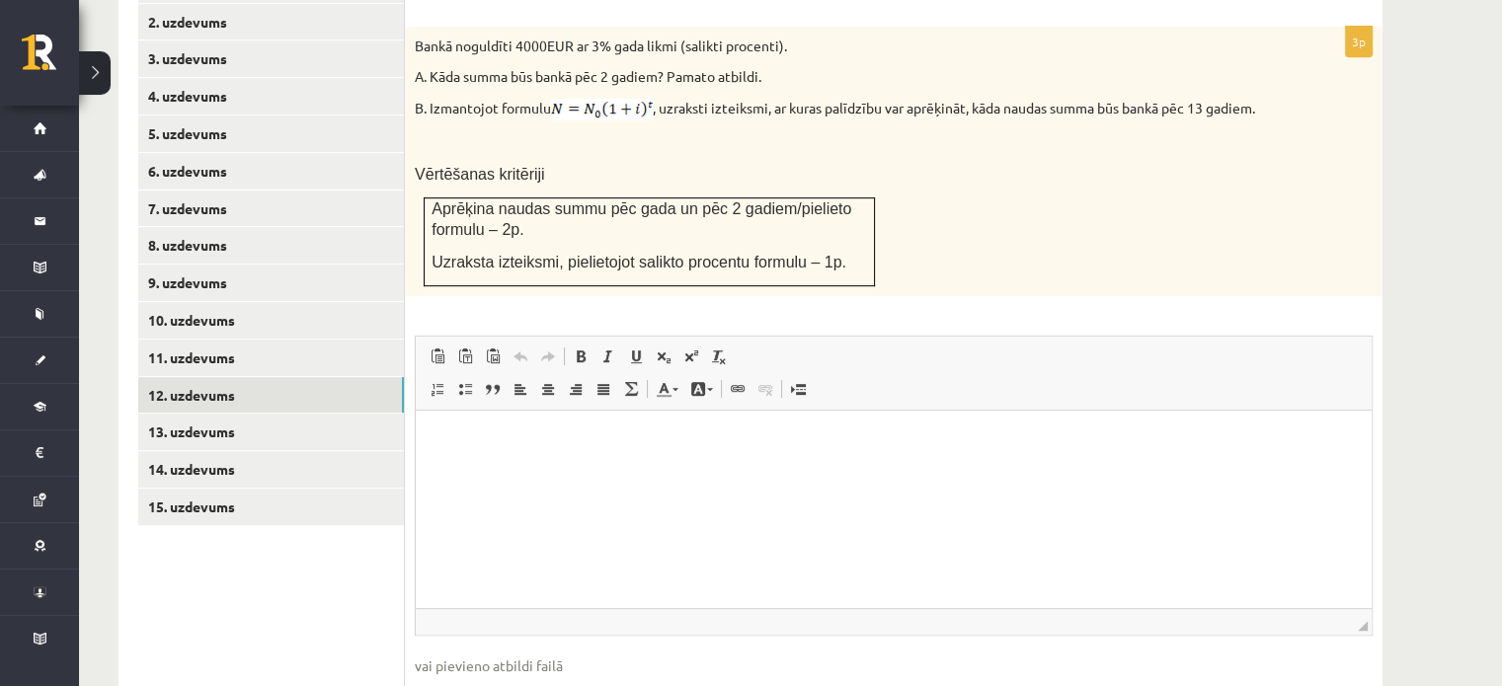
click at [486, 677] on input "file" at bounding box center [894, 697] width 958 height 40
type input "**********"
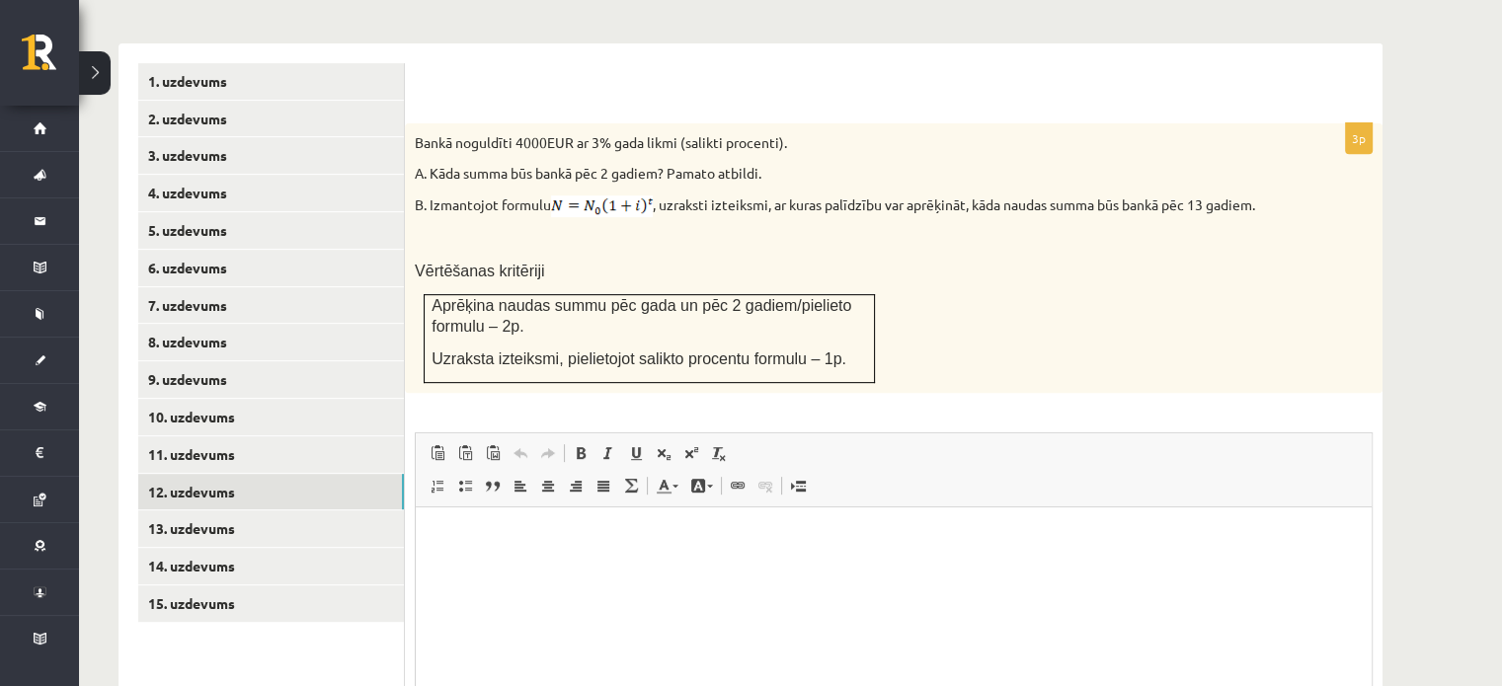
scroll to position [810, 0]
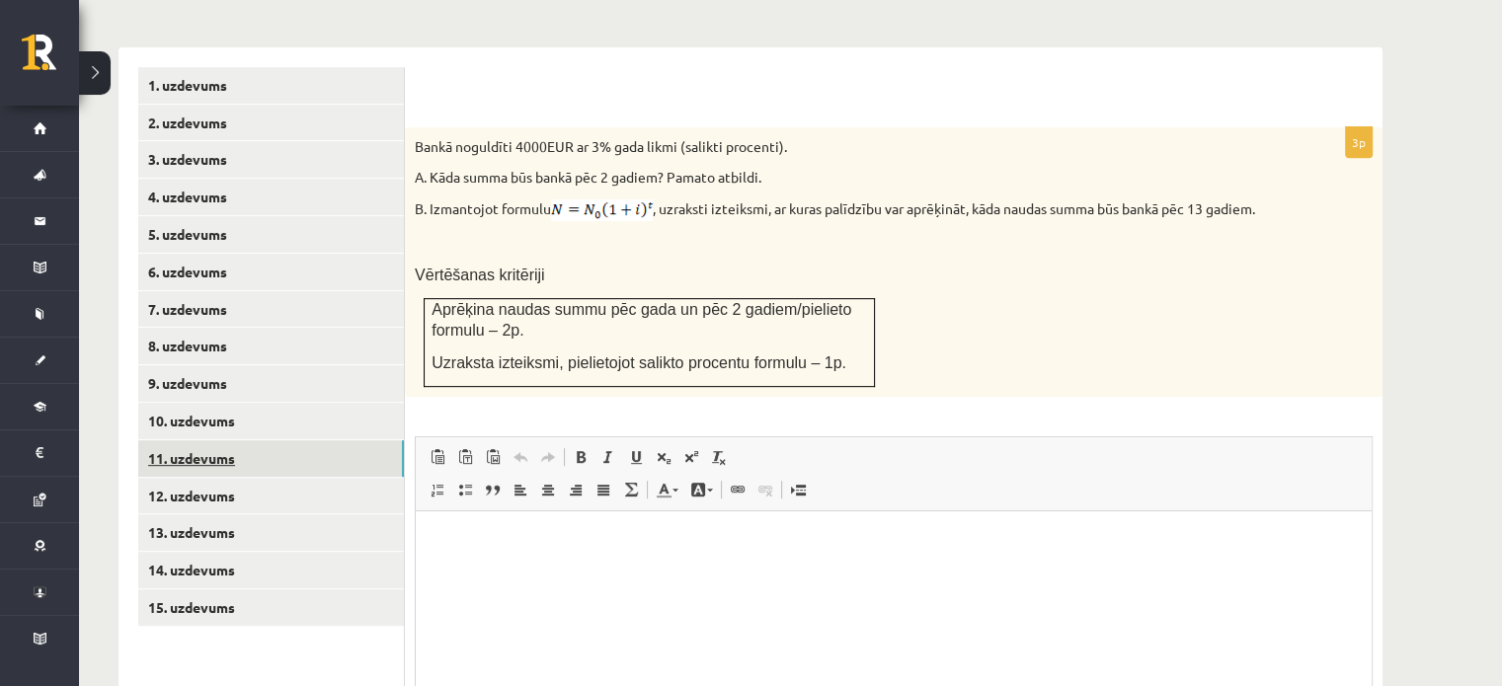
click at [286, 441] on link "11. uzdevums" at bounding box center [271, 459] width 266 height 37
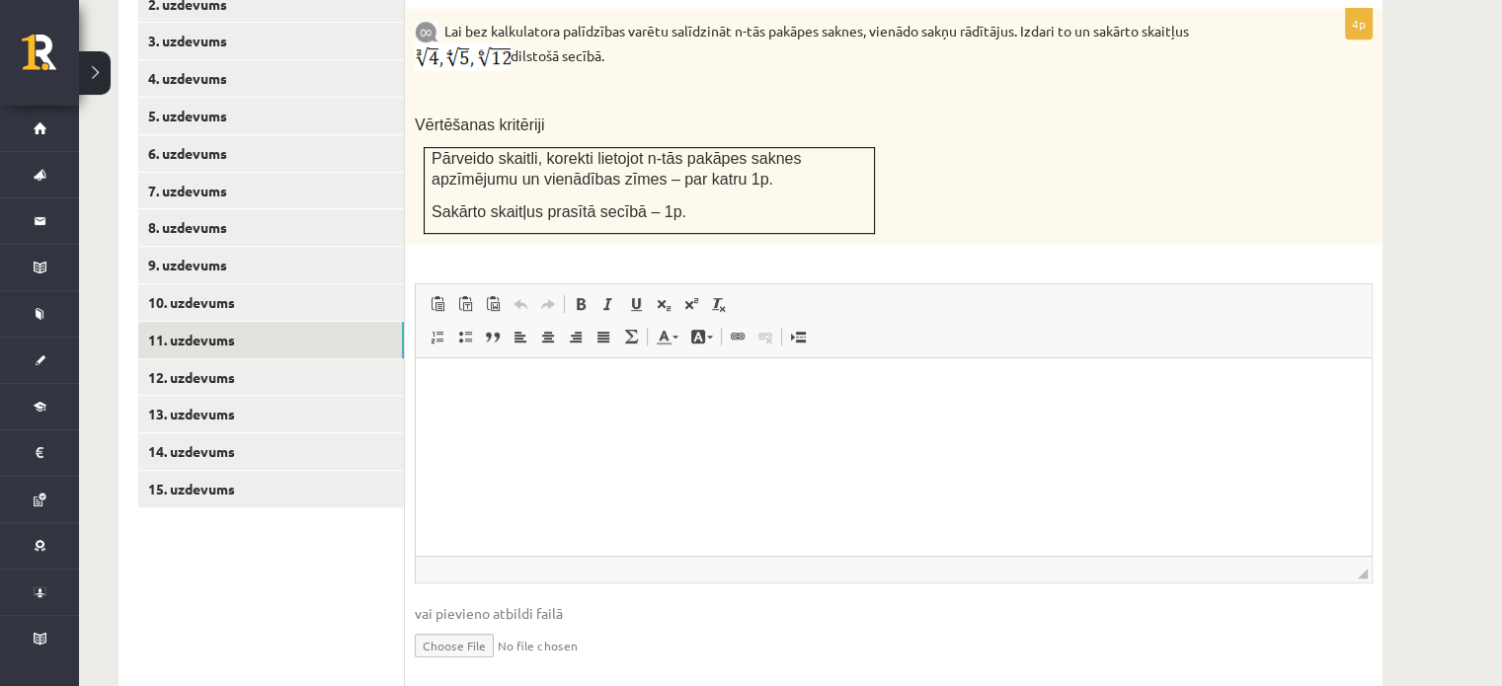
scroll to position [948, 0]
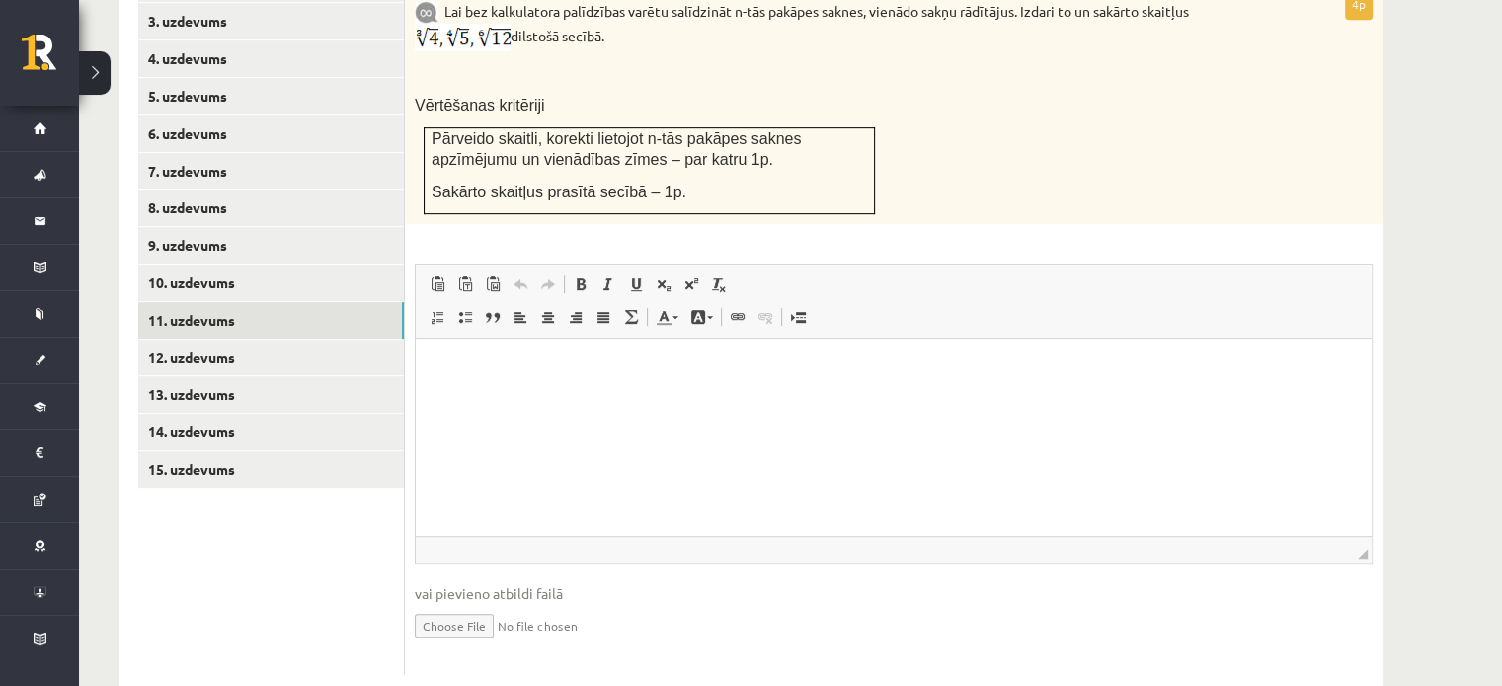
click at [450, 604] on input "file" at bounding box center [894, 624] width 958 height 40
type input "**********"
click at [263, 376] on link "13. uzdevums" at bounding box center [271, 394] width 266 height 37
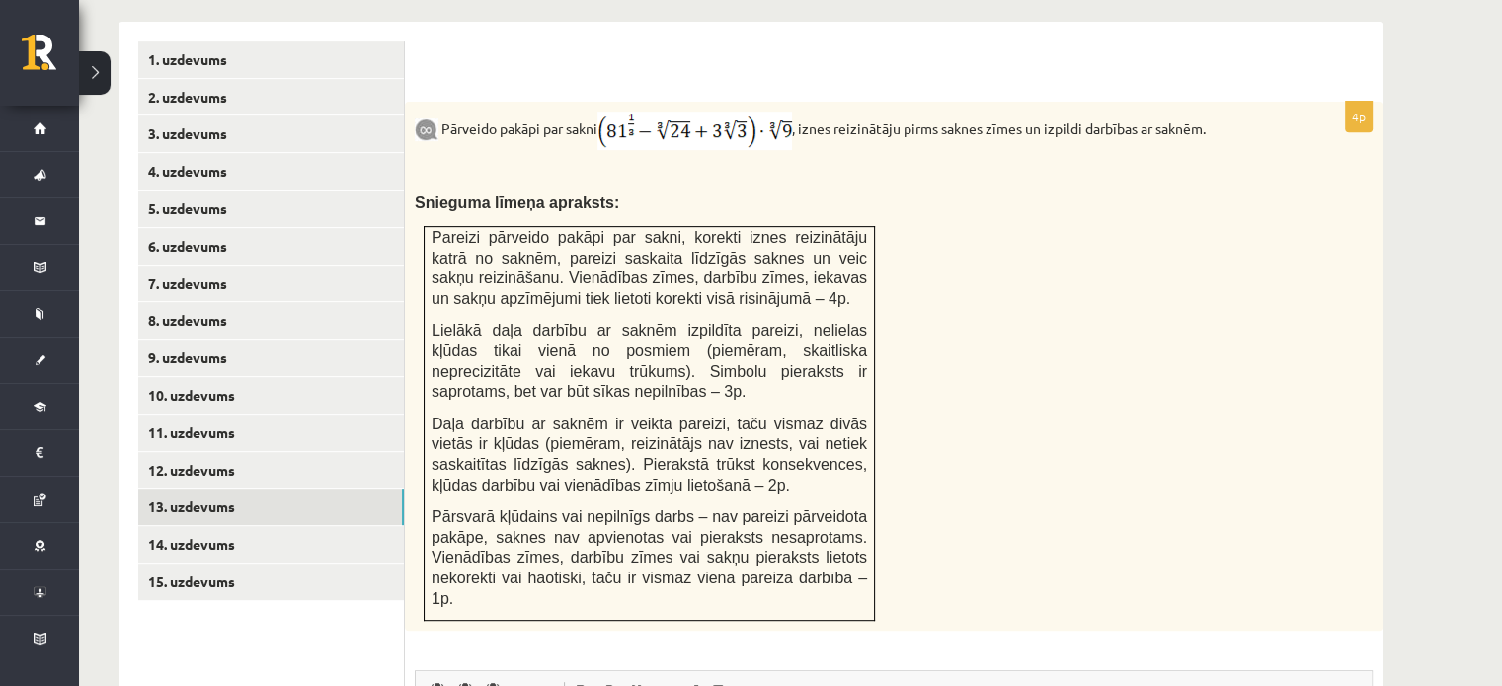
scroll to position [826, 0]
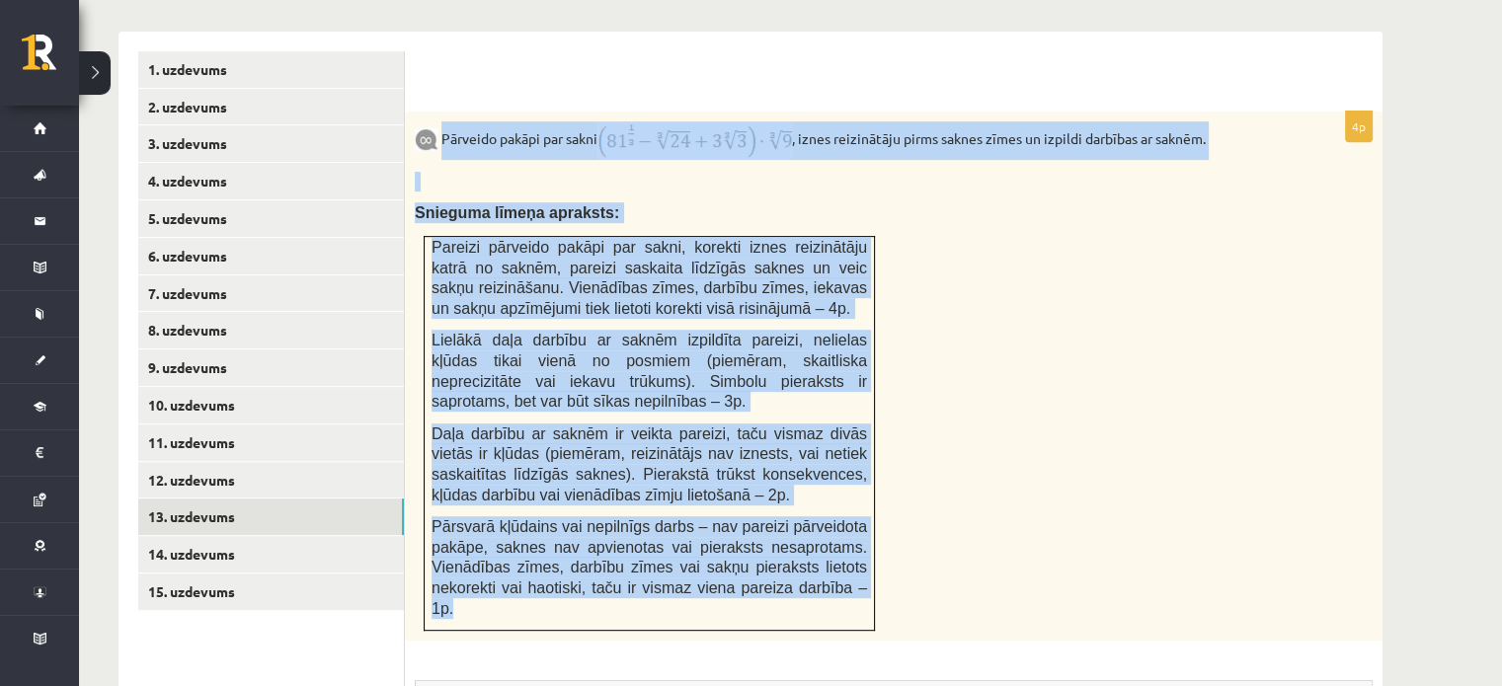
drag, startPoint x: 442, startPoint y: 90, endPoint x: 849, endPoint y: 550, distance: 614.4
click at [849, 550] on div "Pārveido pakāpi par sakni , iznes reizinātāju pirms saknes zīmes un izpildi dar…" at bounding box center [894, 376] width 978 height 529
click at [739, 519] on span "Pārsvarā kļūdains vai nepilnīgs darbs – nav pareizi pārveidota pakāpe, saknes n…" at bounding box center [650, 568] width 436 height 98
drag, startPoint x: 848, startPoint y: 539, endPoint x: 442, endPoint y: 101, distance: 597.6
click at [442, 112] on div "Pārveido pakāpi par sakni , iznes reizinātāju pirms saknes zīmes un izpildi dar…" at bounding box center [894, 376] width 978 height 529
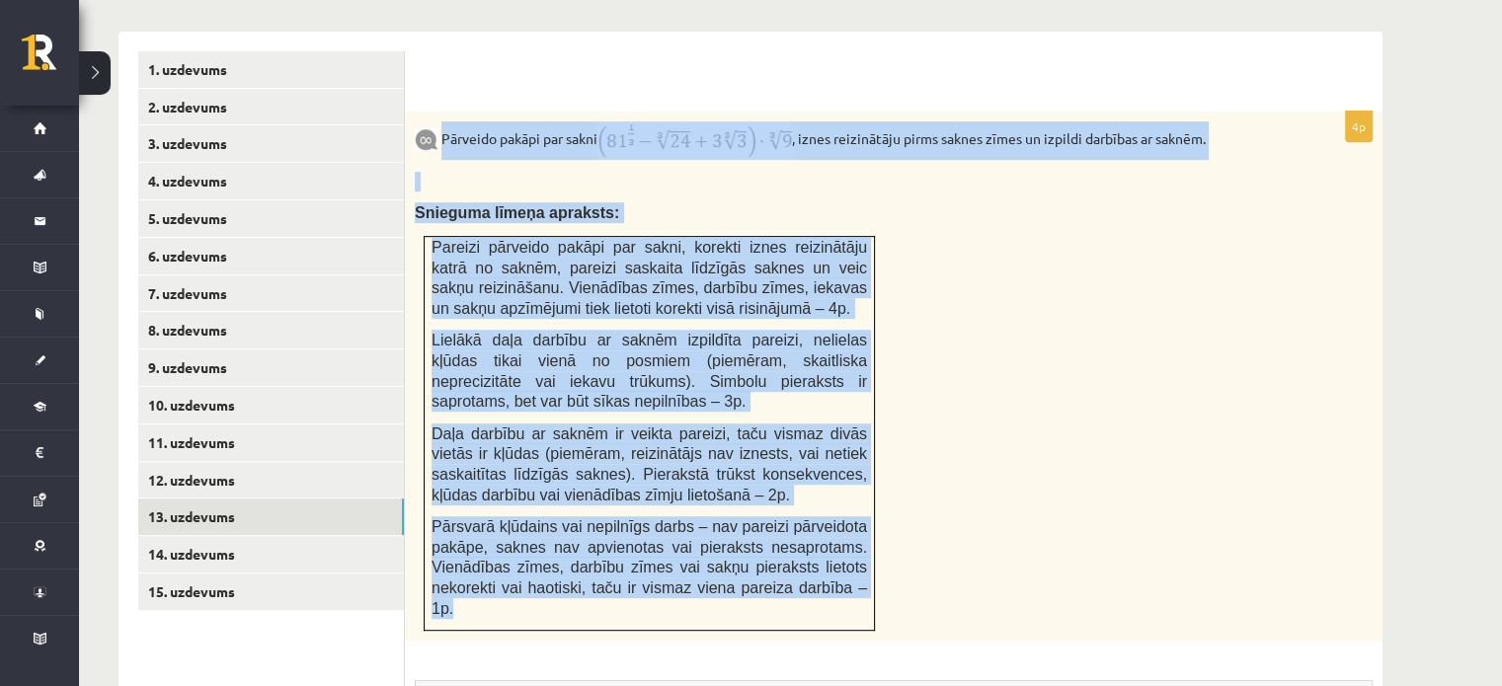
copy div "Pārveido pakāpi par sakni , iznes reizinātāju pirms saknes zīmes un izpildi dar…"
click at [503, 204] on span "Snieguma līmeņa apraksts:" at bounding box center [517, 212] width 204 height 17
drag, startPoint x: 442, startPoint y: 93, endPoint x: 836, endPoint y: 554, distance: 606.7
click at [836, 554] on div "Pārveido pakāpi par sakni , iznes reizinātāju pirms saknes zīmes un izpildi dar…" at bounding box center [894, 376] width 978 height 529
copy div "Pārveido pakāpi par sakni , iznes reizinātāju pirms saknes zīmes un izpildi dar…"
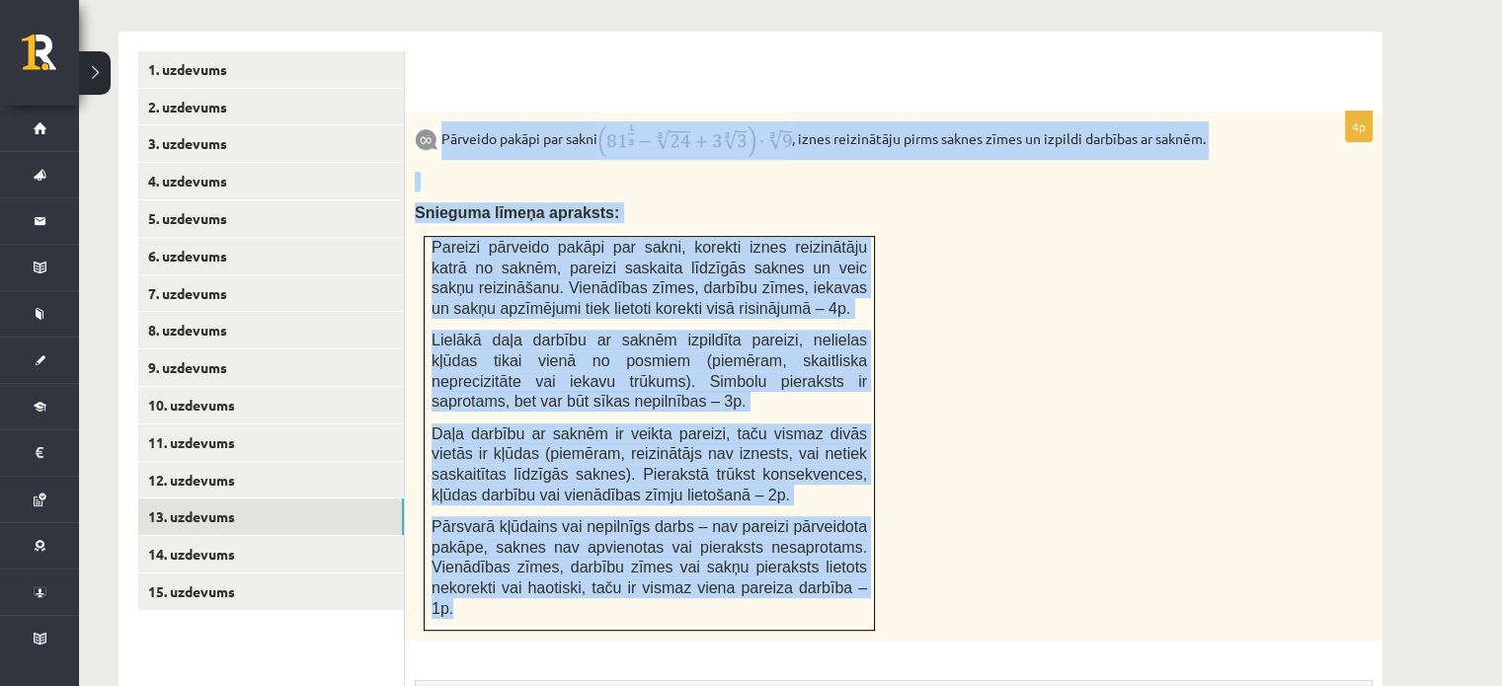
click at [1000, 275] on div "Pārveido pakāpi par sakni , iznes reizinātāju pirms saknes zīmes un izpildi dar…" at bounding box center [894, 376] width 978 height 529
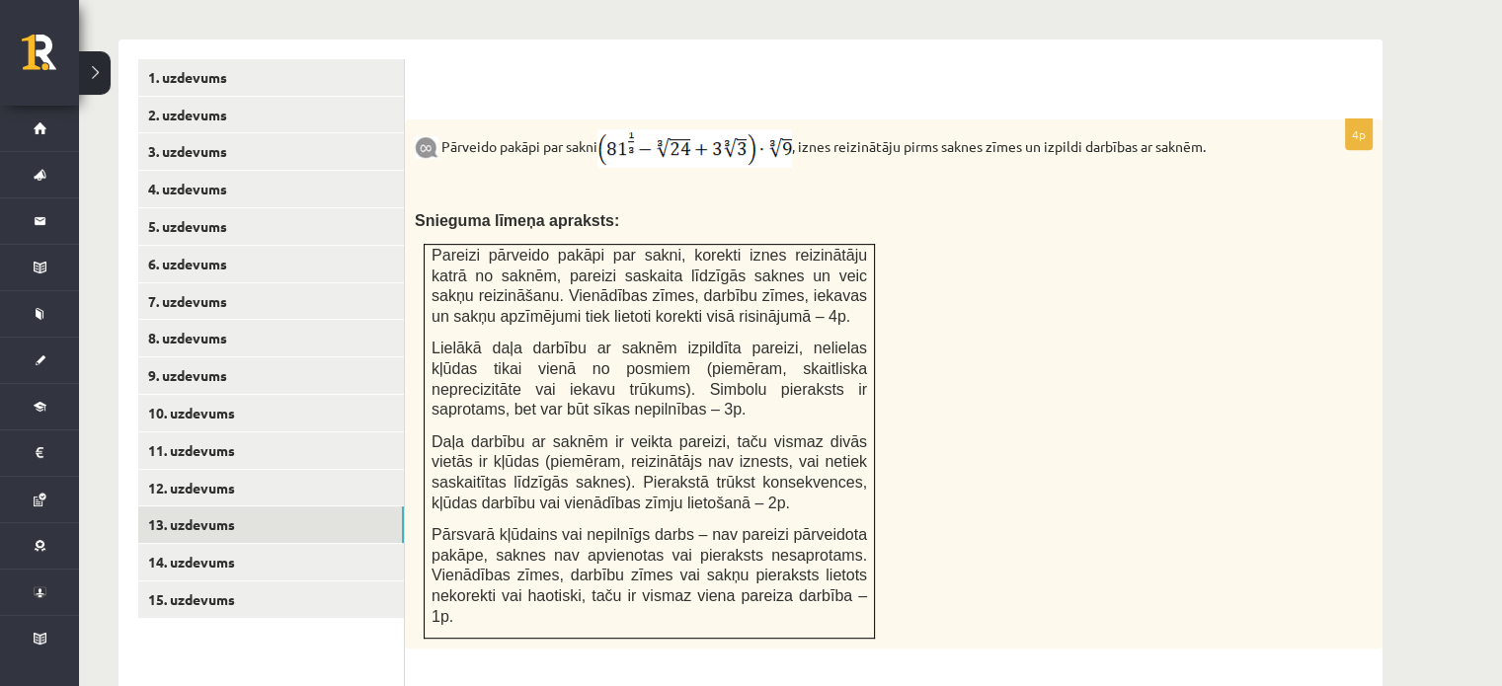
scroll to position [815, 0]
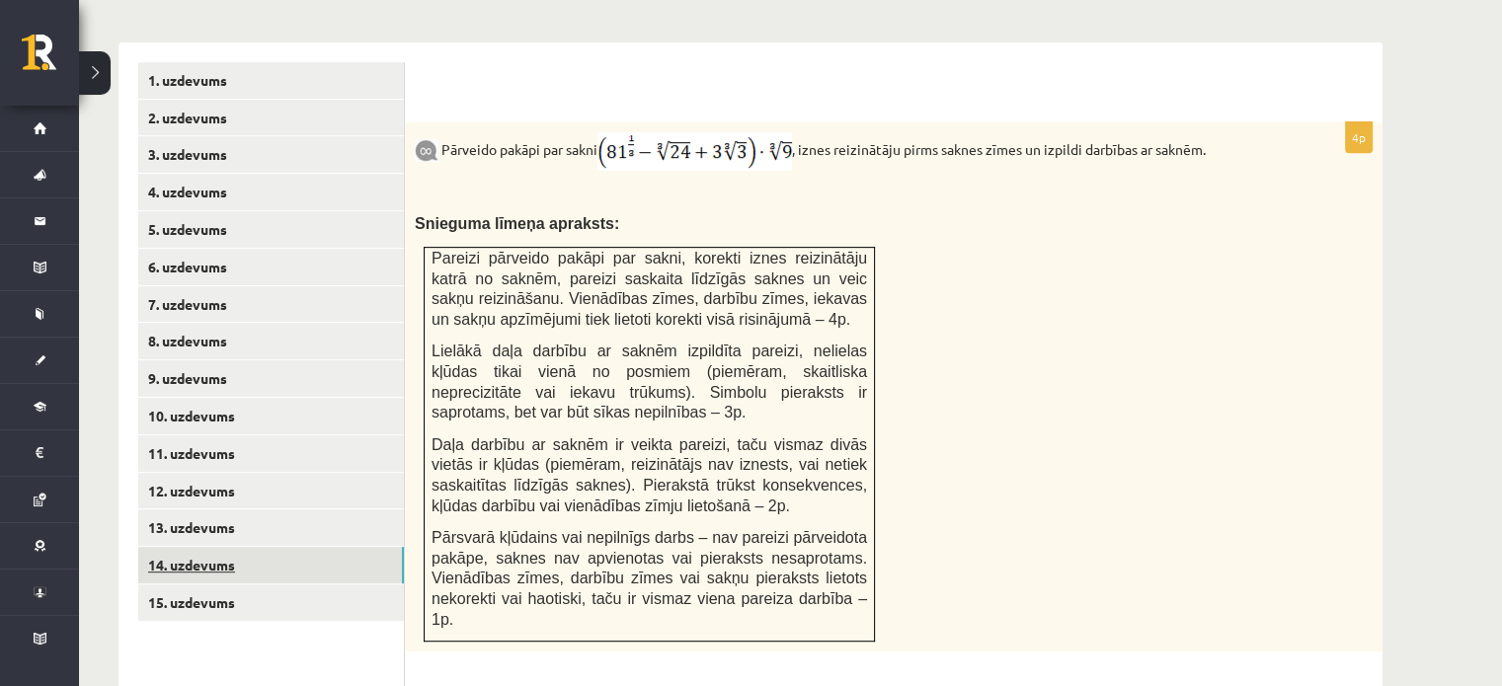
click at [340, 547] on link "14. uzdevums" at bounding box center [271, 565] width 266 height 37
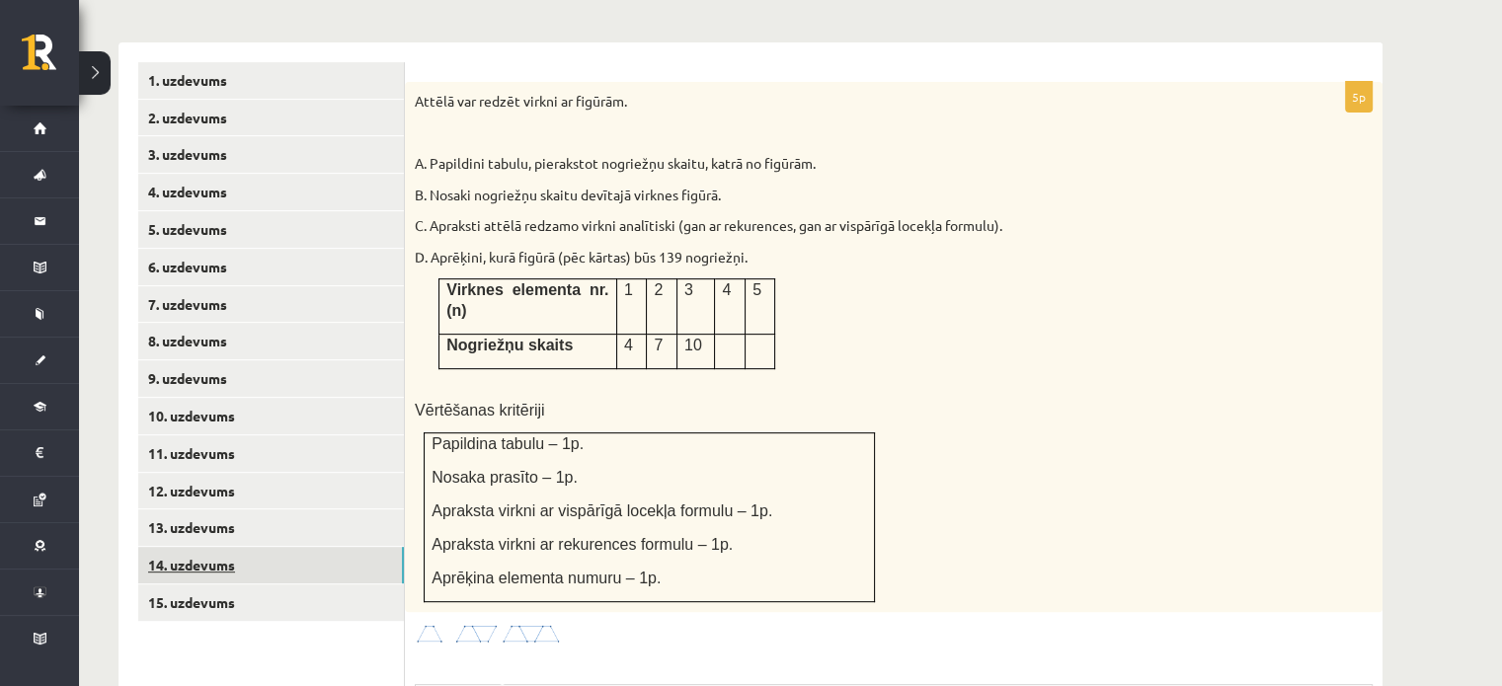
scroll to position [0, 0]
click at [281, 510] on link "13. uzdevums" at bounding box center [271, 528] width 266 height 37
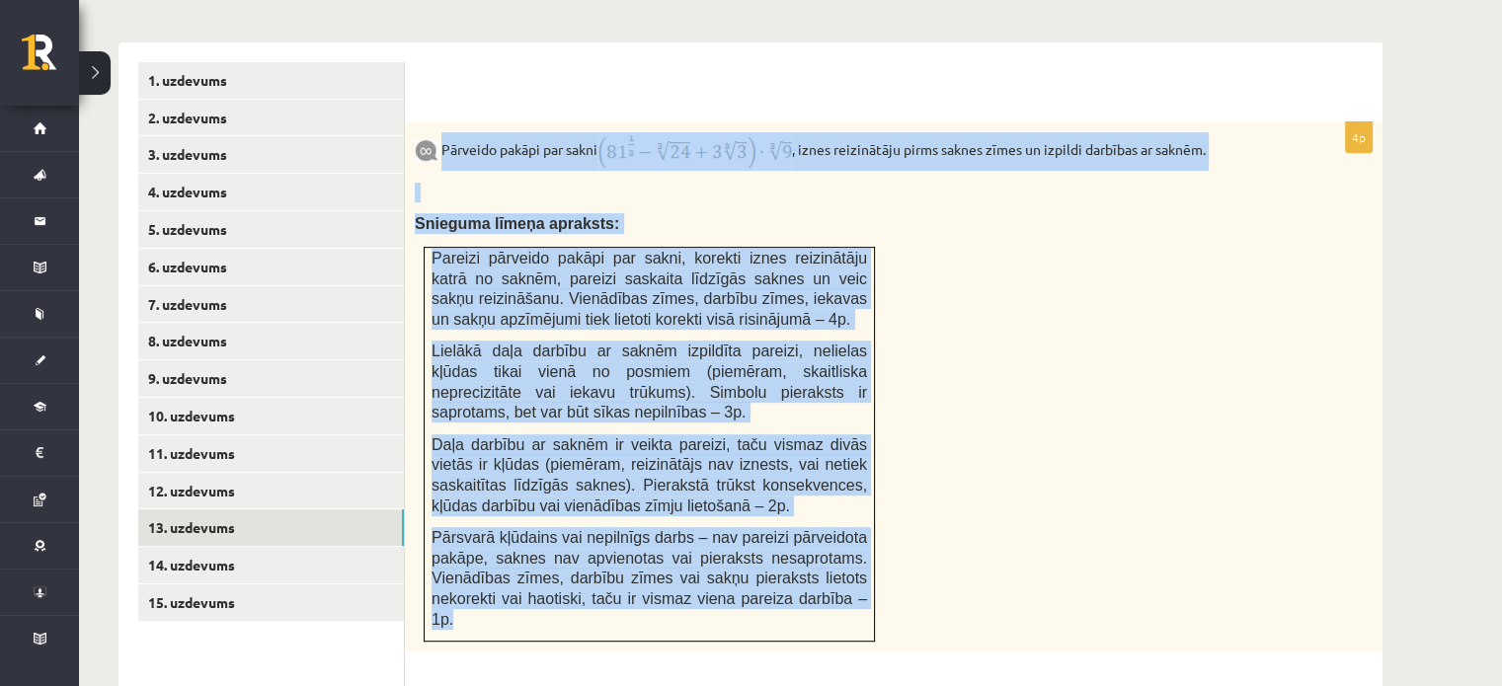
drag, startPoint x: 442, startPoint y: 101, endPoint x: 856, endPoint y: 552, distance: 612.4
click at [856, 552] on div "Pārveido pakāpi par sakni , iznes reizinātāju pirms saknes zīmes un izpildi dar…" at bounding box center [894, 386] width 978 height 529
click at [751, 536] on span "Pārsvarā kļūdains vai nepilnīgs darbs – nav pareizi pārveidota pakāpe, saknes n…" at bounding box center [650, 578] width 436 height 98
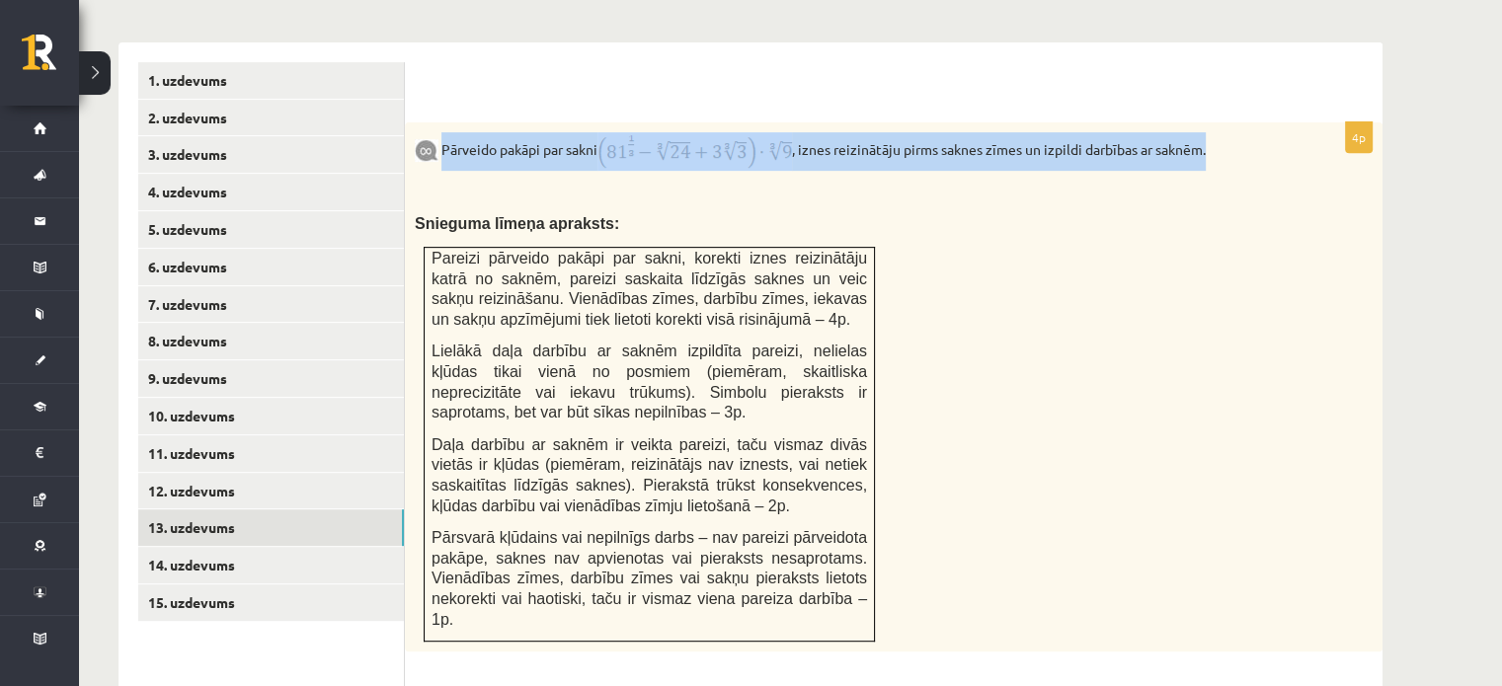
drag, startPoint x: 443, startPoint y: 103, endPoint x: 1237, endPoint y: 117, distance: 793.2
click at [1237, 132] on p "Pārveido pakāpi par sakni , iznes reizinātāju pirms saknes zīmes un izpildi dar…" at bounding box center [844, 151] width 859 height 39
click at [300, 585] on link "15. uzdevums" at bounding box center [271, 603] width 266 height 37
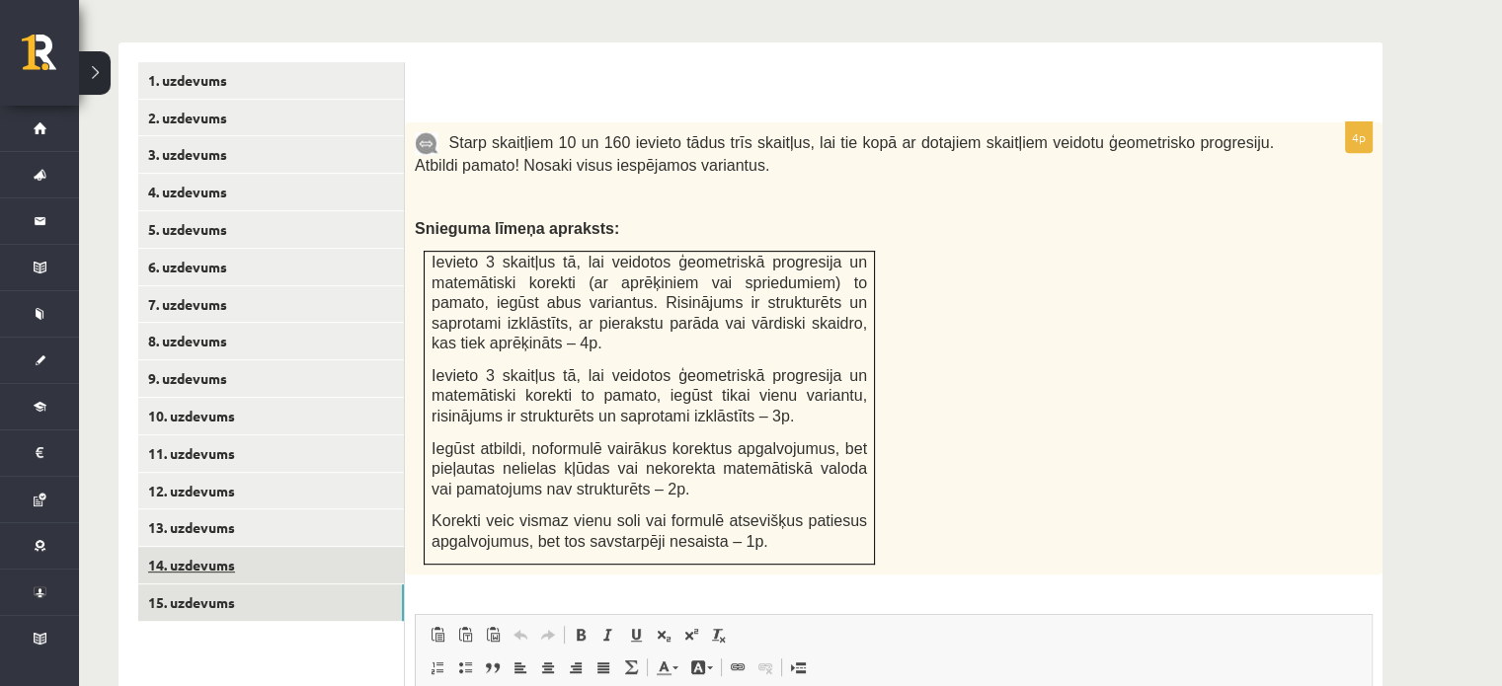
click at [281, 547] on link "14. uzdevums" at bounding box center [271, 565] width 266 height 37
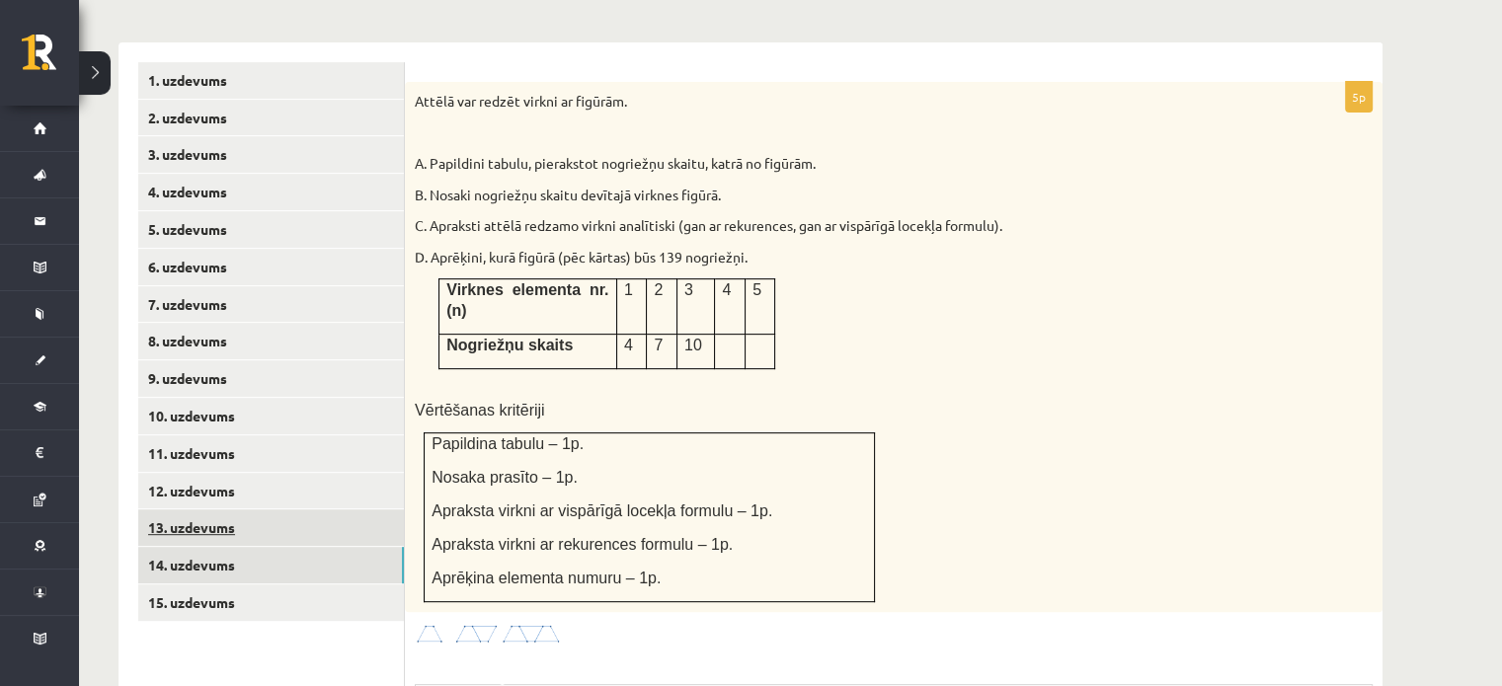
click at [312, 510] on link "13. uzdevums" at bounding box center [271, 528] width 266 height 37
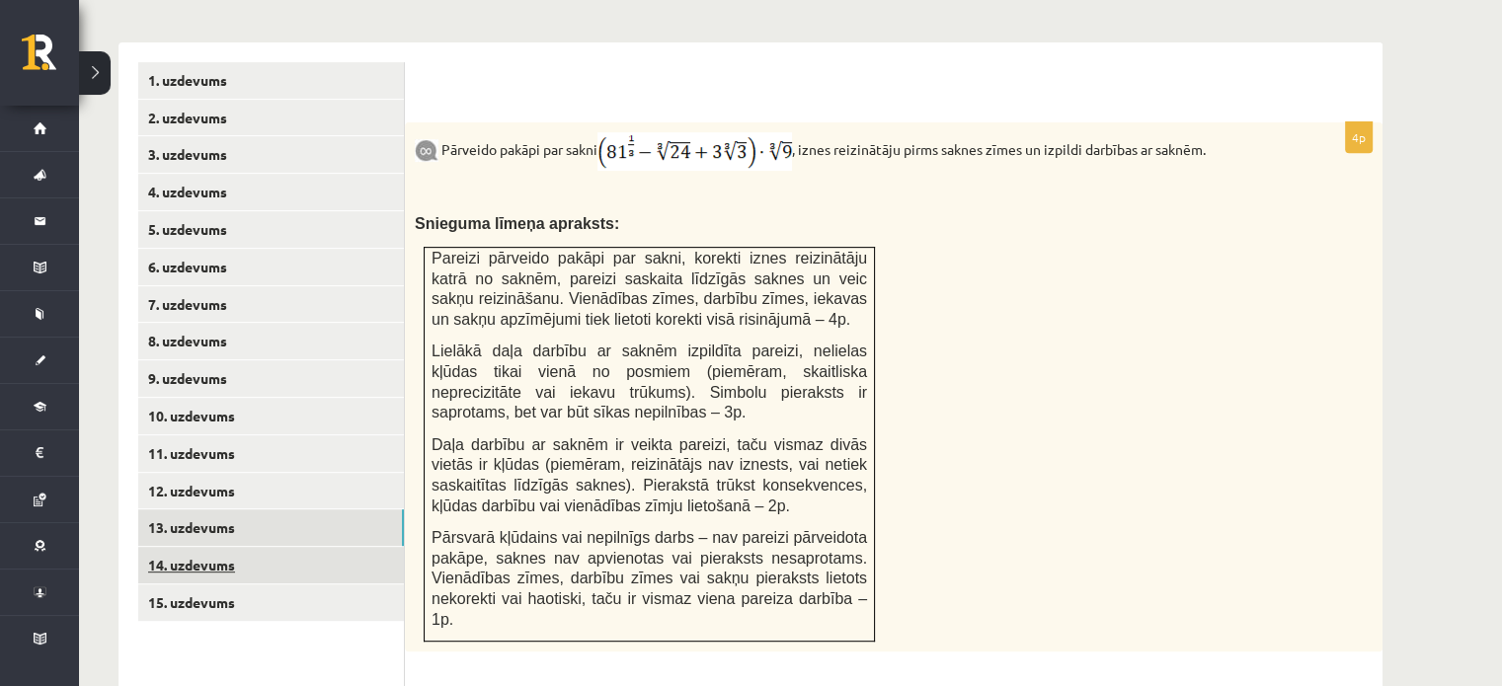
click at [328, 547] on link "14. uzdevums" at bounding box center [271, 565] width 266 height 37
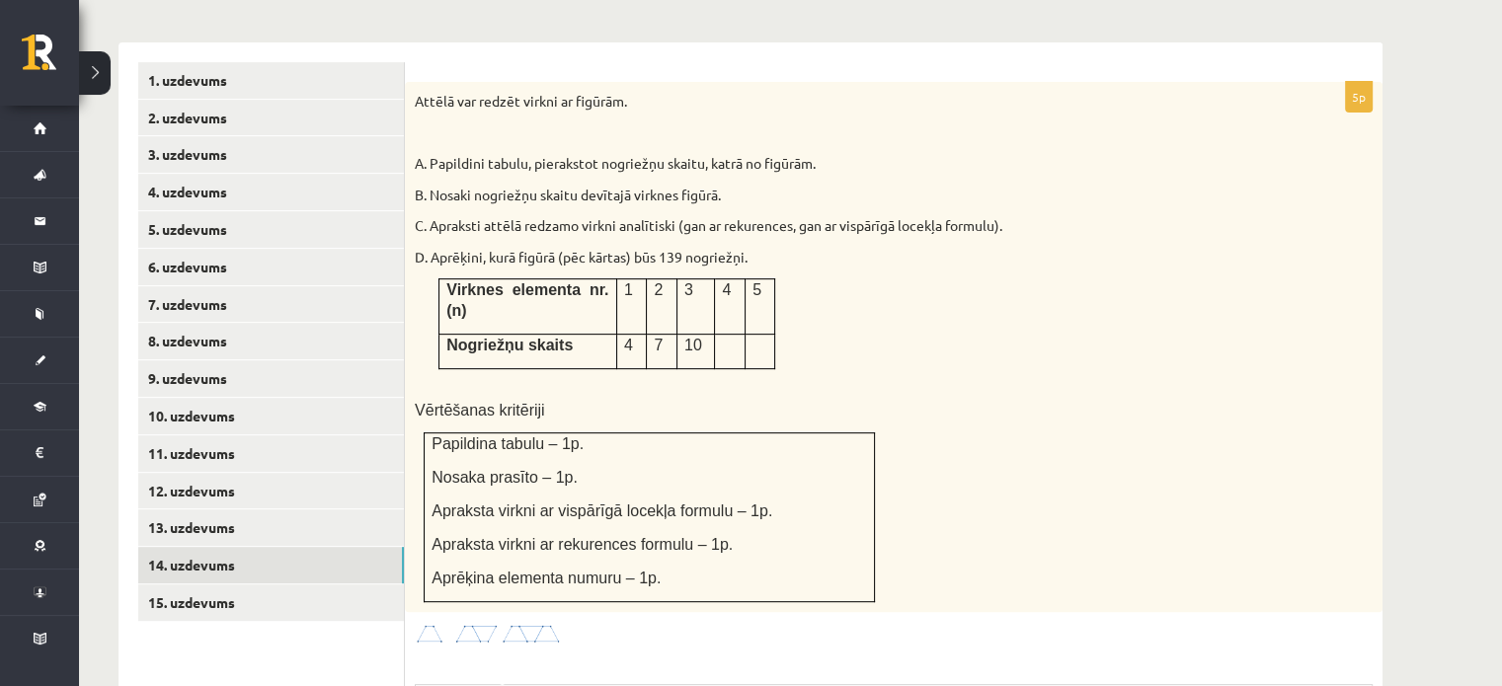
click at [523, 623] on img at bounding box center [489, 634] width 148 height 23
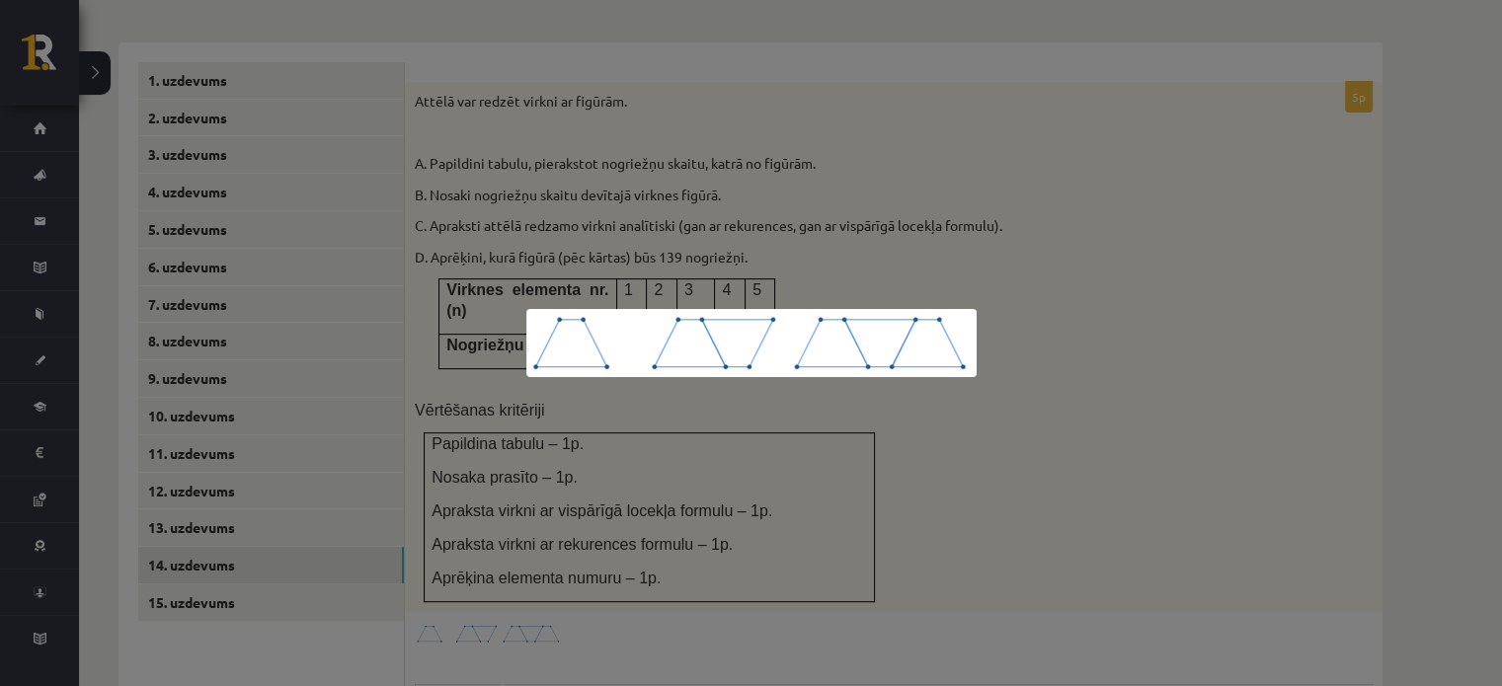
click at [1059, 227] on div at bounding box center [751, 343] width 1502 height 686
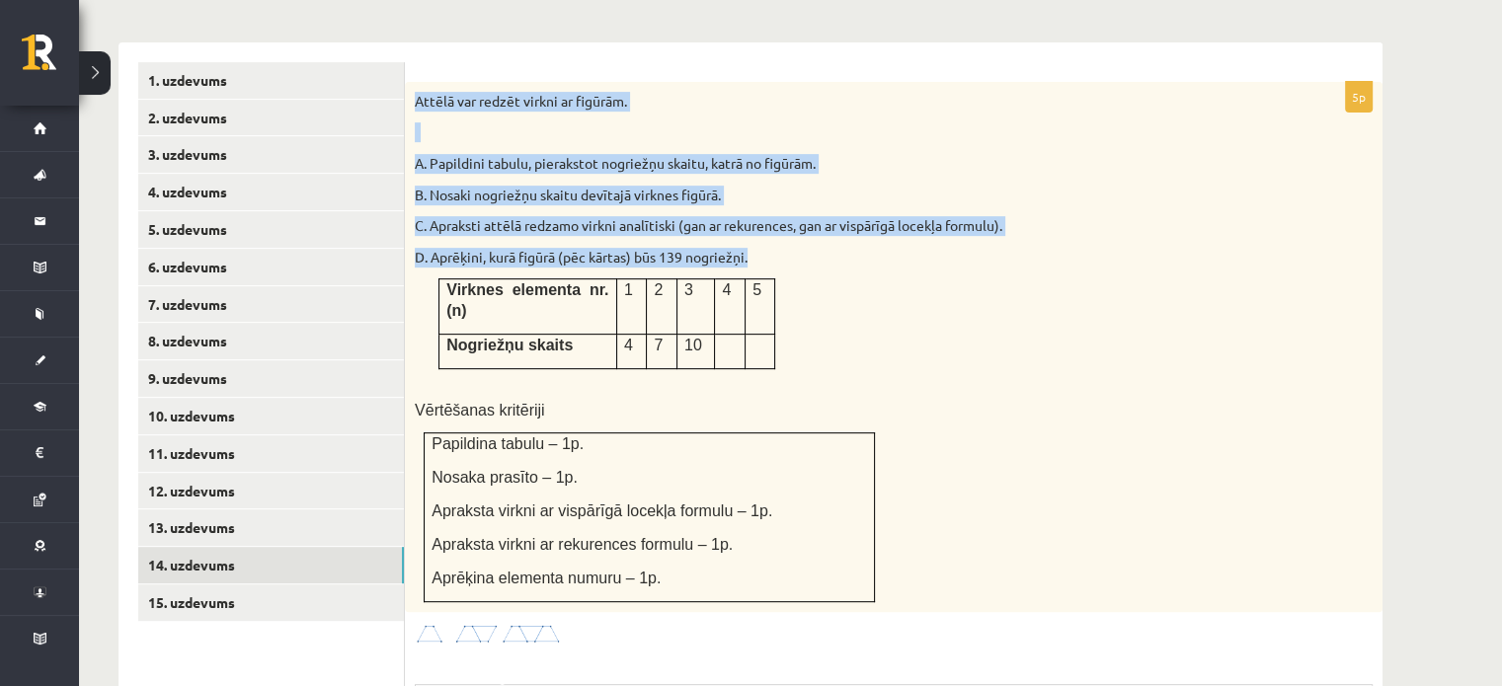
drag, startPoint x: 414, startPoint y: 55, endPoint x: 778, endPoint y: 284, distance: 430.5
click at [778, 284] on div "Attēlā var redzēt virkni ar figūrām. A. Papildini tabulu, pierakstot nogriežņu …" at bounding box center [894, 347] width 978 height 530
click at [621, 248] on p "D. Aprēķini, kurā figūrā (pēc kārtas) būs 139 nogriežņi." at bounding box center [844, 258] width 859 height 20
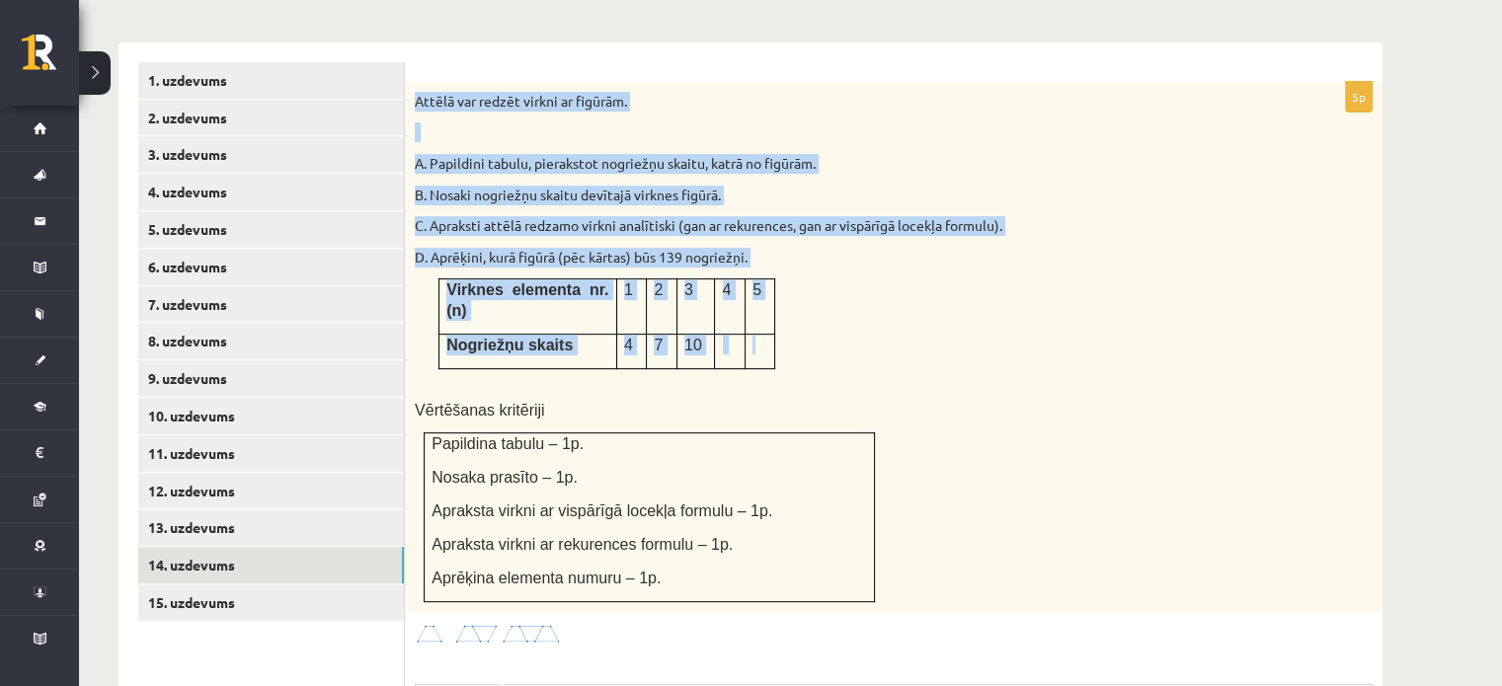
drag, startPoint x: 411, startPoint y: 54, endPoint x: 763, endPoint y: 296, distance: 427.7
click at [763, 296] on div "Attēlā var redzēt virkni ar figūrām. A. Papildini tabulu, pierakstot nogriežņu …" at bounding box center [894, 347] width 978 height 530
click at [862, 216] on p "C. Apraksti attēlā redzamo virkni analītiski (gan ar rekurences, gan ar vispārī…" at bounding box center [844, 226] width 859 height 20
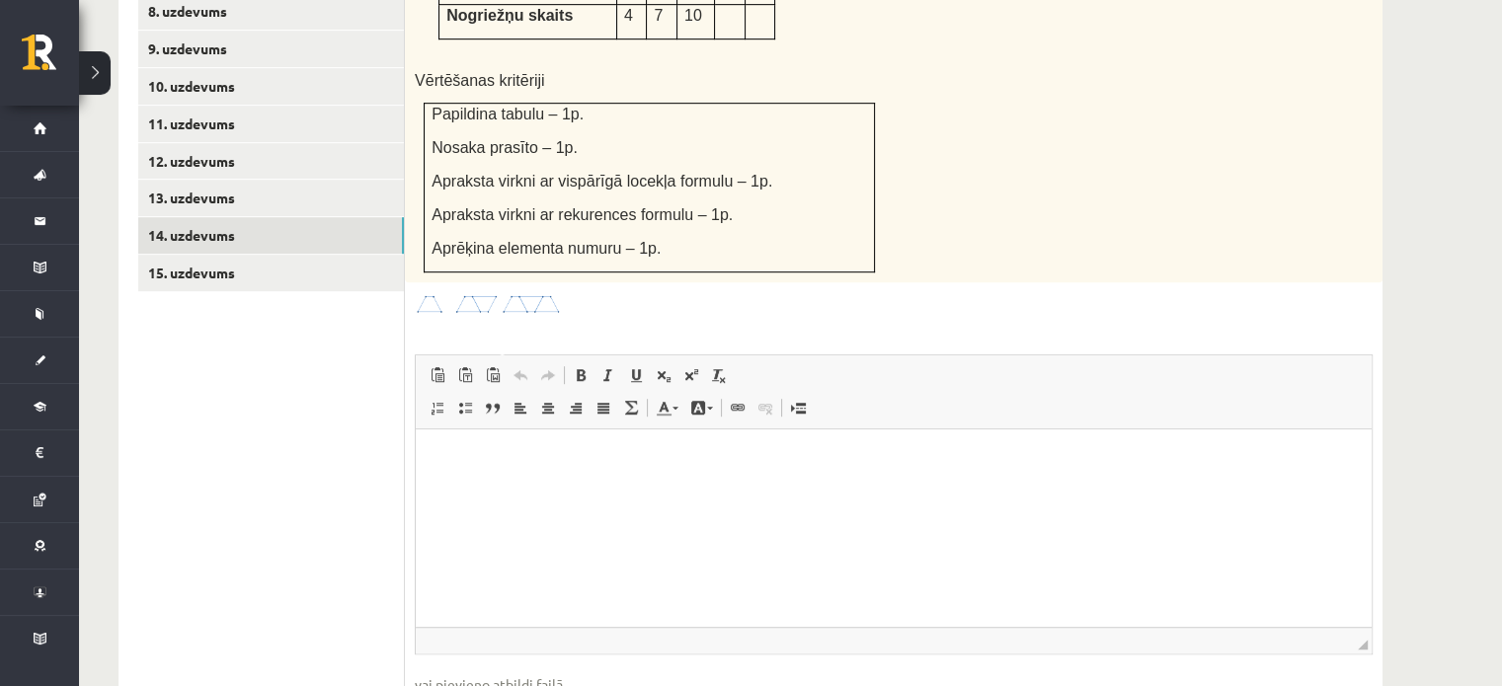
scroll to position [1216, 0]
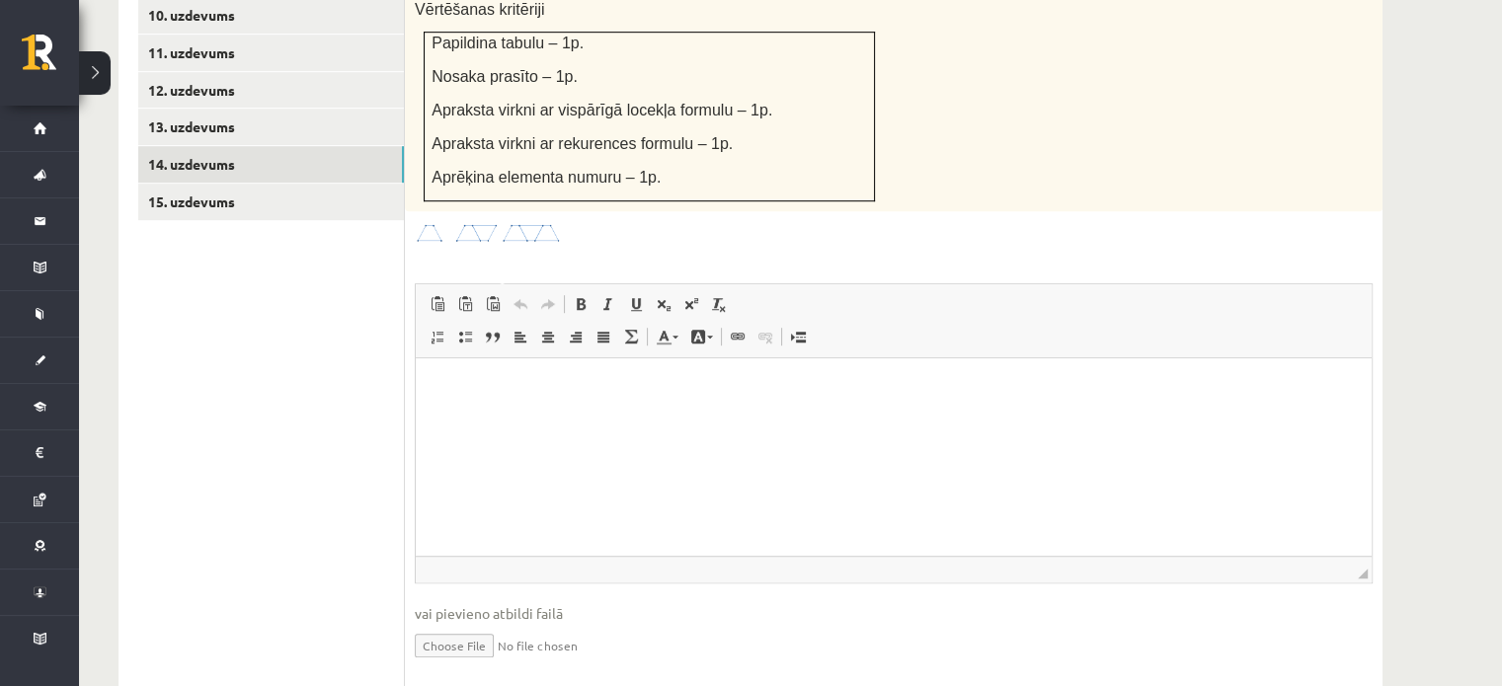
click at [457, 624] on input "file" at bounding box center [894, 644] width 958 height 40
type input "**********"
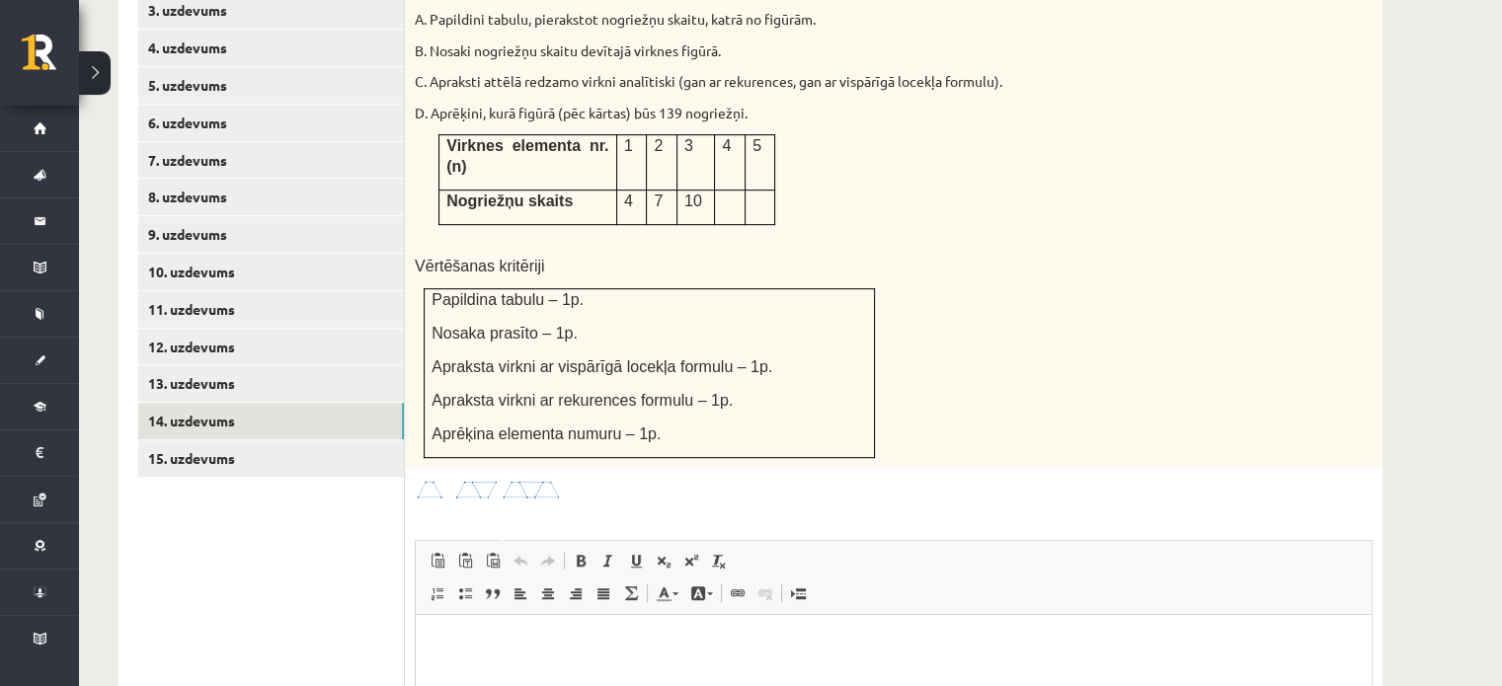
scroll to position [956, 0]
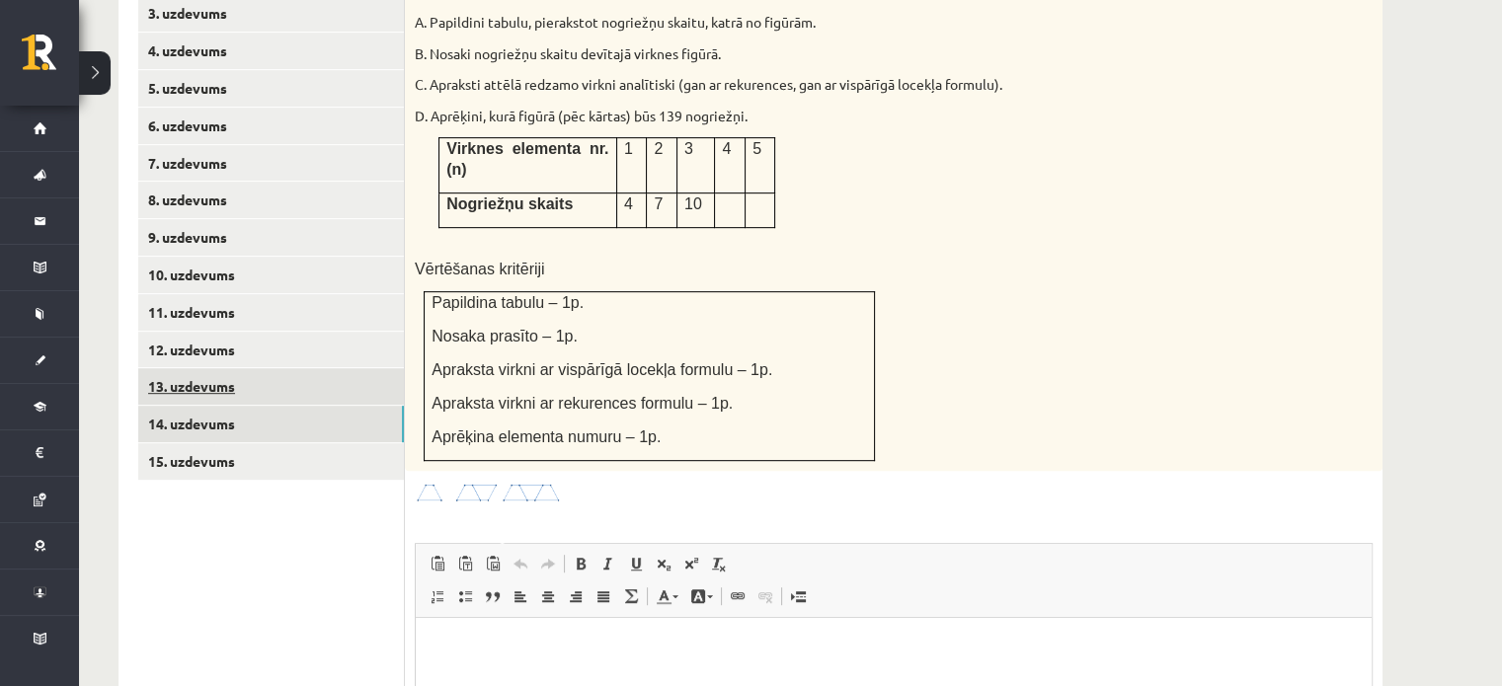
click at [330, 368] on link "13. uzdevums" at bounding box center [271, 386] width 266 height 37
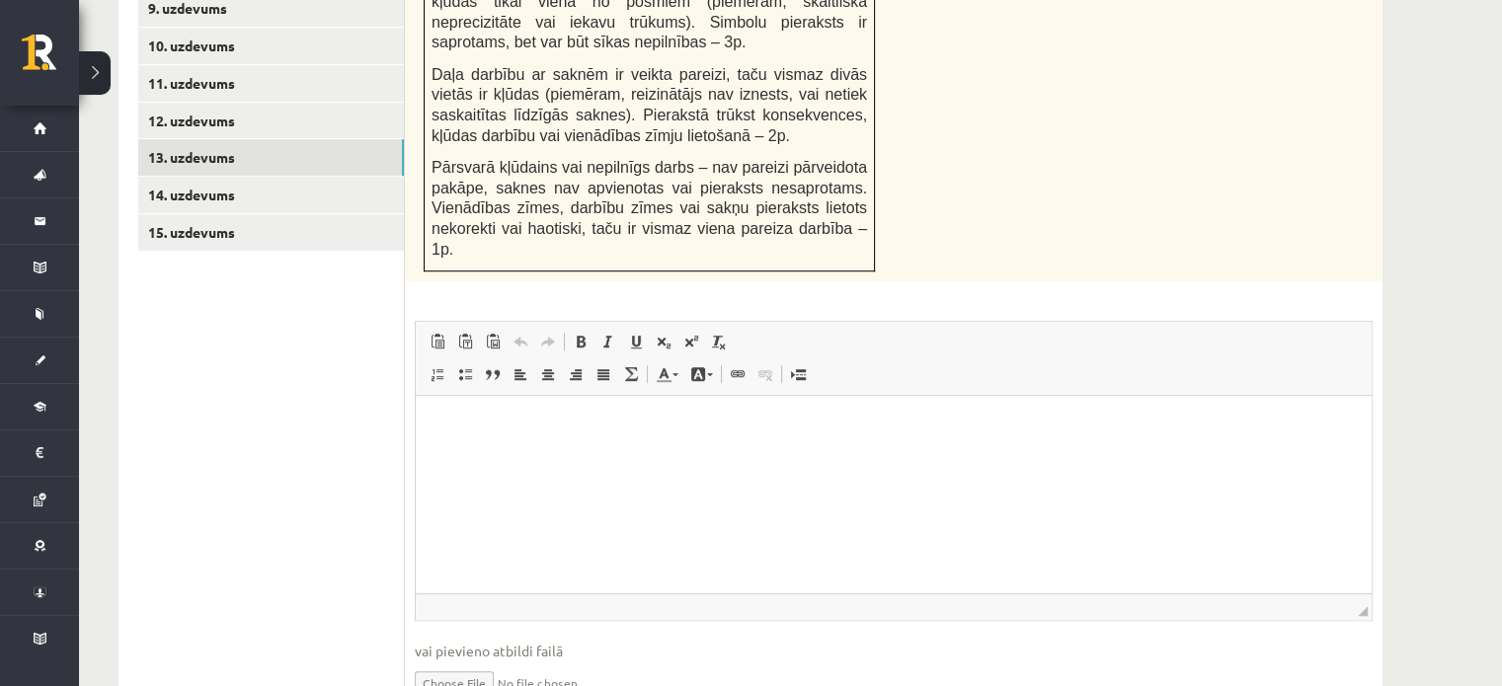
scroll to position [1223, 0]
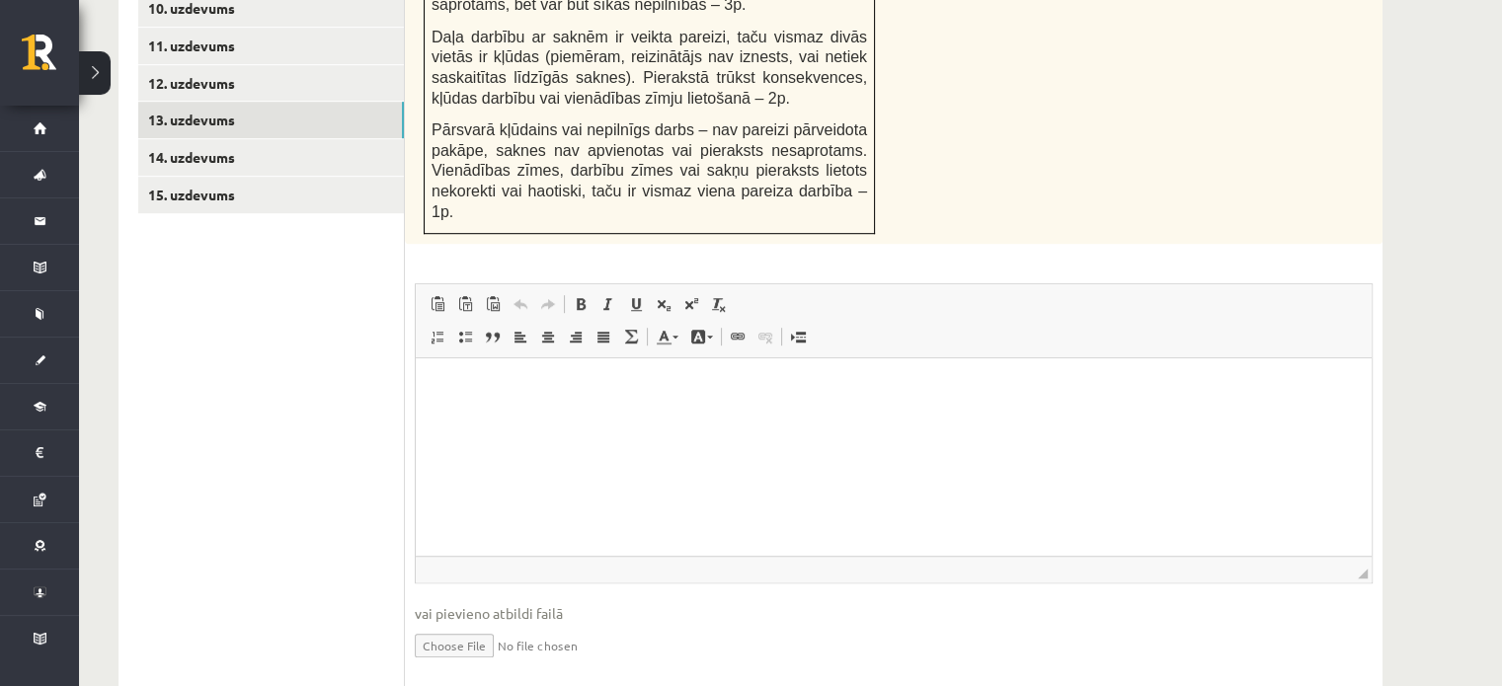
click at [458, 624] on input "file" at bounding box center [894, 644] width 958 height 40
type input "**********"
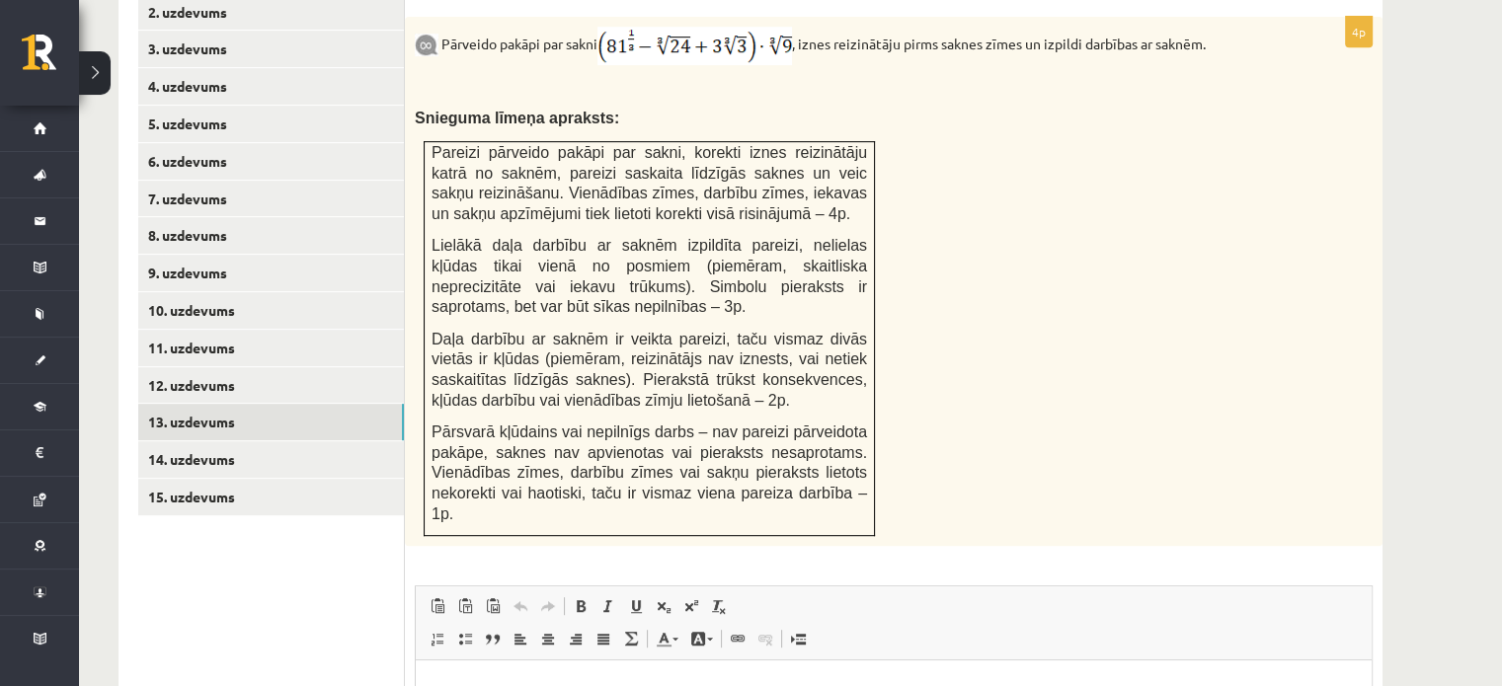
scroll to position [925, 0]
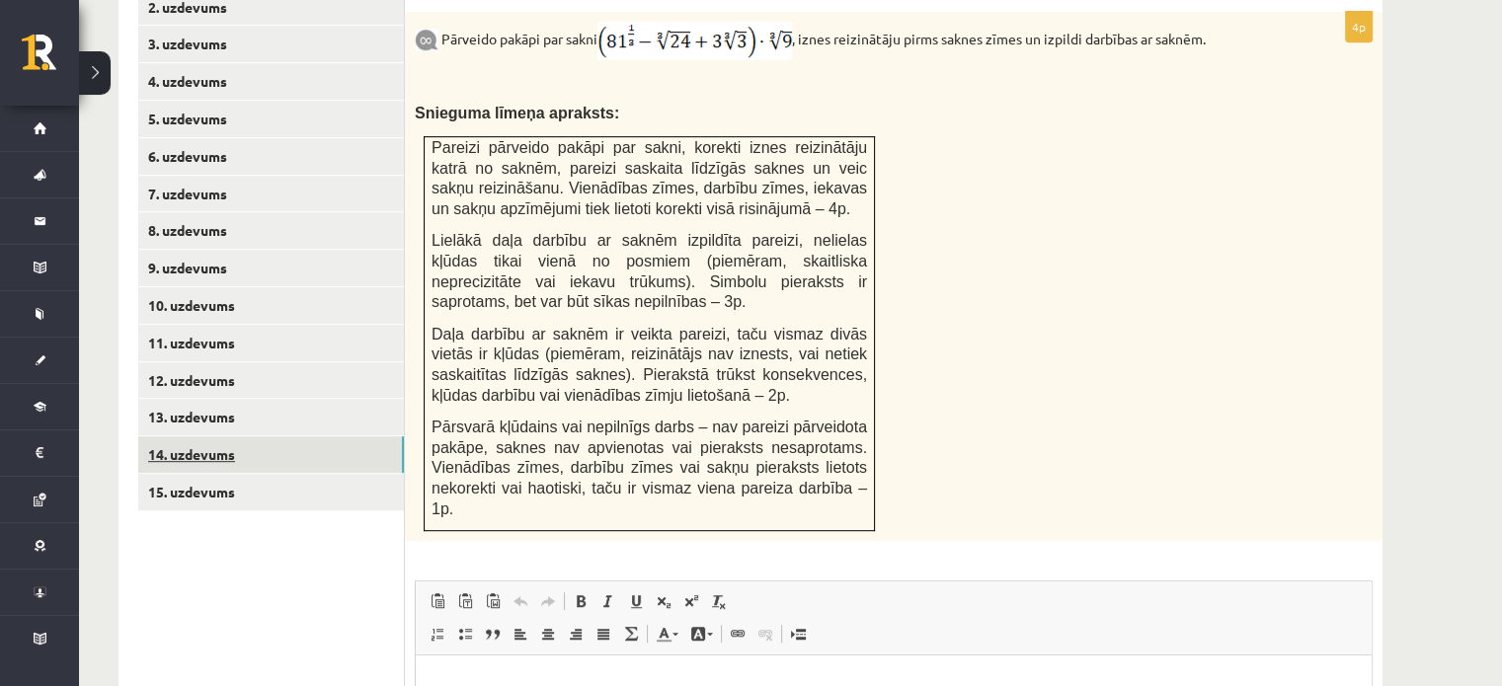
click at [217, 437] on link "14. uzdevums" at bounding box center [271, 455] width 266 height 37
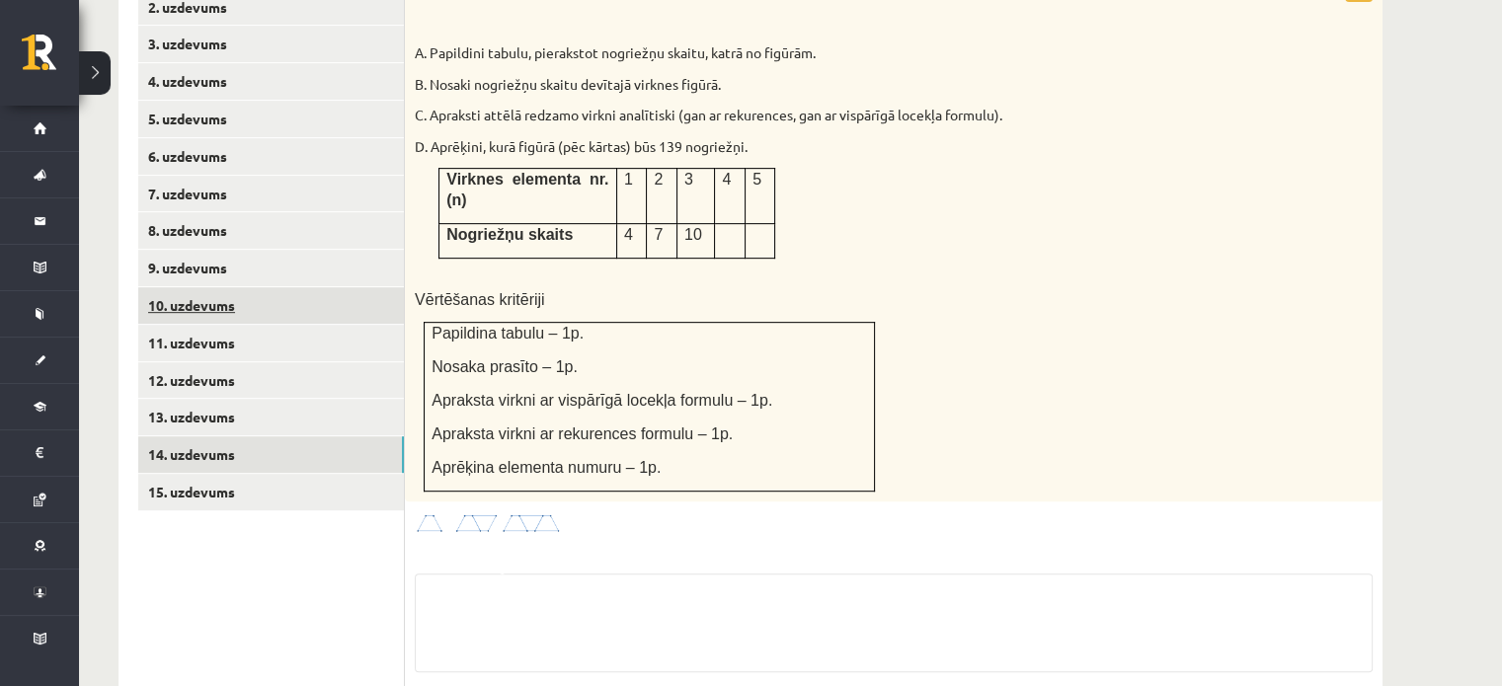
click at [266, 287] on link "10. uzdevums" at bounding box center [271, 305] width 266 height 37
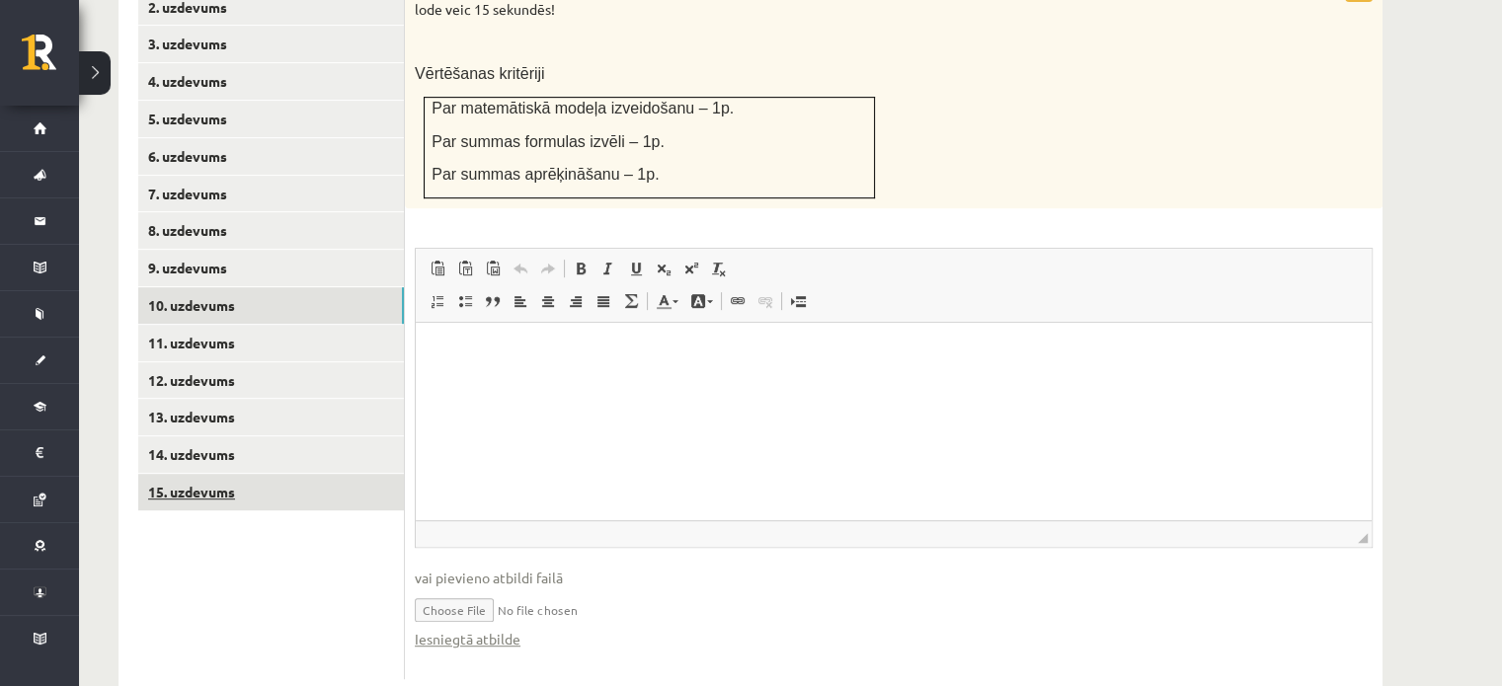
scroll to position [0, 0]
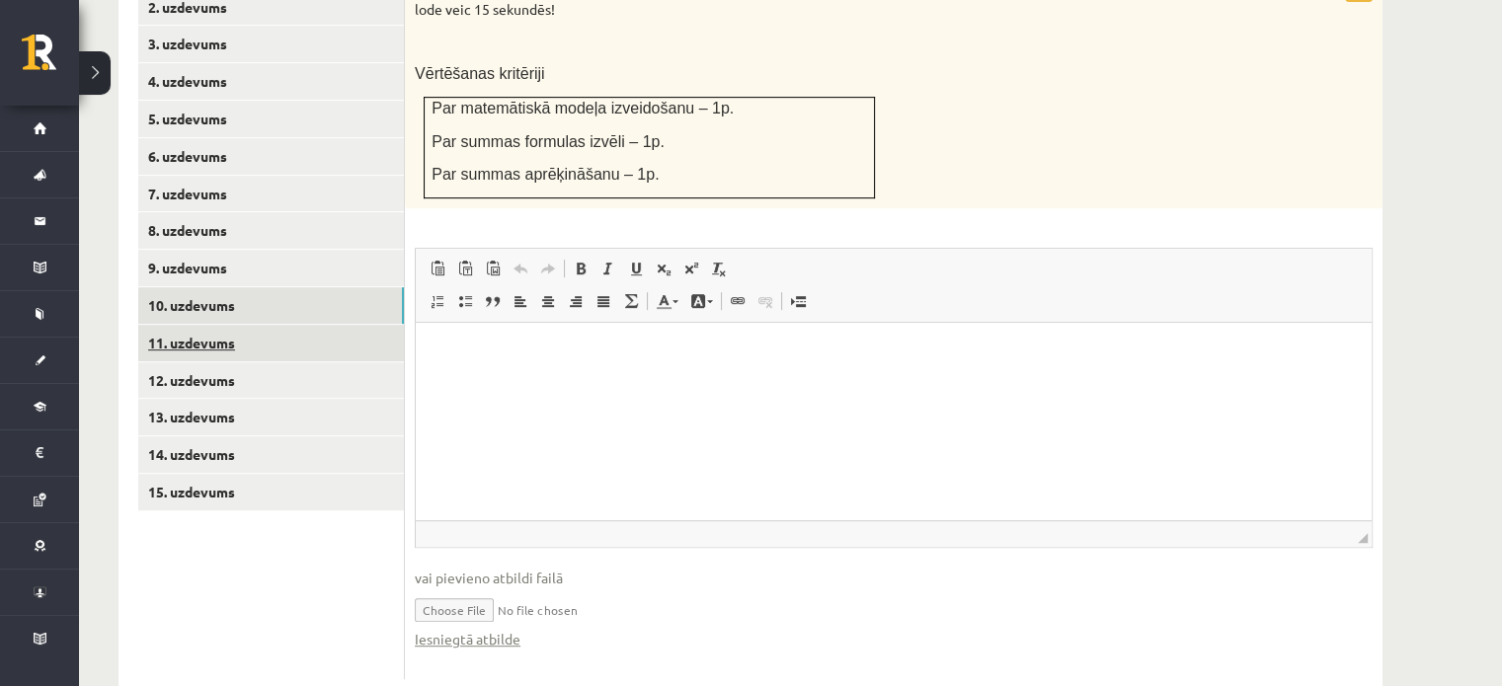
click at [207, 325] on link "11. uzdevums" at bounding box center [271, 343] width 266 height 37
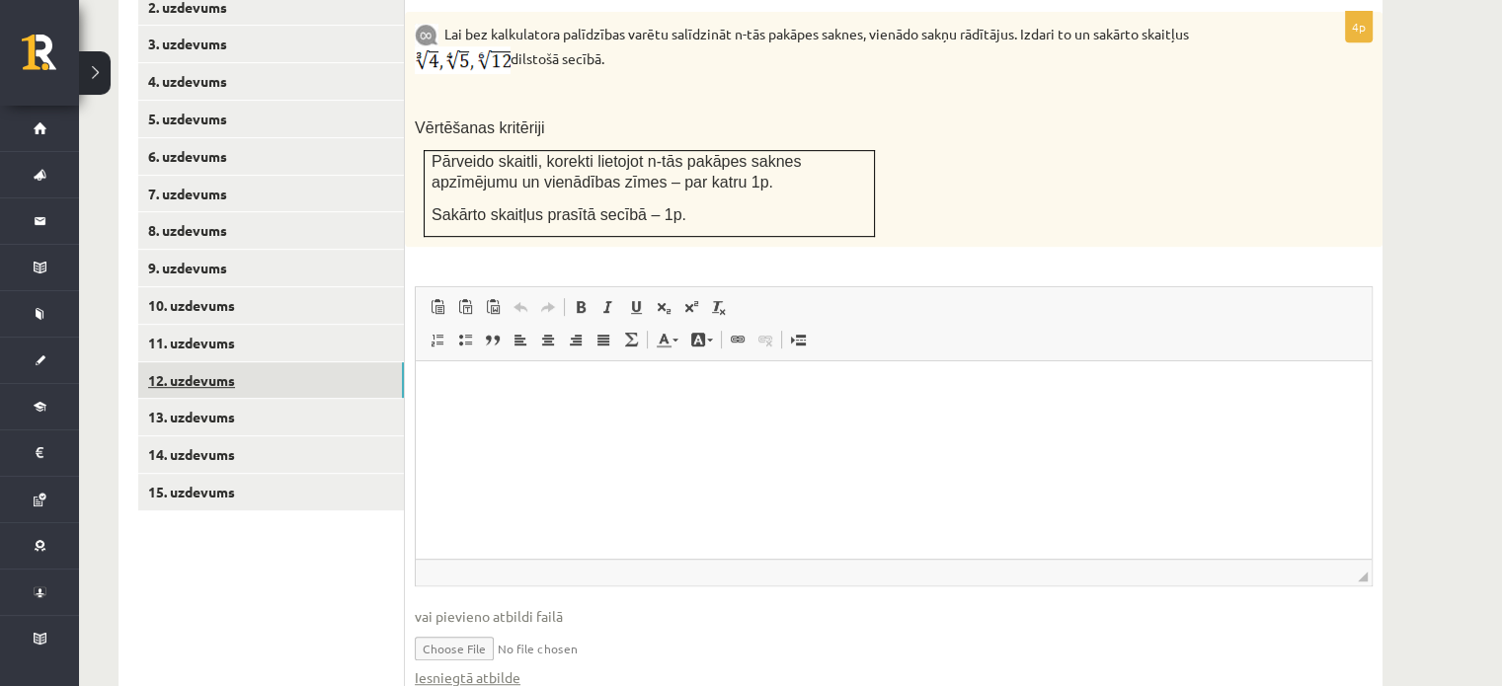
click at [196, 362] on link "12. uzdevums" at bounding box center [271, 380] width 266 height 37
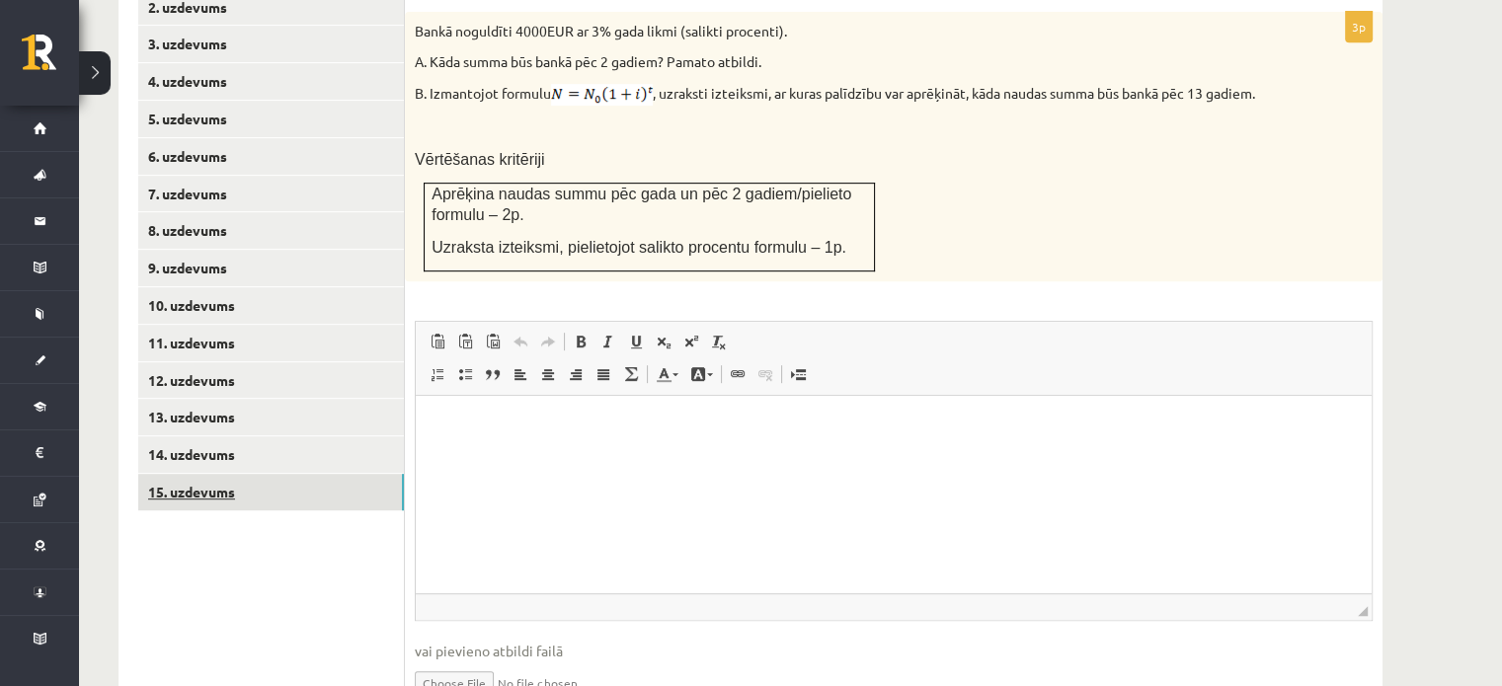
click at [212, 474] on link "15. uzdevums" at bounding box center [271, 492] width 266 height 37
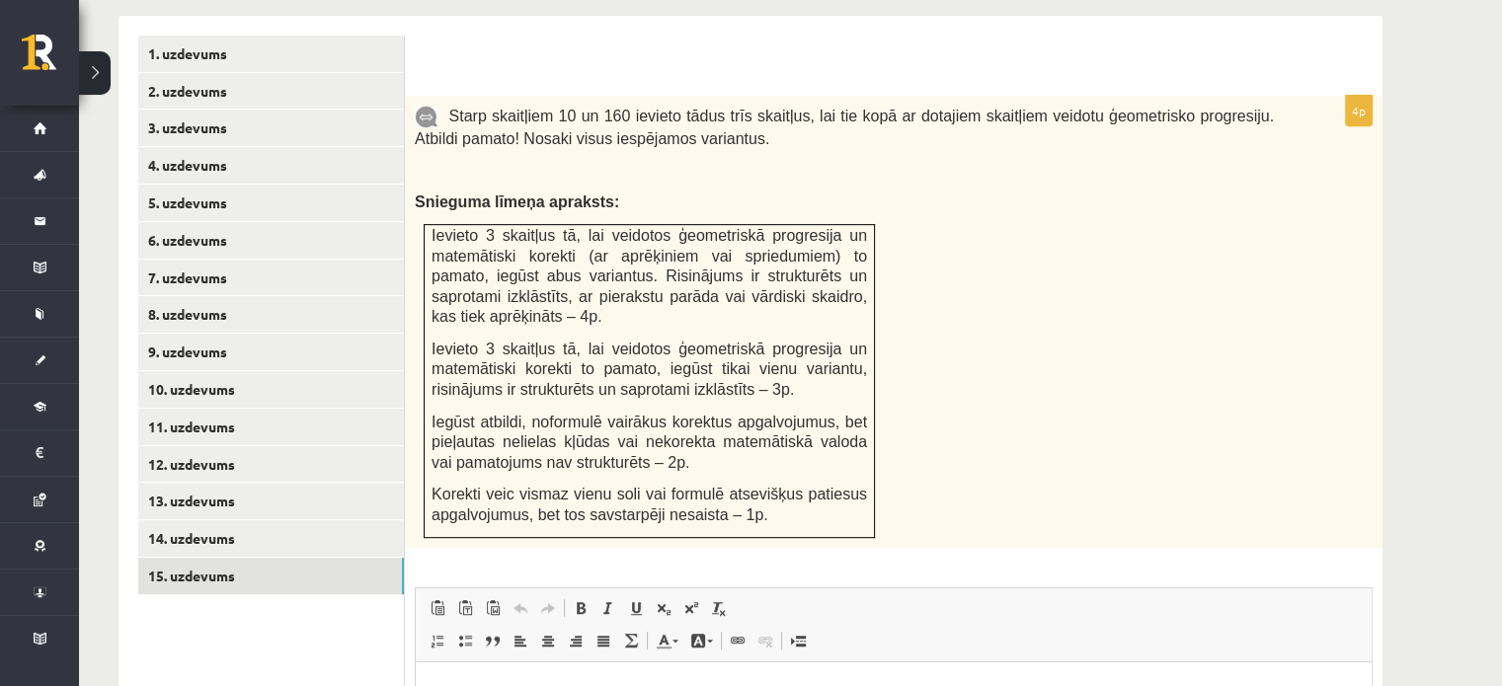
scroll to position [865, 0]
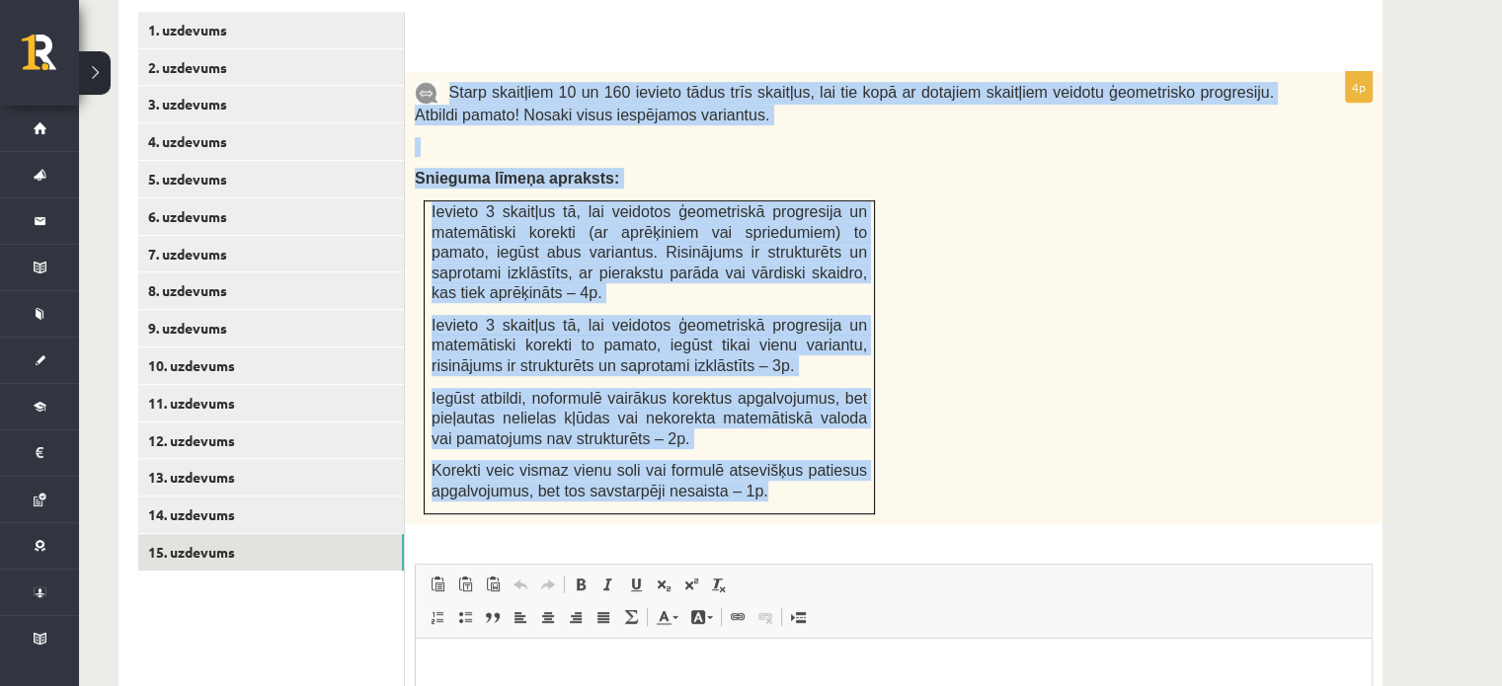
drag, startPoint x: 446, startPoint y: 42, endPoint x: 854, endPoint y: 464, distance: 586.7
click at [854, 464] on div "Starp skaitļiem 10 un 160 ievieto tādus trīs skaitļus, lai tie kopā ar dotajiem…" at bounding box center [894, 298] width 978 height 452
click at [984, 170] on div "Starp skaitļiem 10 un 160 ievieto tādus trīs skaitļus, lai tie kopā ar dotajiem…" at bounding box center [894, 298] width 978 height 452
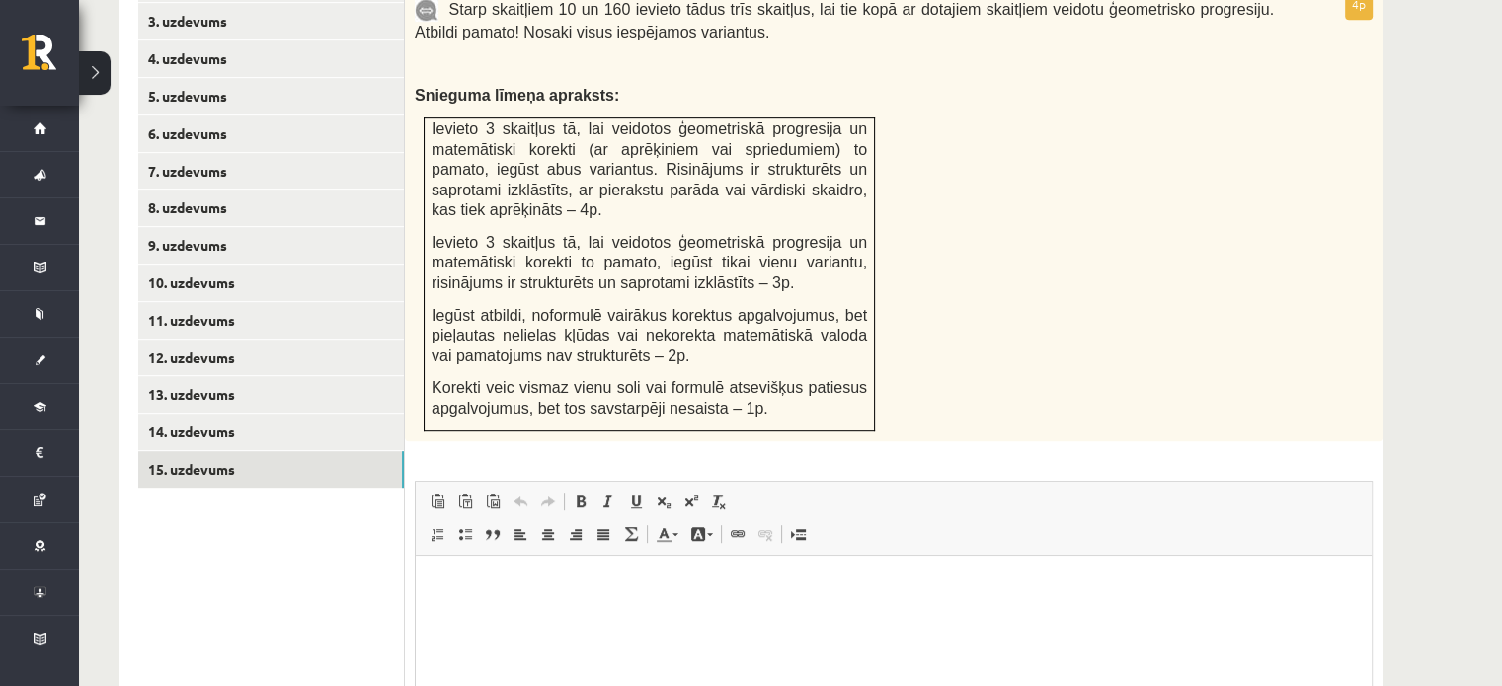
scroll to position [1165, 0]
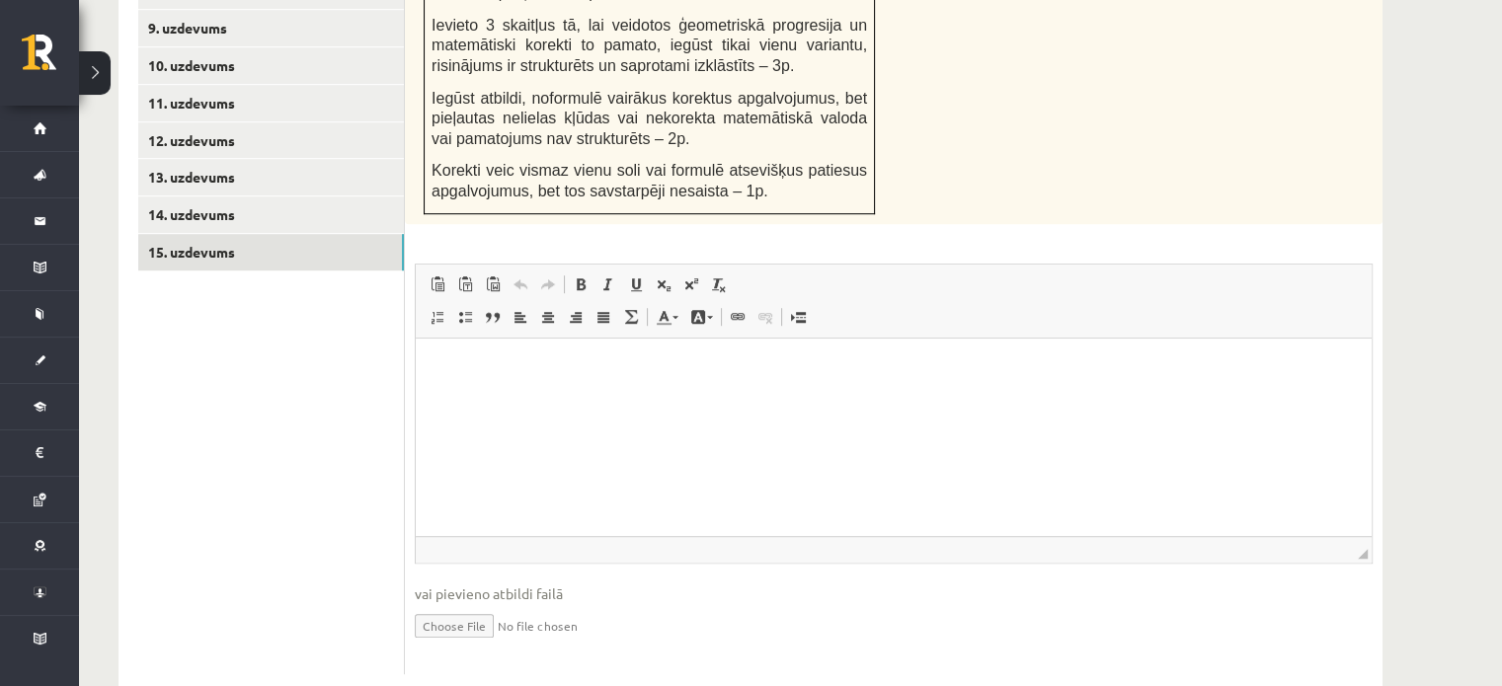
click at [475, 604] on input "file" at bounding box center [894, 624] width 958 height 40
type input "**********"
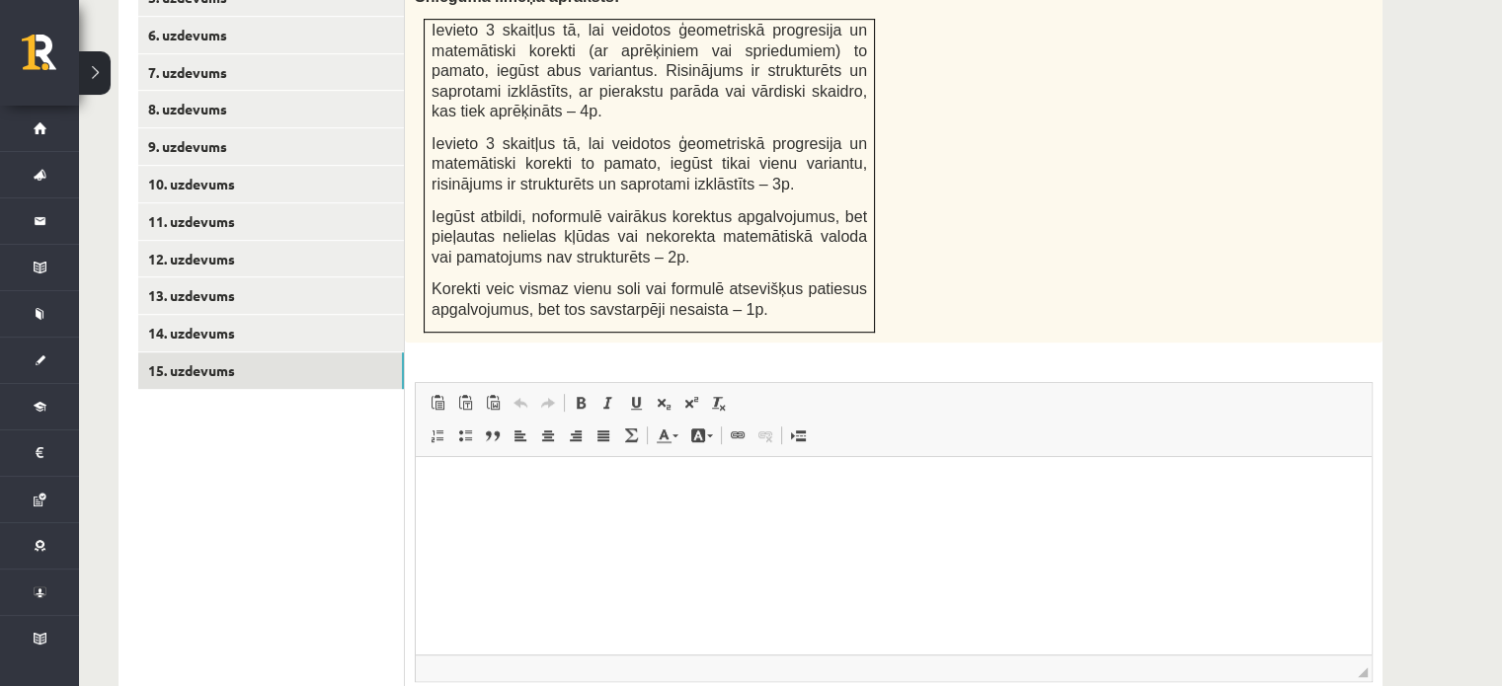
scroll to position [1059, 0]
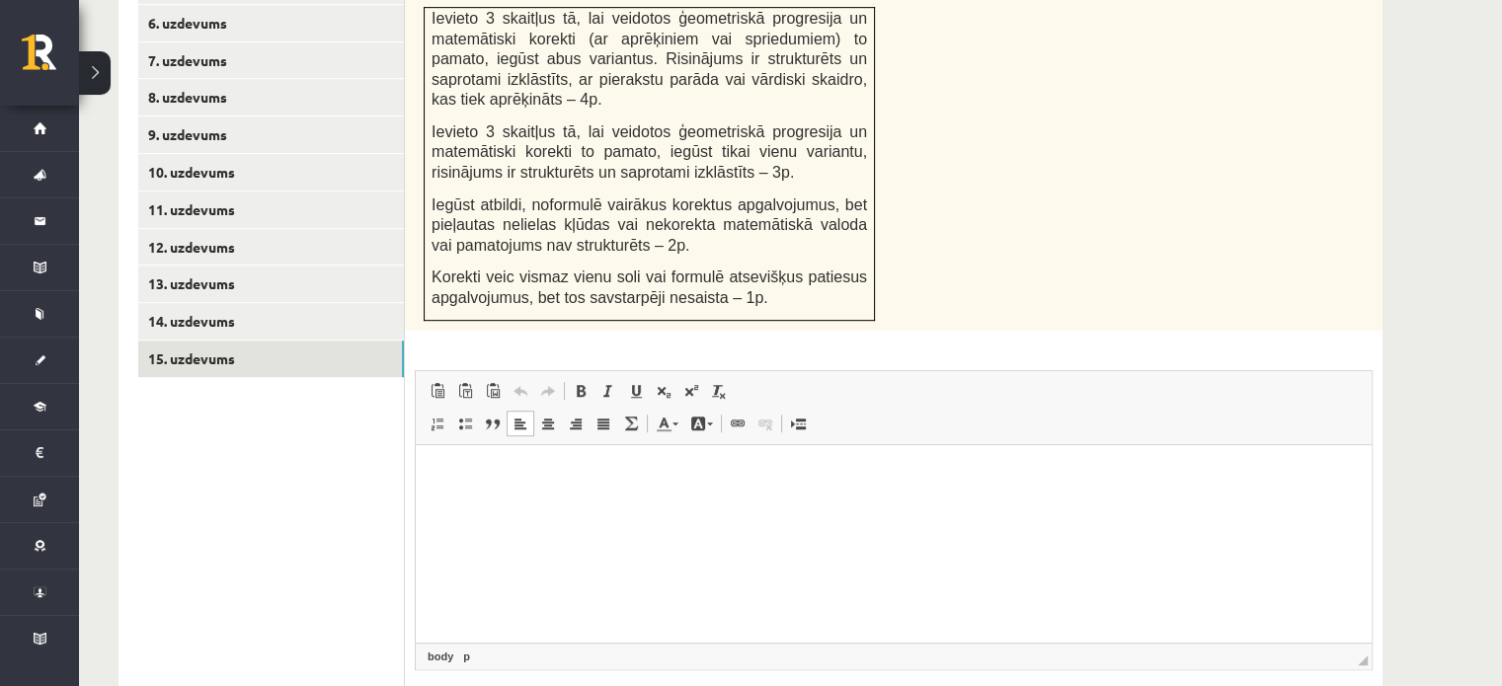
click at [530, 471] on p "Bagātinātā teksta redaktors, wiswyg-editor-user-answer-47024958982920" at bounding box center [894, 474] width 917 height 21
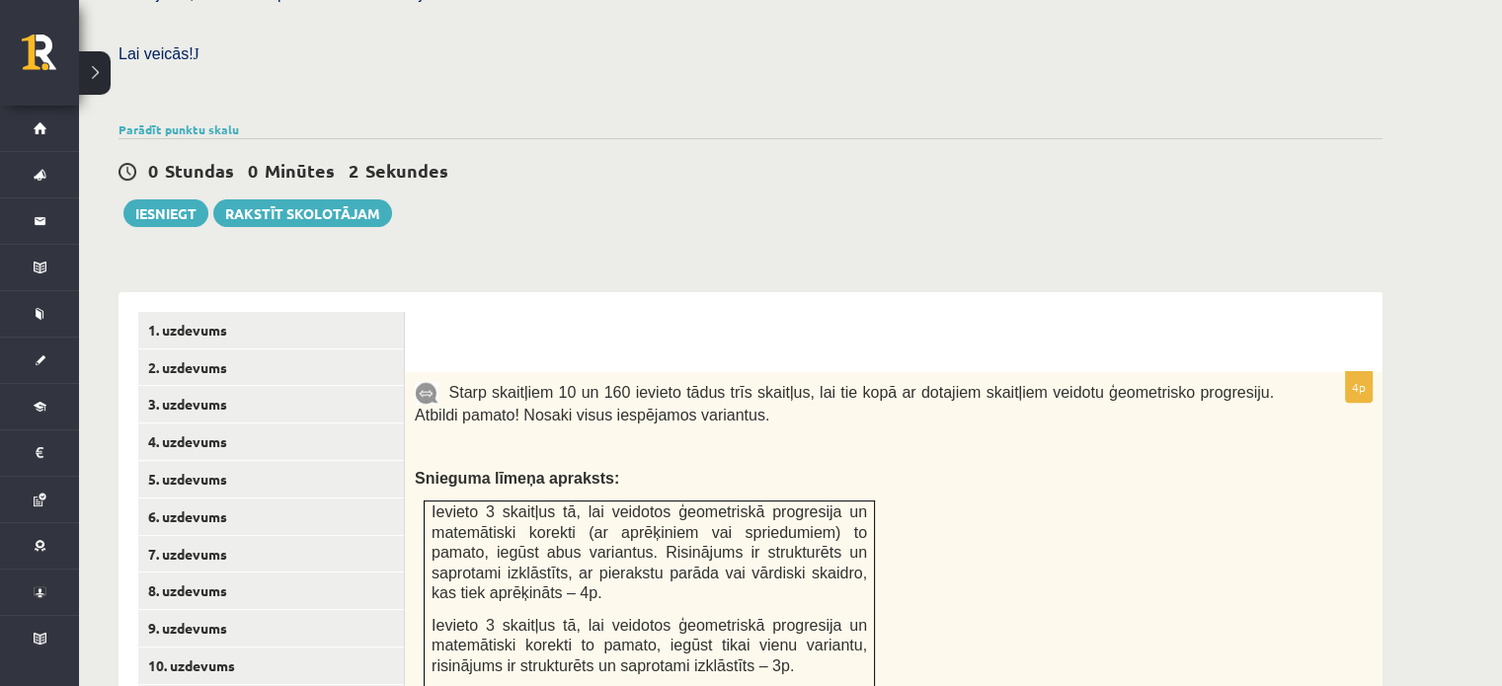
scroll to position [590, 0]
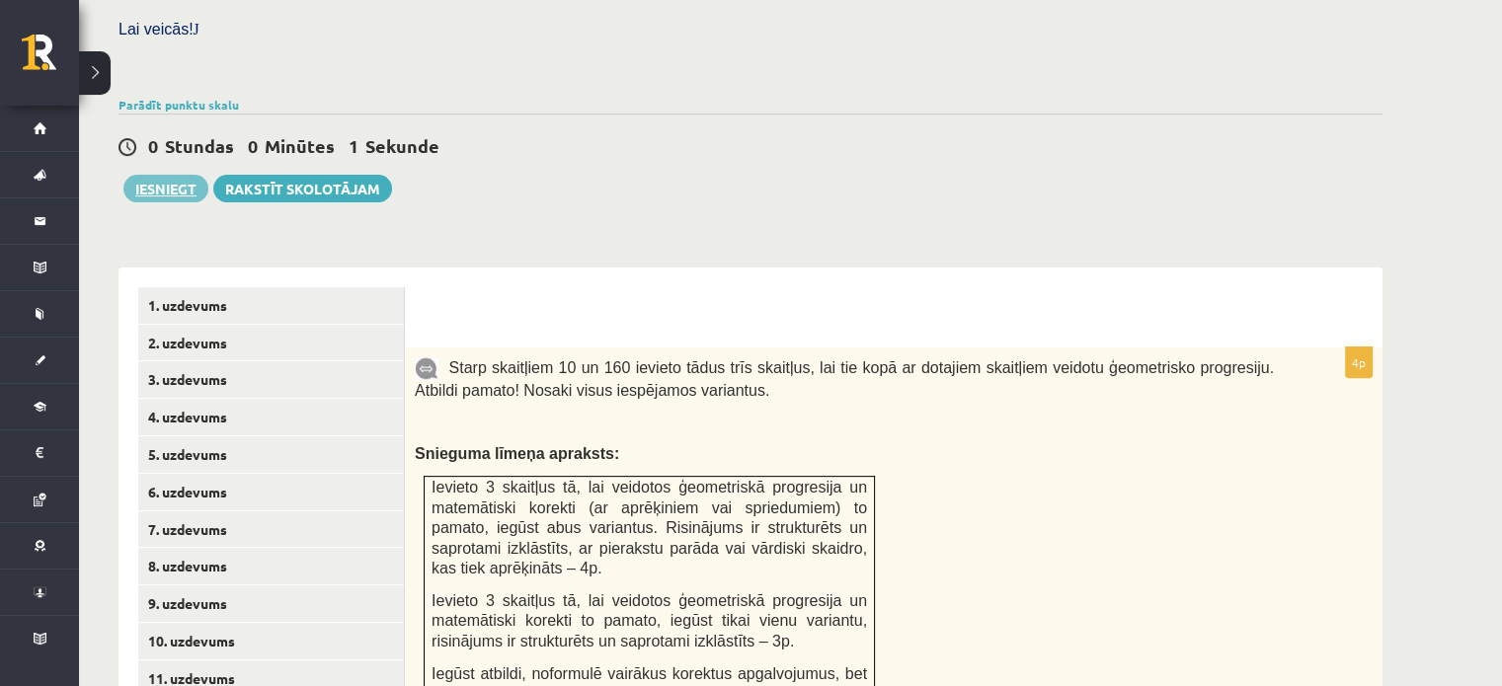
click at [185, 175] on button "Iesniegt" at bounding box center [165, 189] width 85 height 28
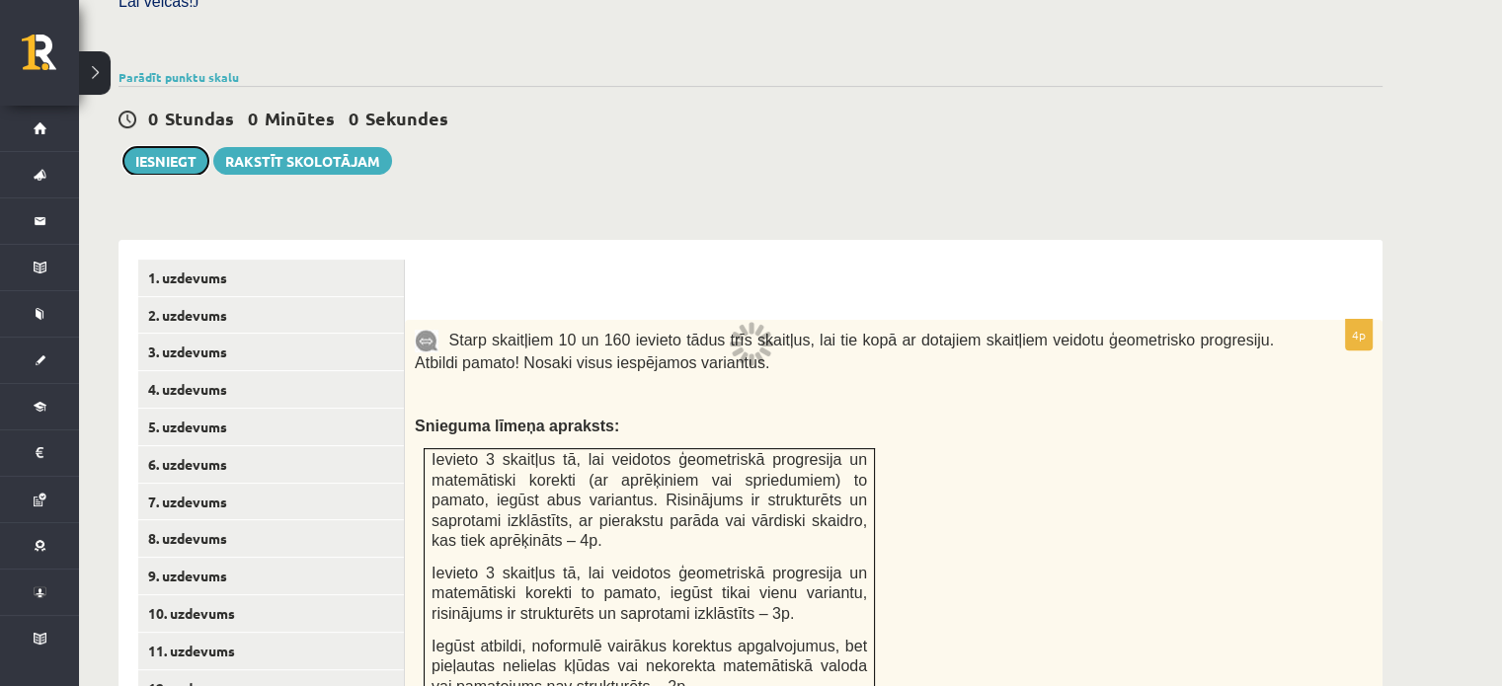
scroll to position [613, 0]
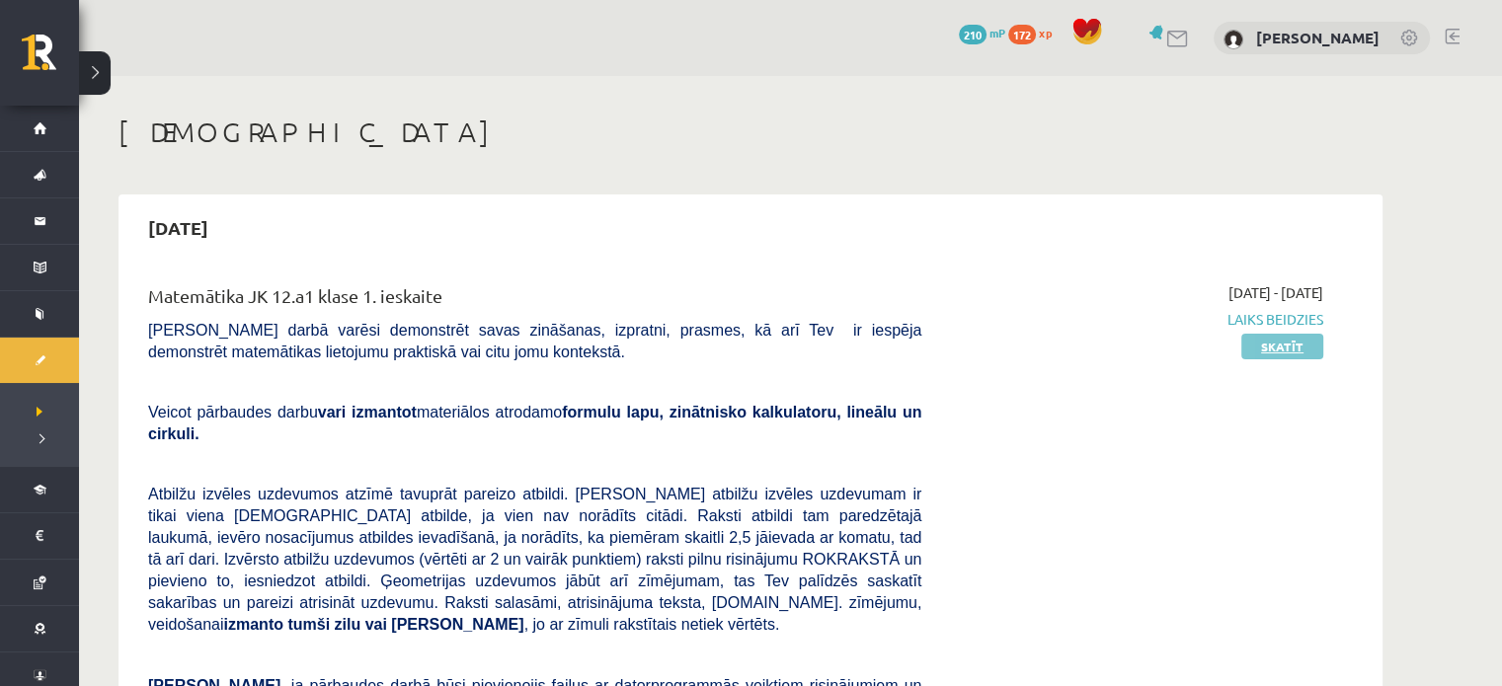
click at [1292, 351] on link "Skatīt" at bounding box center [1283, 347] width 82 height 26
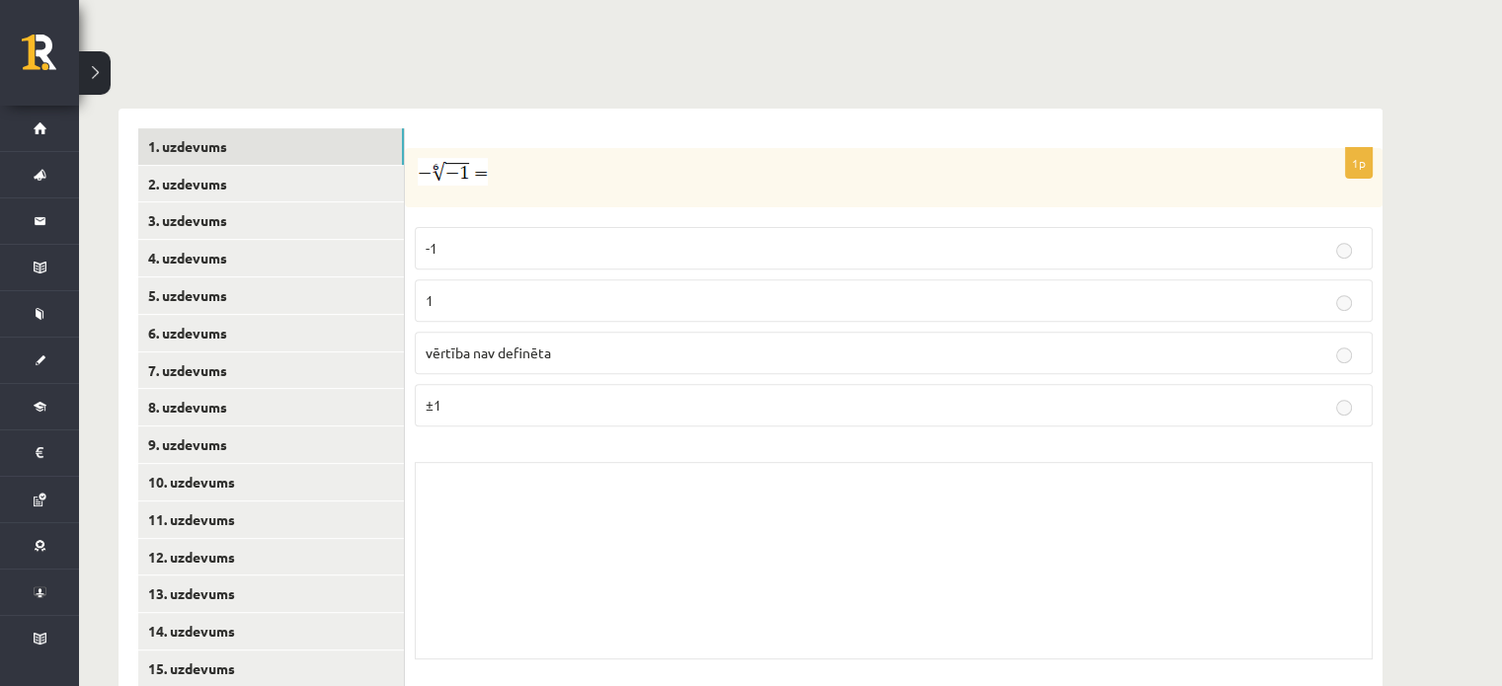
scroll to position [723, 0]
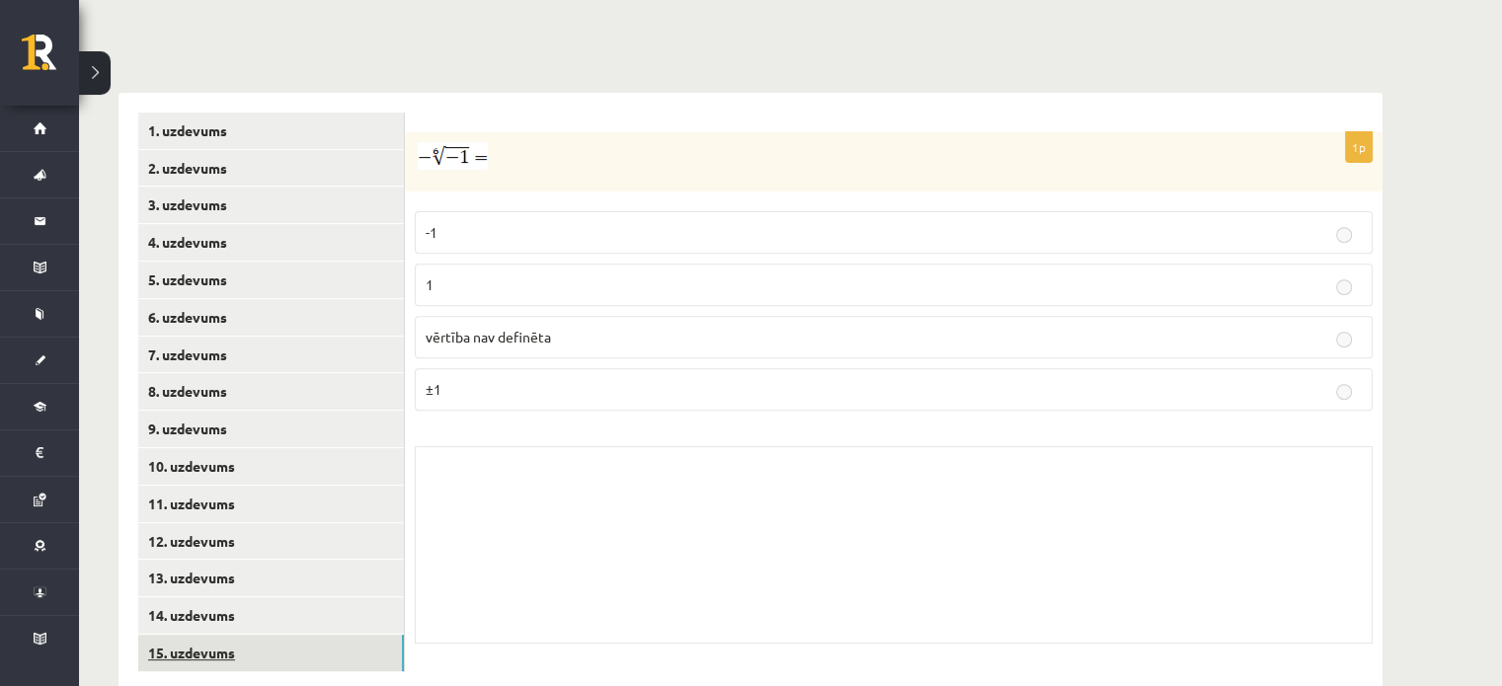
click at [328, 635] on link "15. uzdevums" at bounding box center [271, 653] width 266 height 37
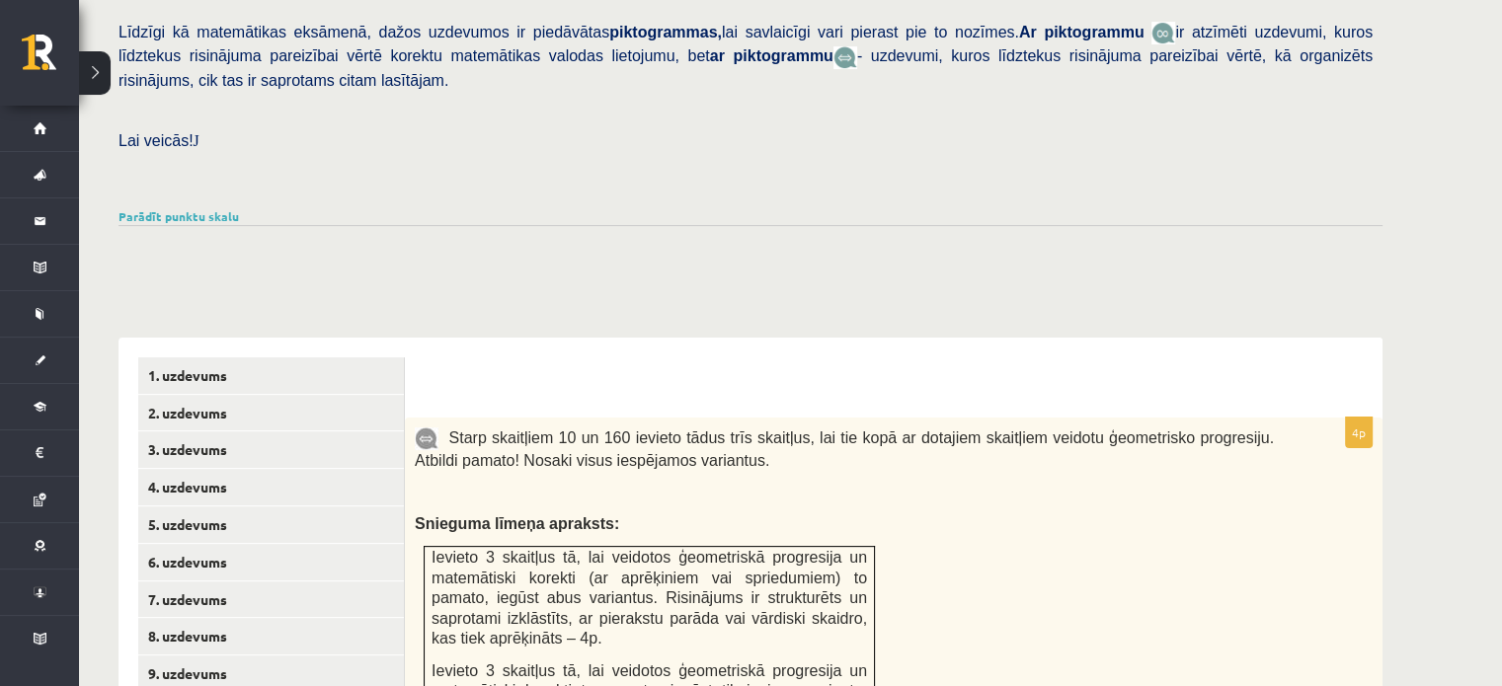
scroll to position [321, 0]
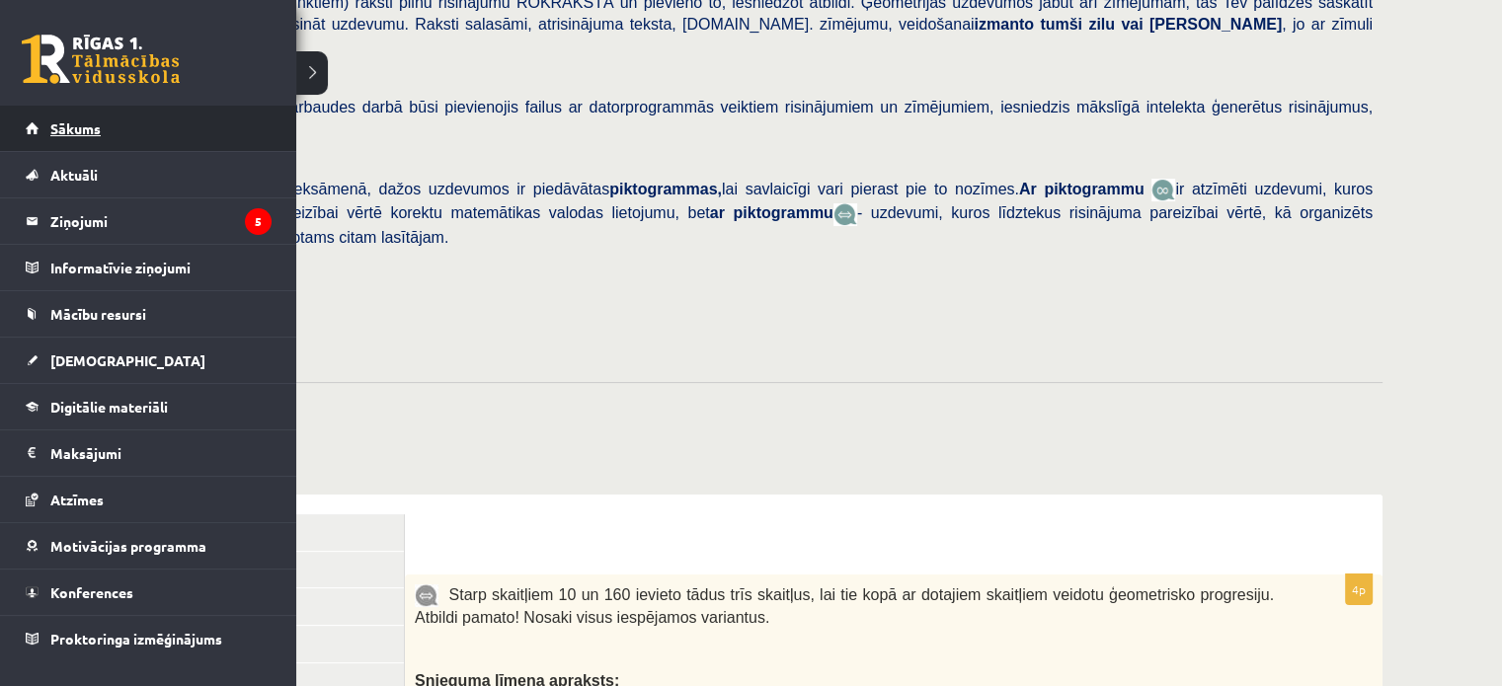
click at [63, 139] on link "Sākums" at bounding box center [149, 128] width 246 height 45
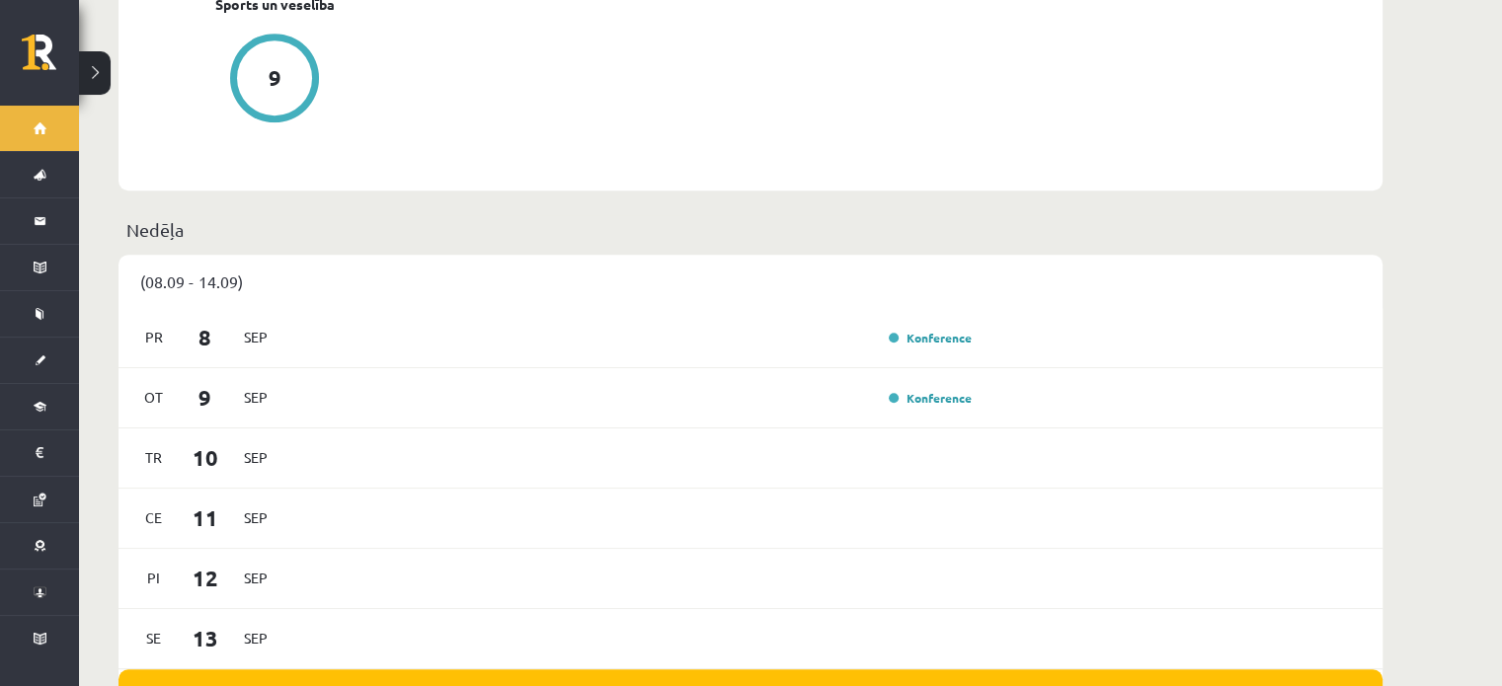
scroll to position [1055, 0]
